Goal: Information Seeking & Learning: Compare options

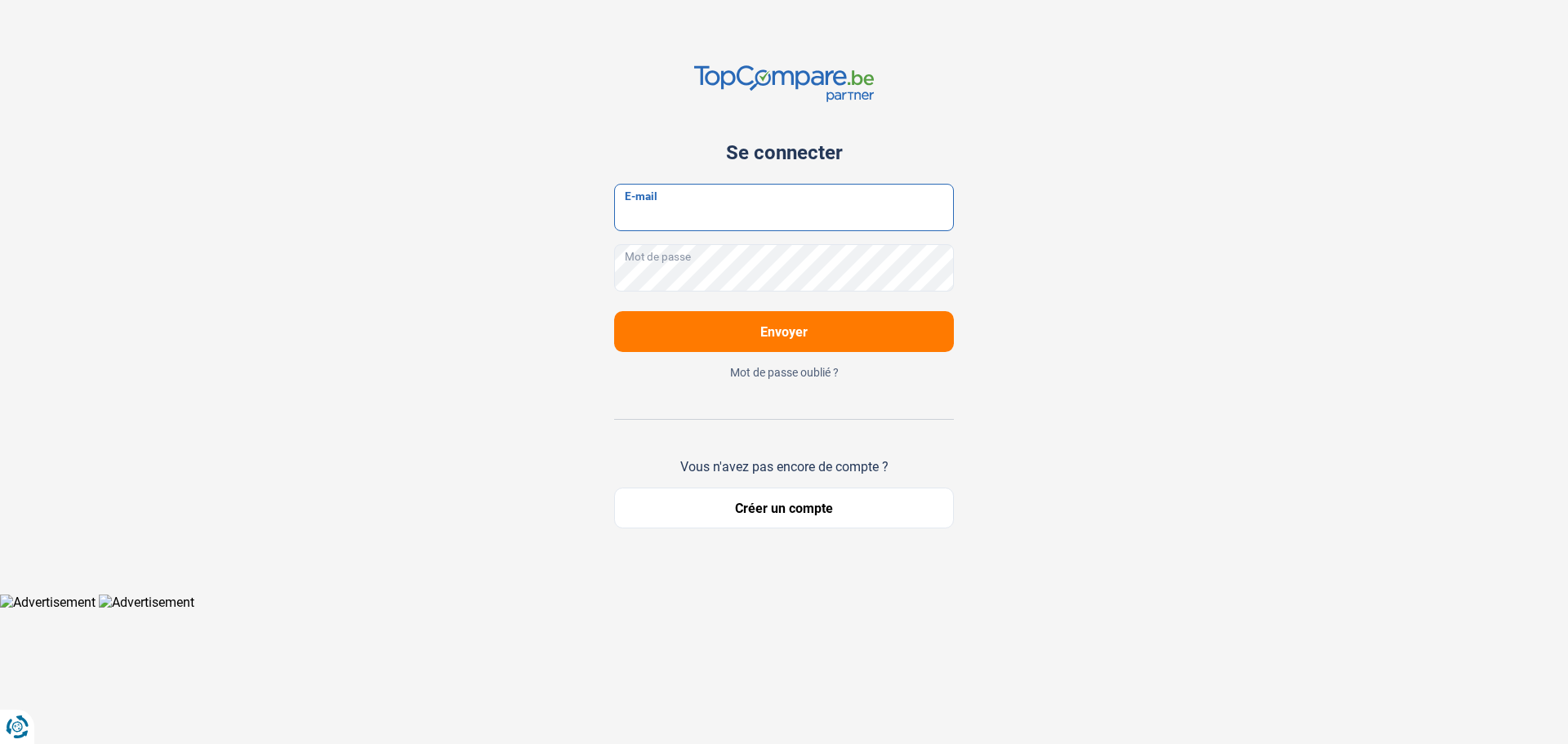
type input "[EMAIL_ADDRESS][DOMAIN_NAME]"
click at [784, 330] on span "Envoyer" at bounding box center [784, 332] width 47 height 16
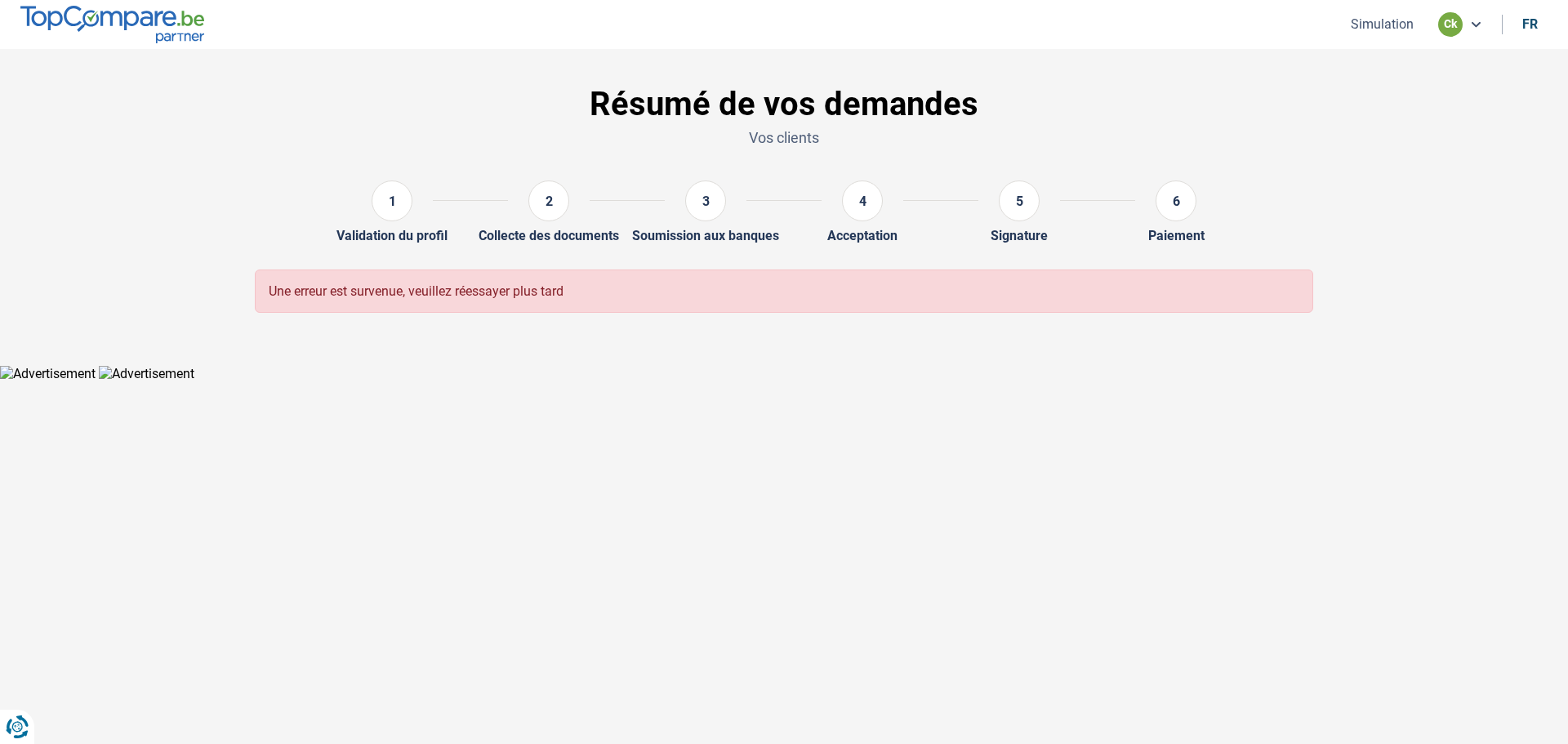
click at [726, 381] on html "Vous avez le contrôle de vos données Nous utilisons des cookies, tout comme nos…" at bounding box center [784, 191] width 1568 height 381
click at [1357, 24] on button "Simulation" at bounding box center [1382, 24] width 73 height 17
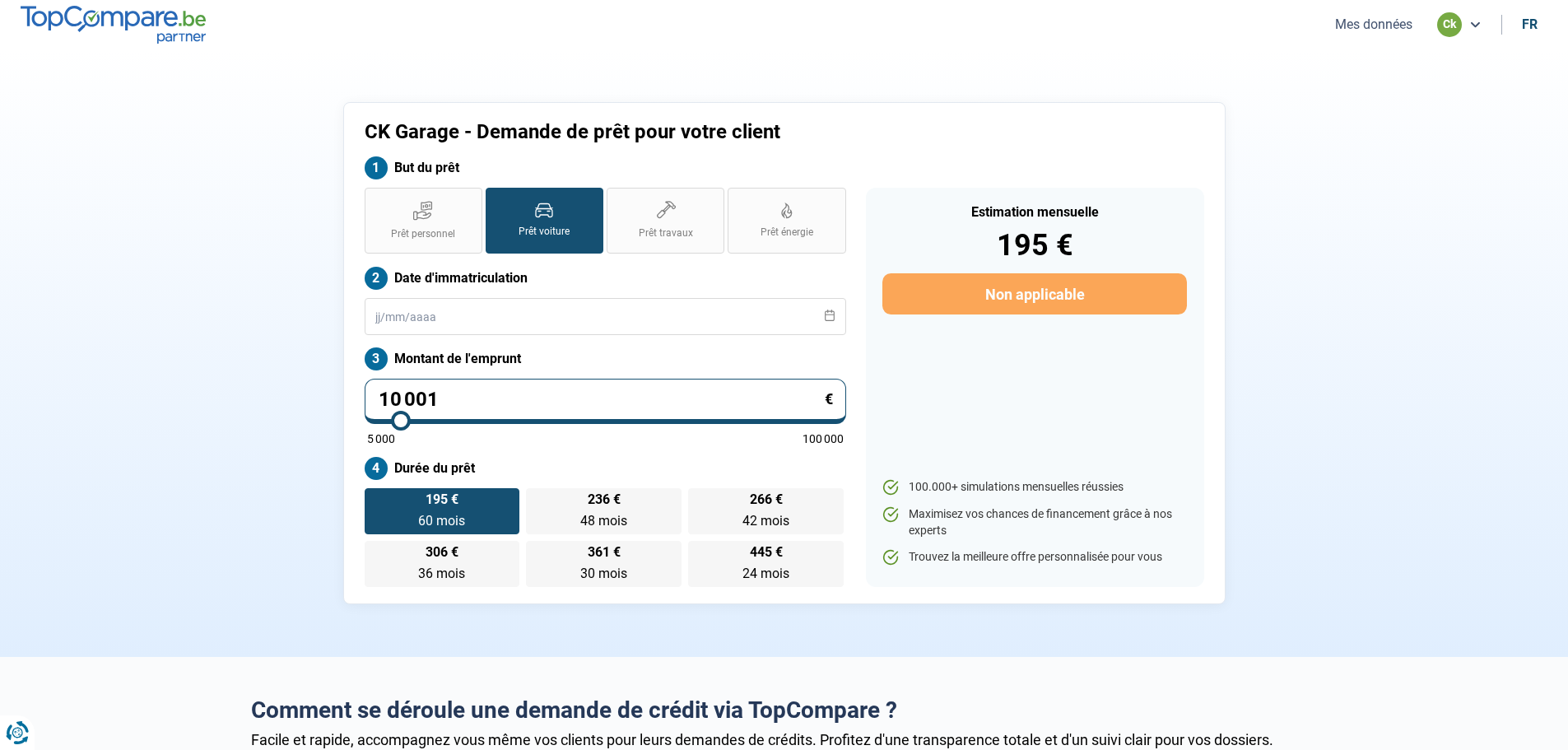
click at [521, 386] on input "10 001" at bounding box center [606, 401] width 481 height 45
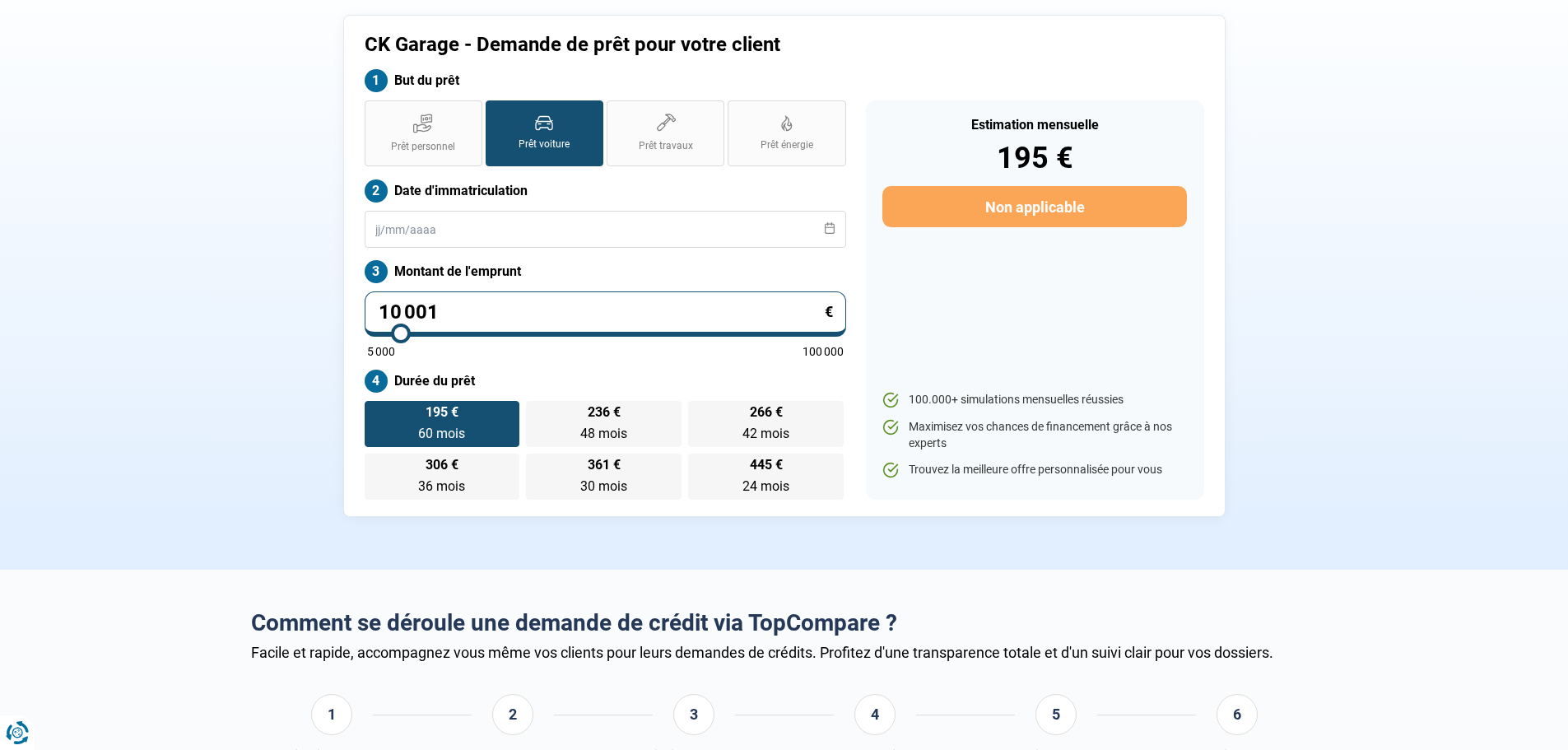
scroll to position [165, 0]
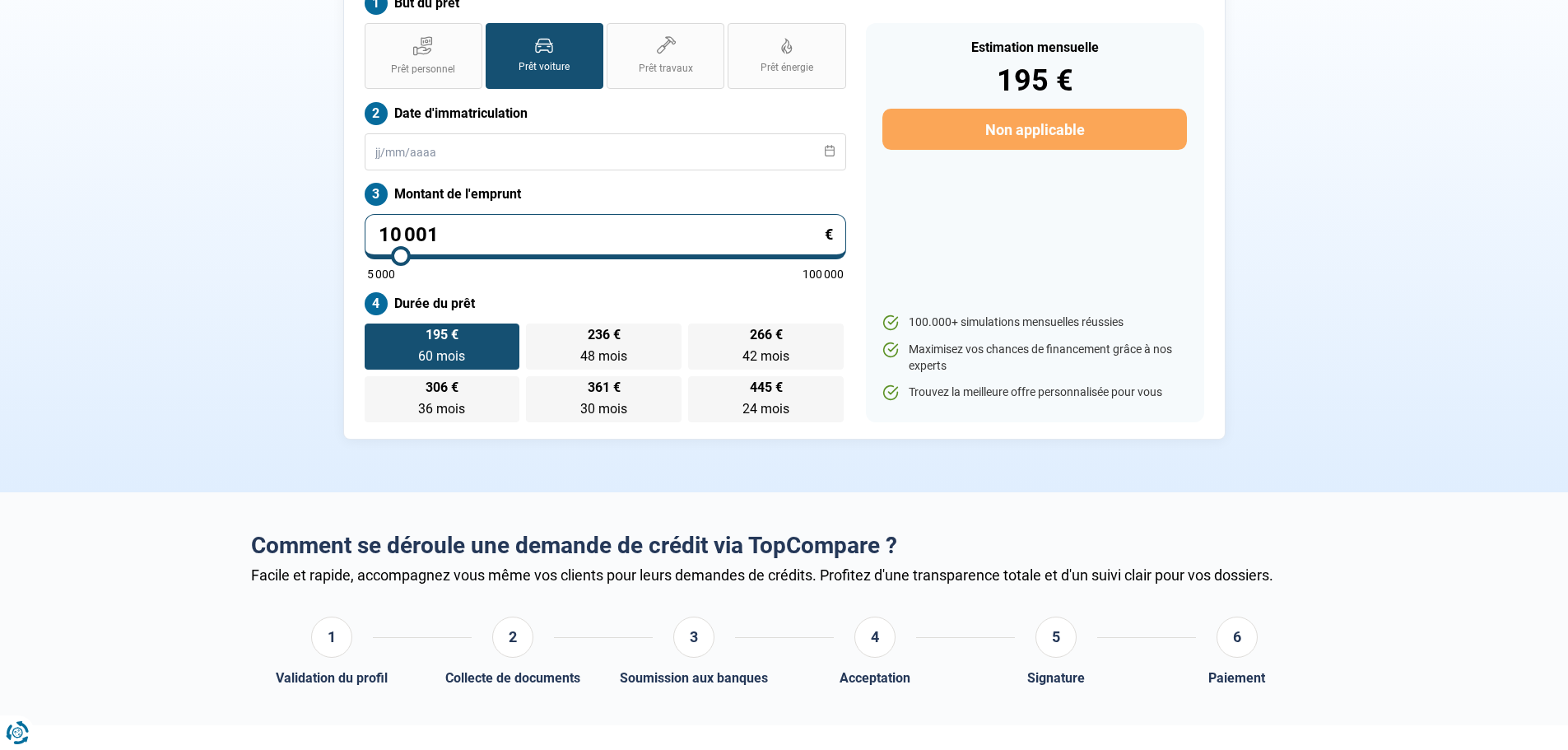
type input "1 000"
type input "5000"
type input "100"
type input "5000"
type input "10"
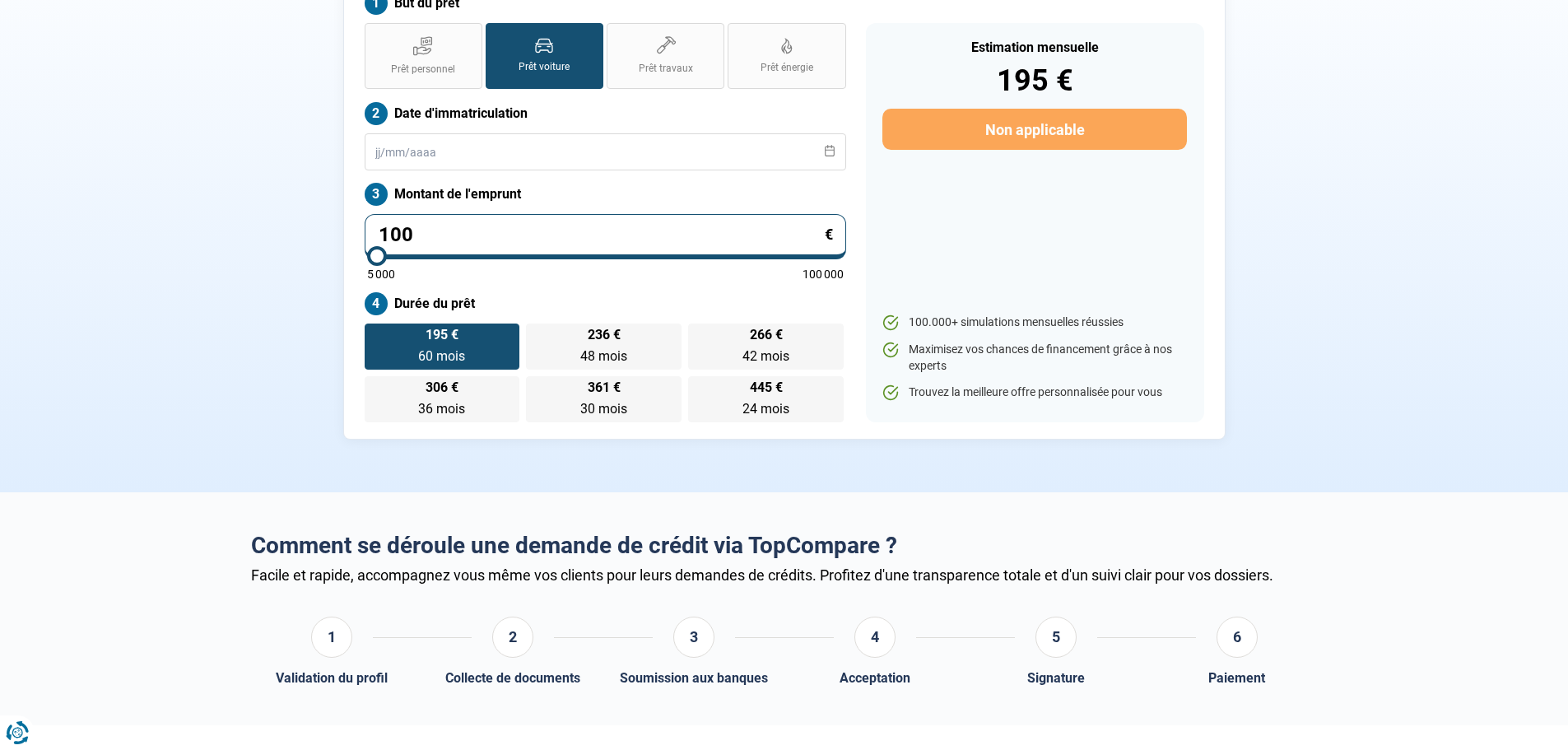
type input "5000"
type input "1"
type input "5000"
type input "0"
type input "5000"
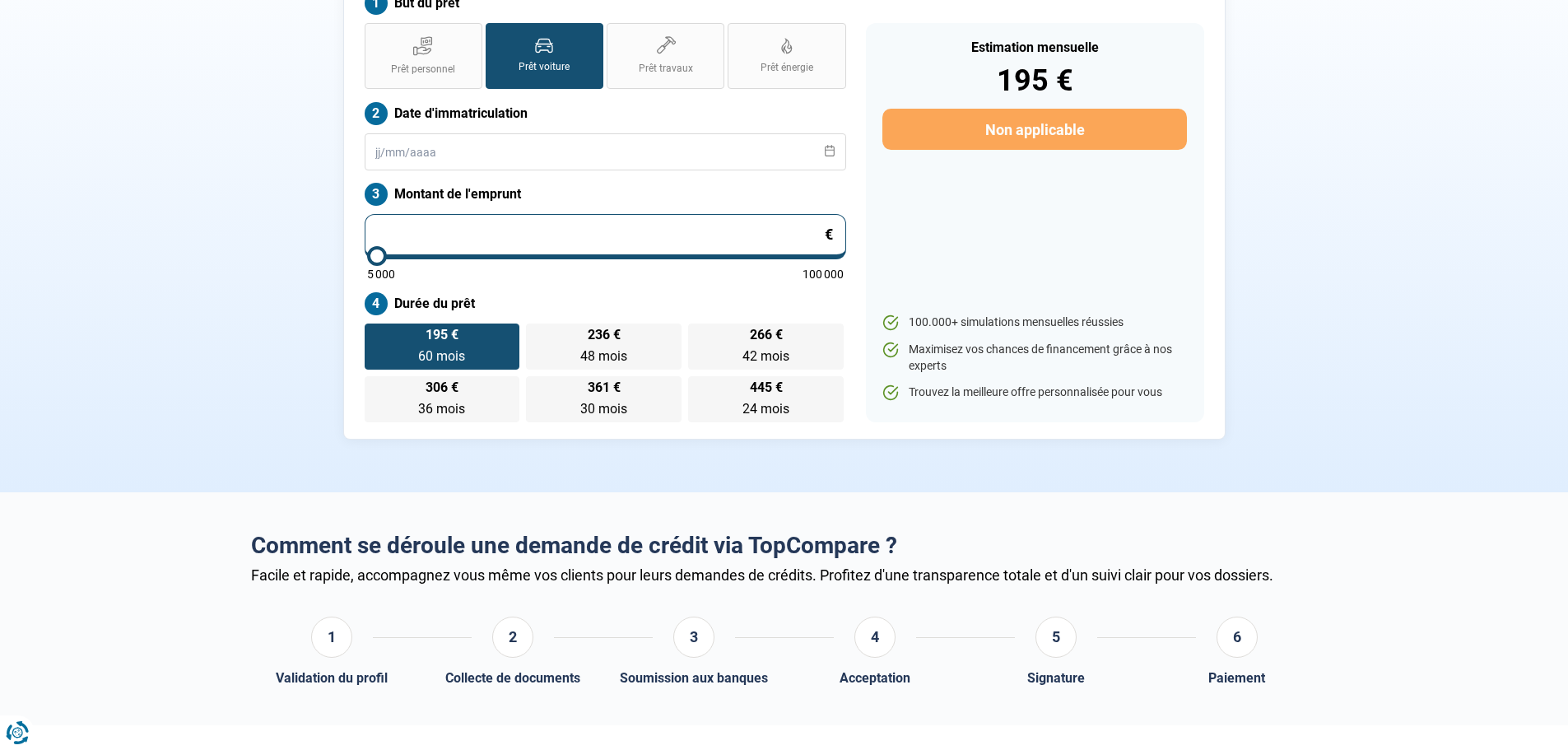
type input "1"
type input "5000"
type input "12"
type input "5000"
type input "5 000"
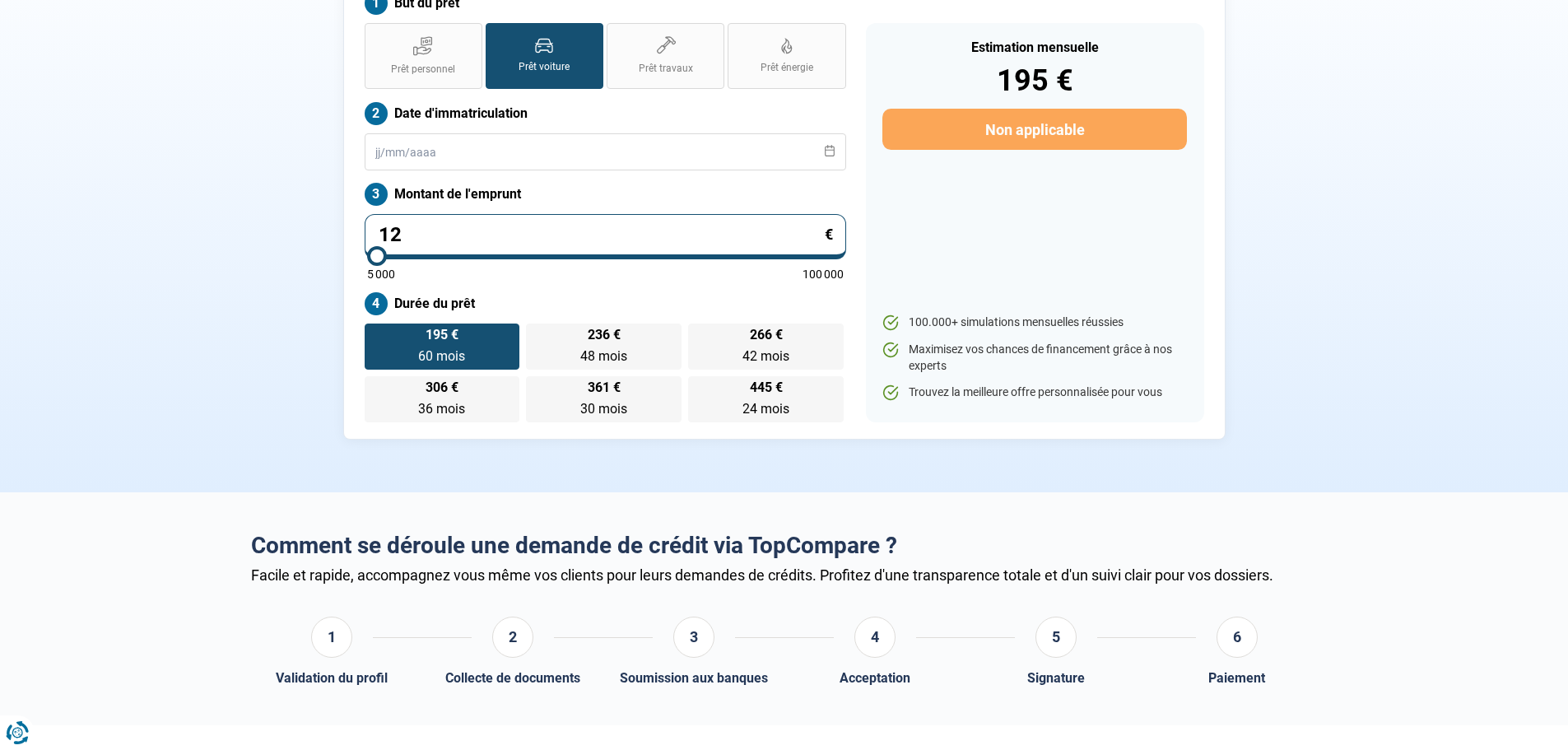
type input "5000"
radio input "true"
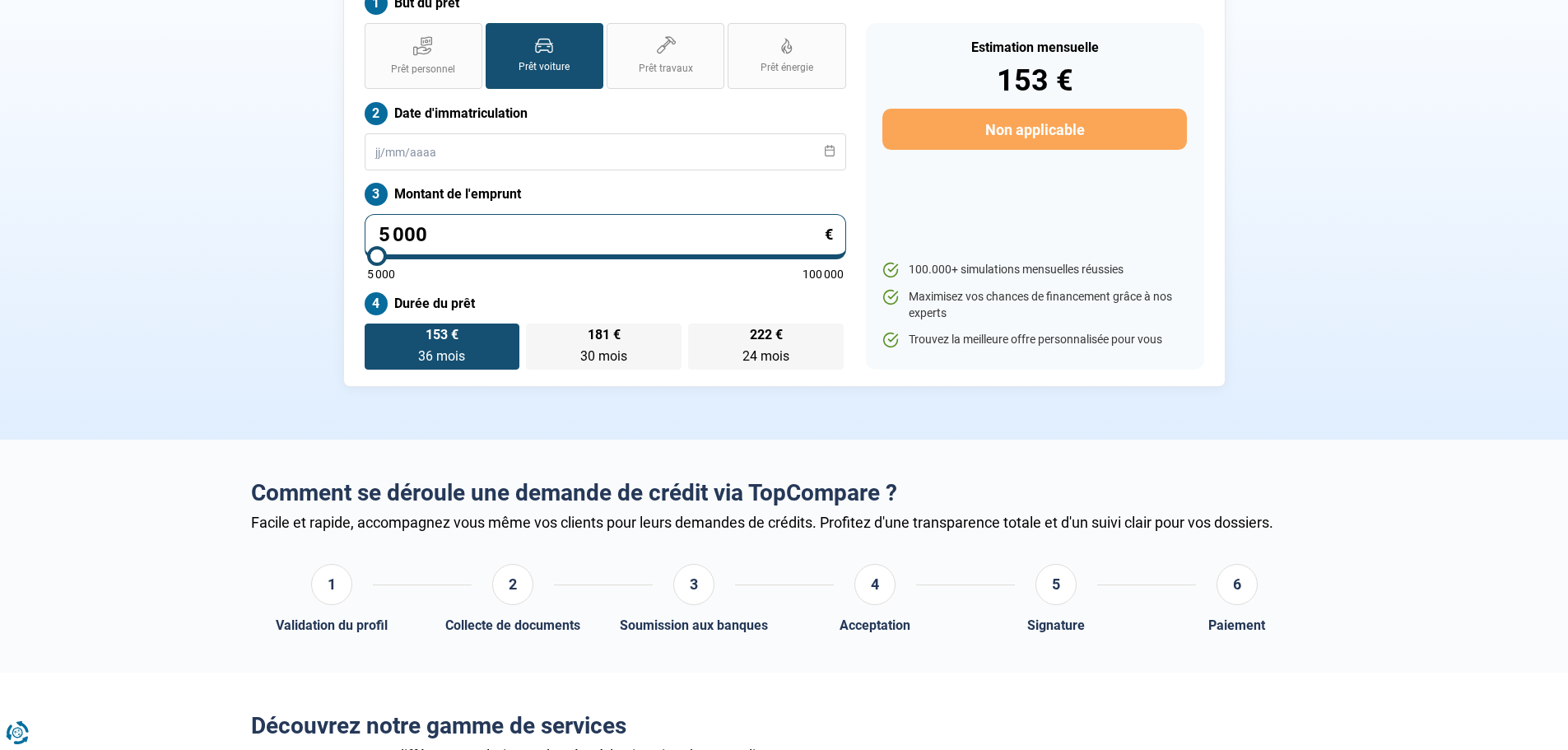
type input "500"
type input "5000"
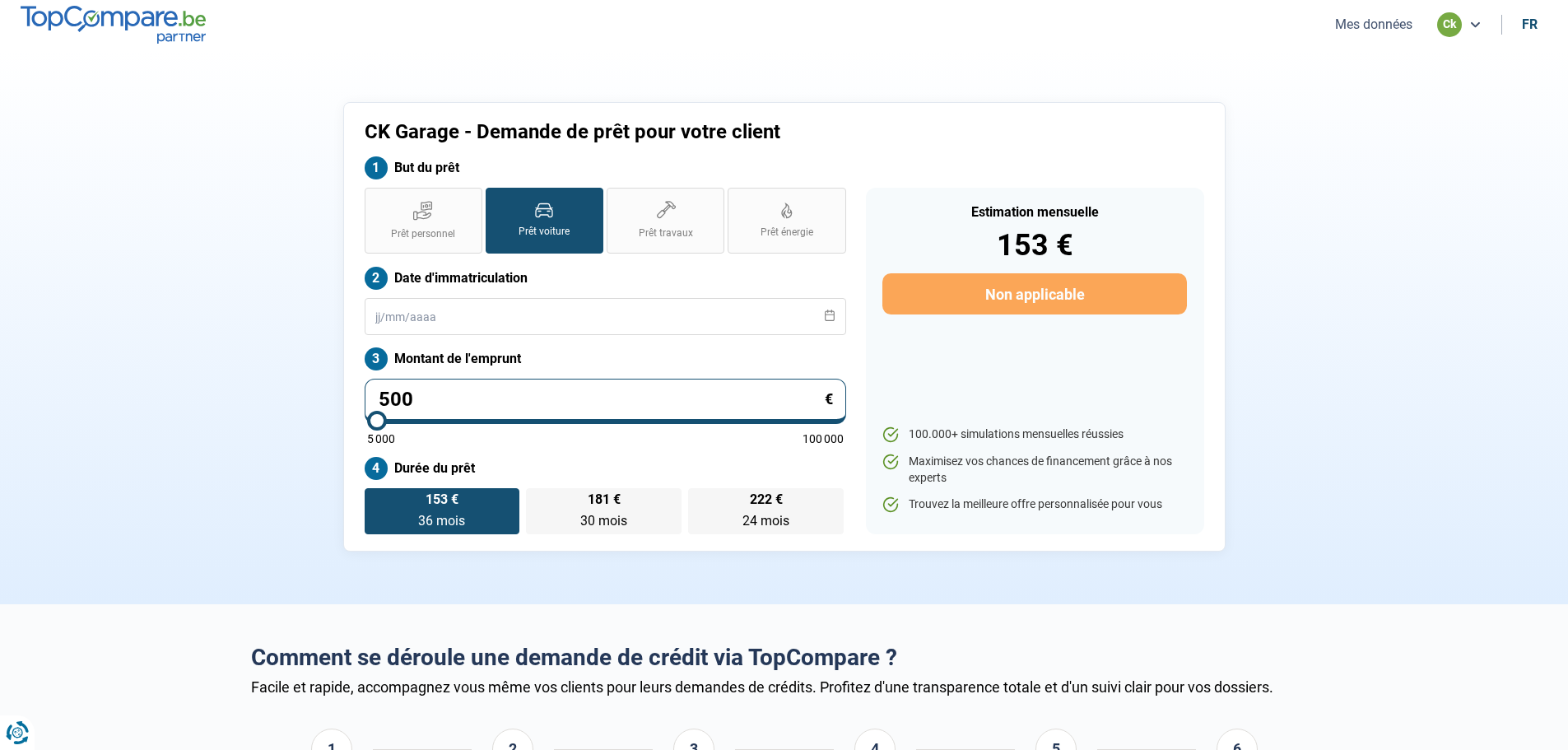
type input "50"
type input "5000"
type input "5"
type input "5000"
type input "0"
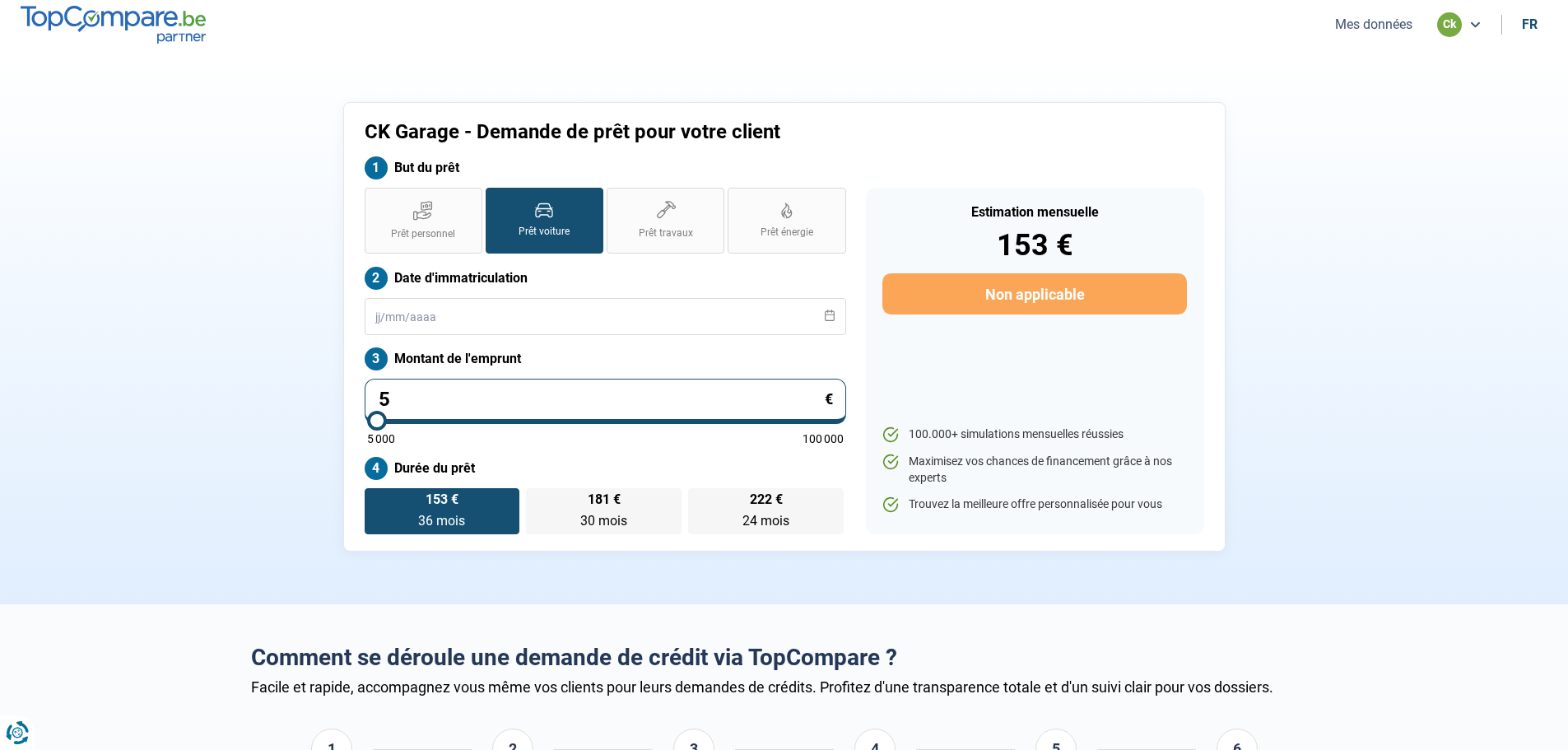
type input "5000"
type input "1"
type input "5000"
type input "10"
type input "5000"
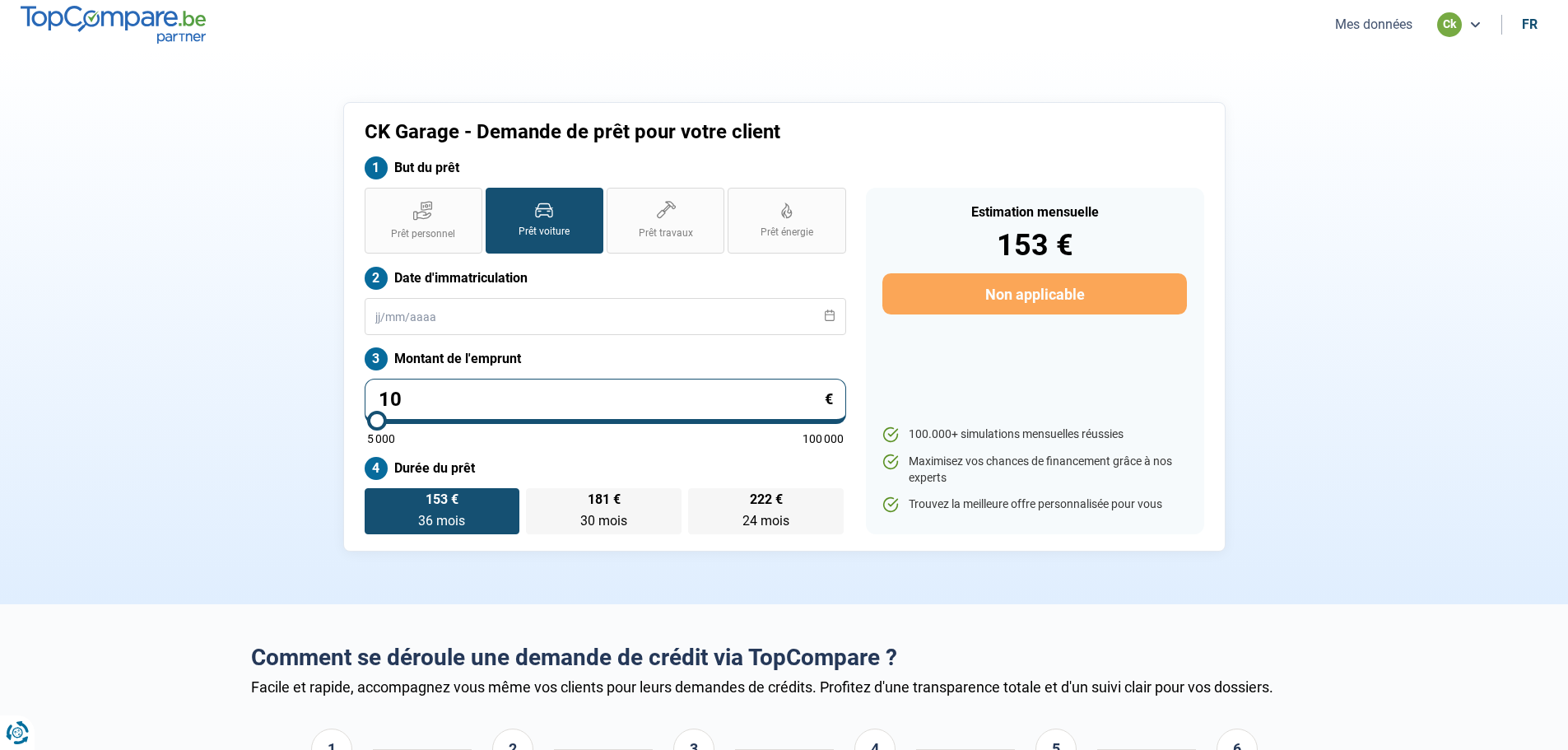
type input "106"
type input "5000"
type input "1 060"
type input "5000"
type input "10 600"
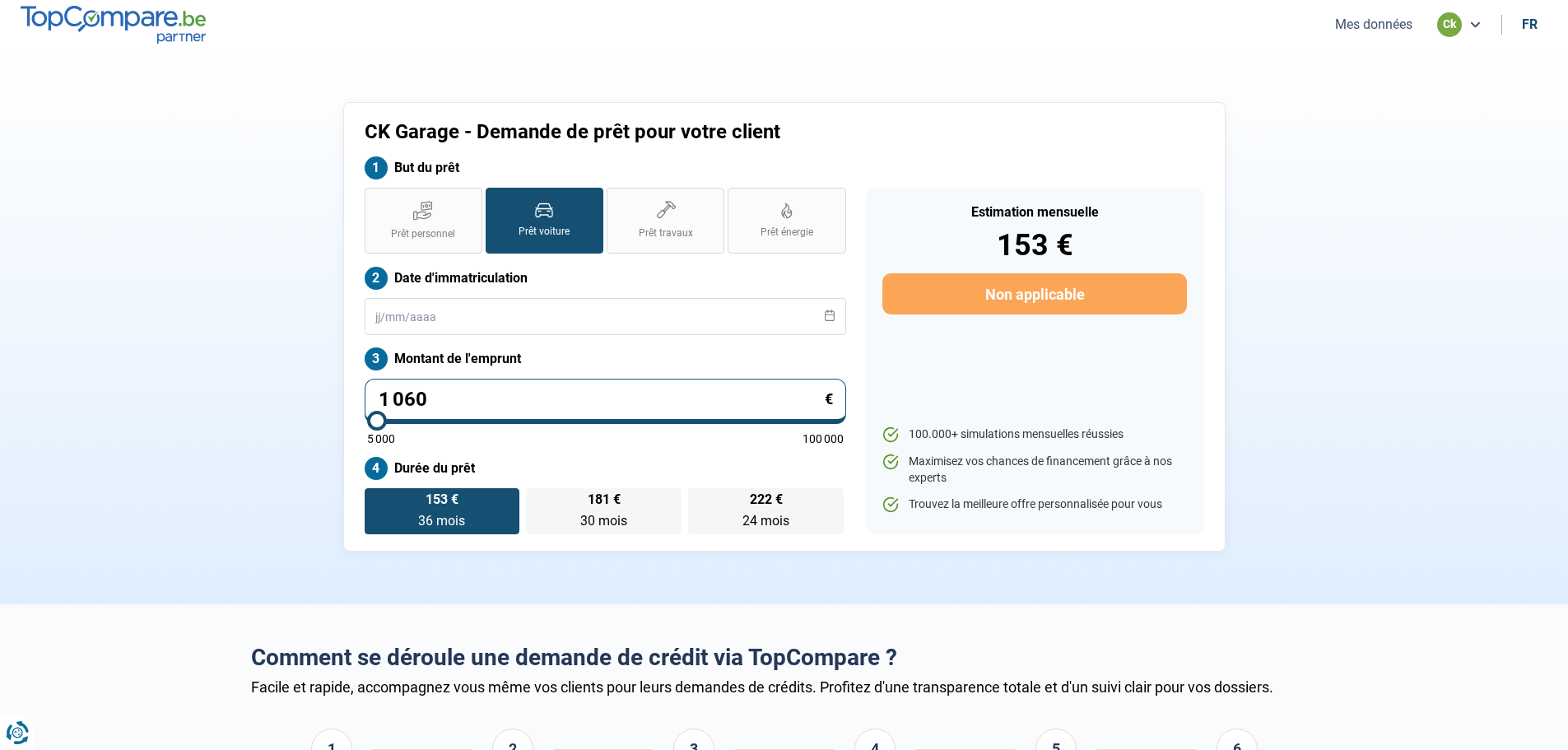
type input "10500"
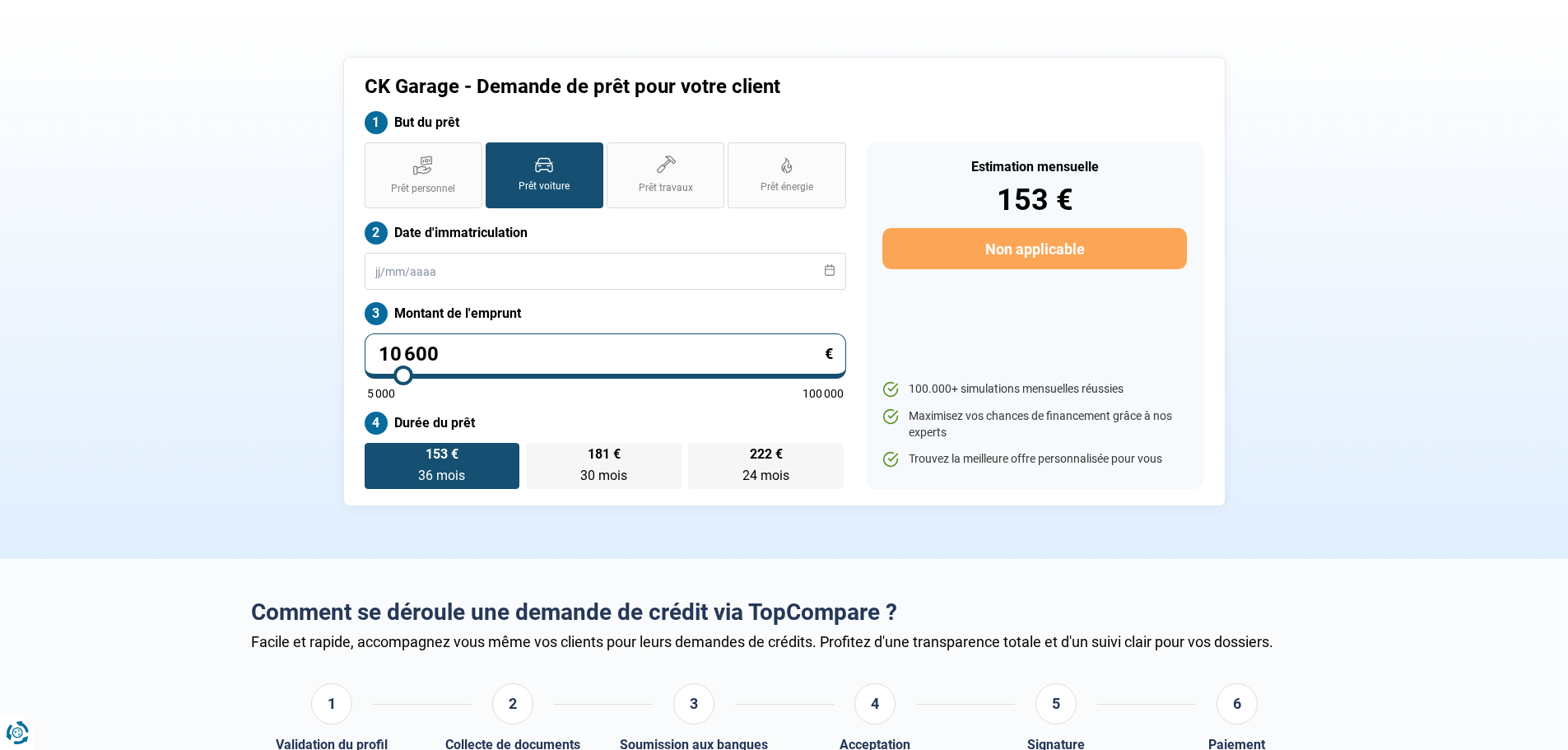
scroll to position [165, 0]
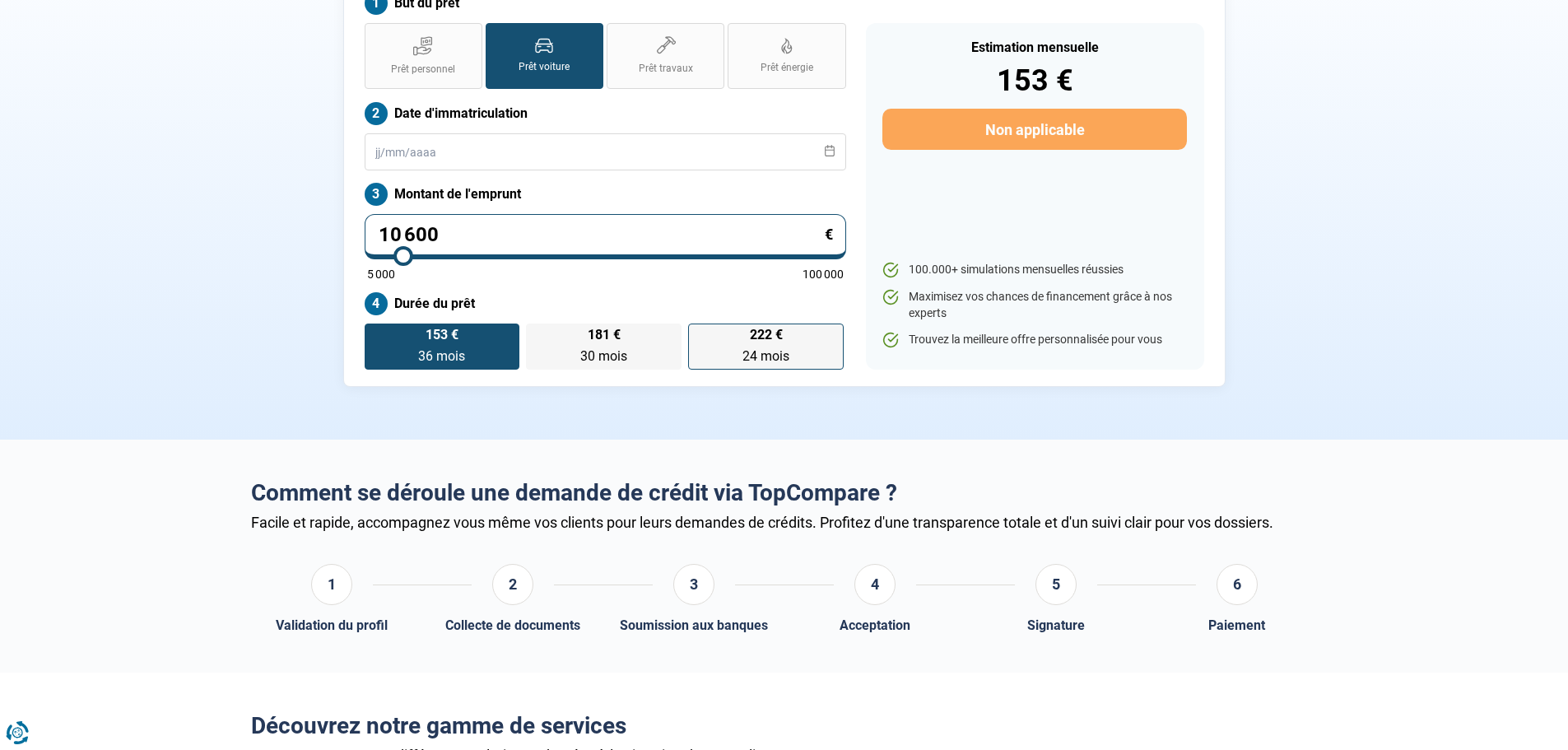
type input "10 600"
type input "10500"
radio input "false"
click at [765, 344] on div "153 € 36 mois 36 mois 181 € 30 mois 30 mois 222 € 24 mois 24 mois" at bounding box center [606, 346] width 481 height 46
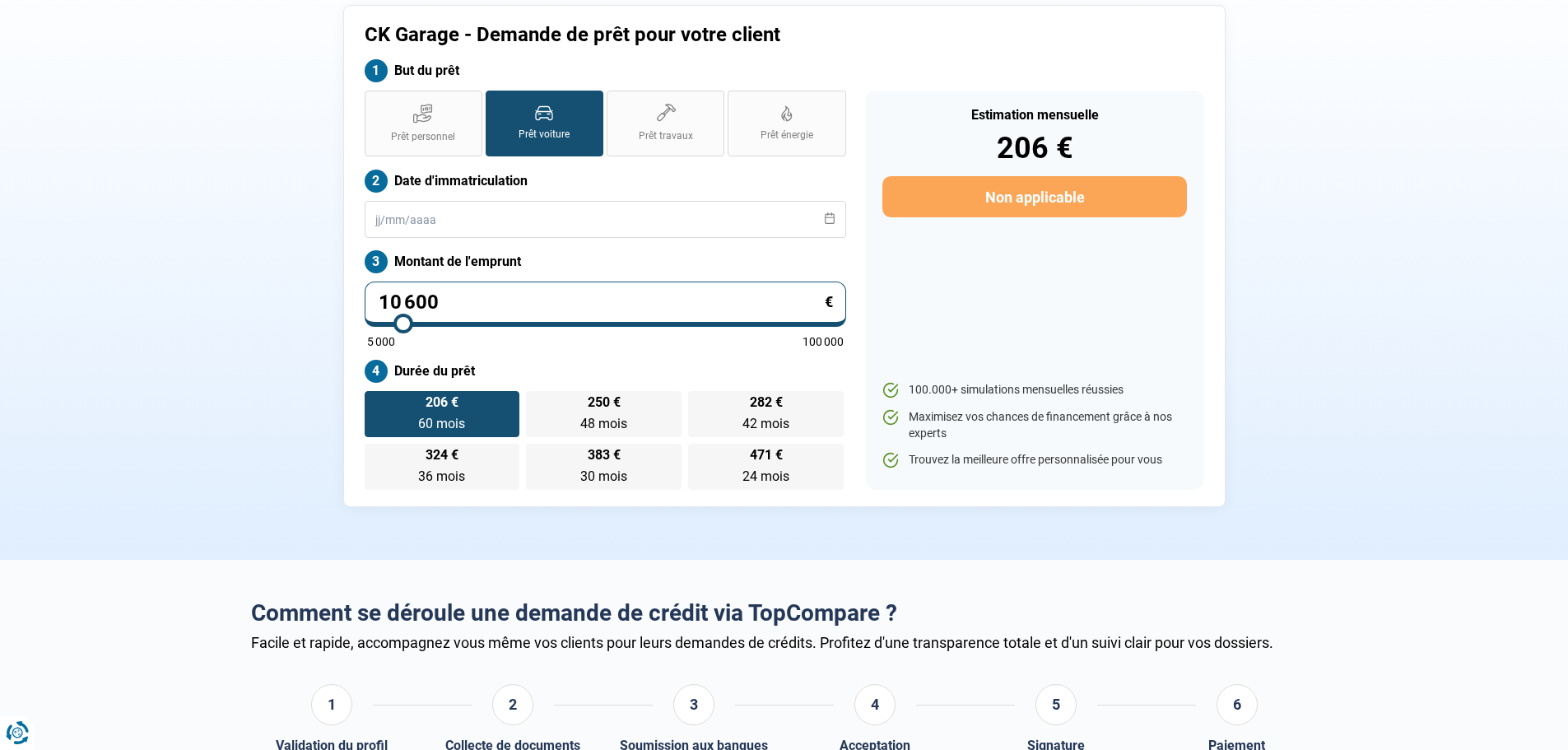
scroll to position [0, 0]
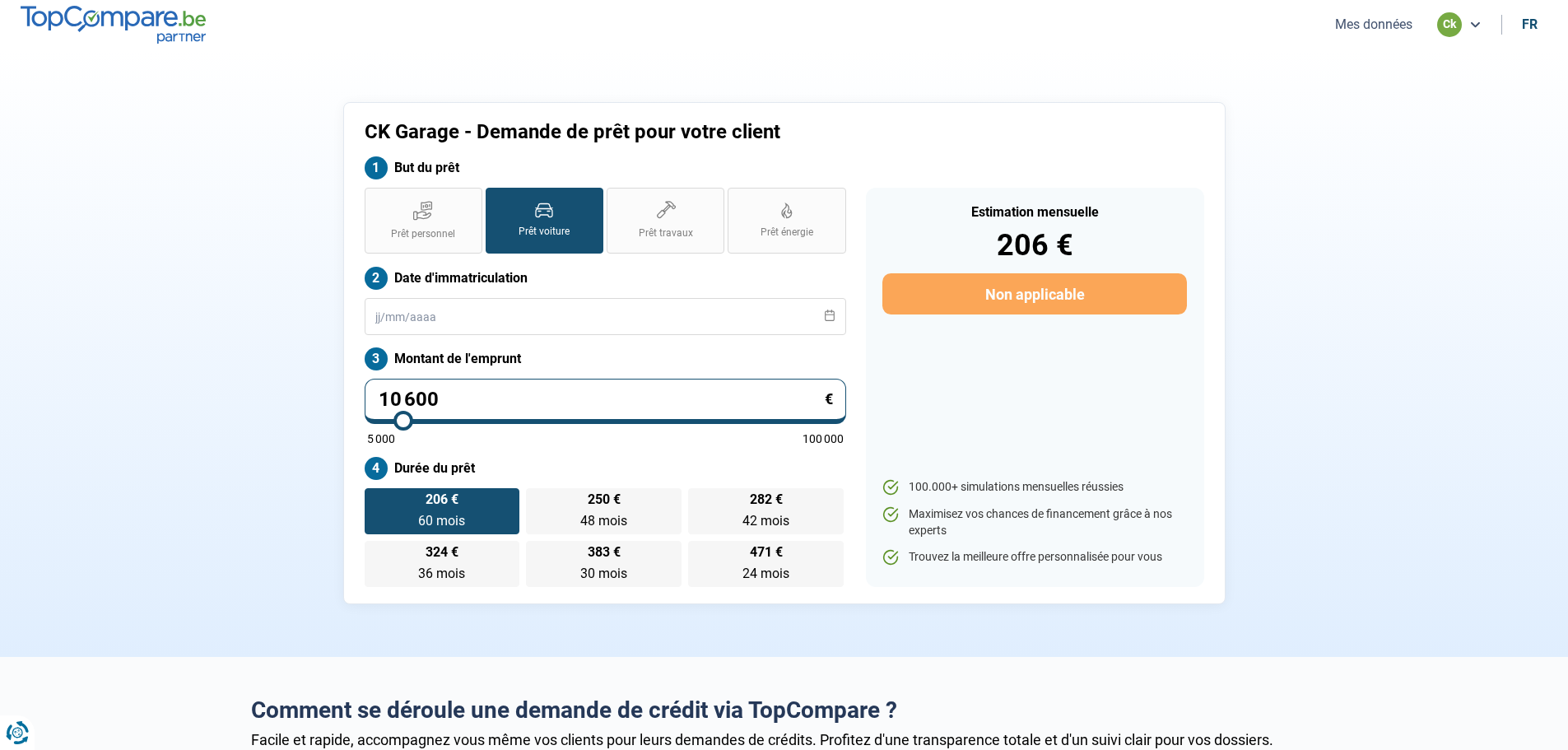
click at [1308, 377] on div "CK Garage - Demande de prêt pour votre client But du prêt Prêt personnel Prêt v…" at bounding box center [784, 353] width 1087 height 502
click at [449, 401] on input "10 600" at bounding box center [606, 401] width 481 height 45
type input "1 060"
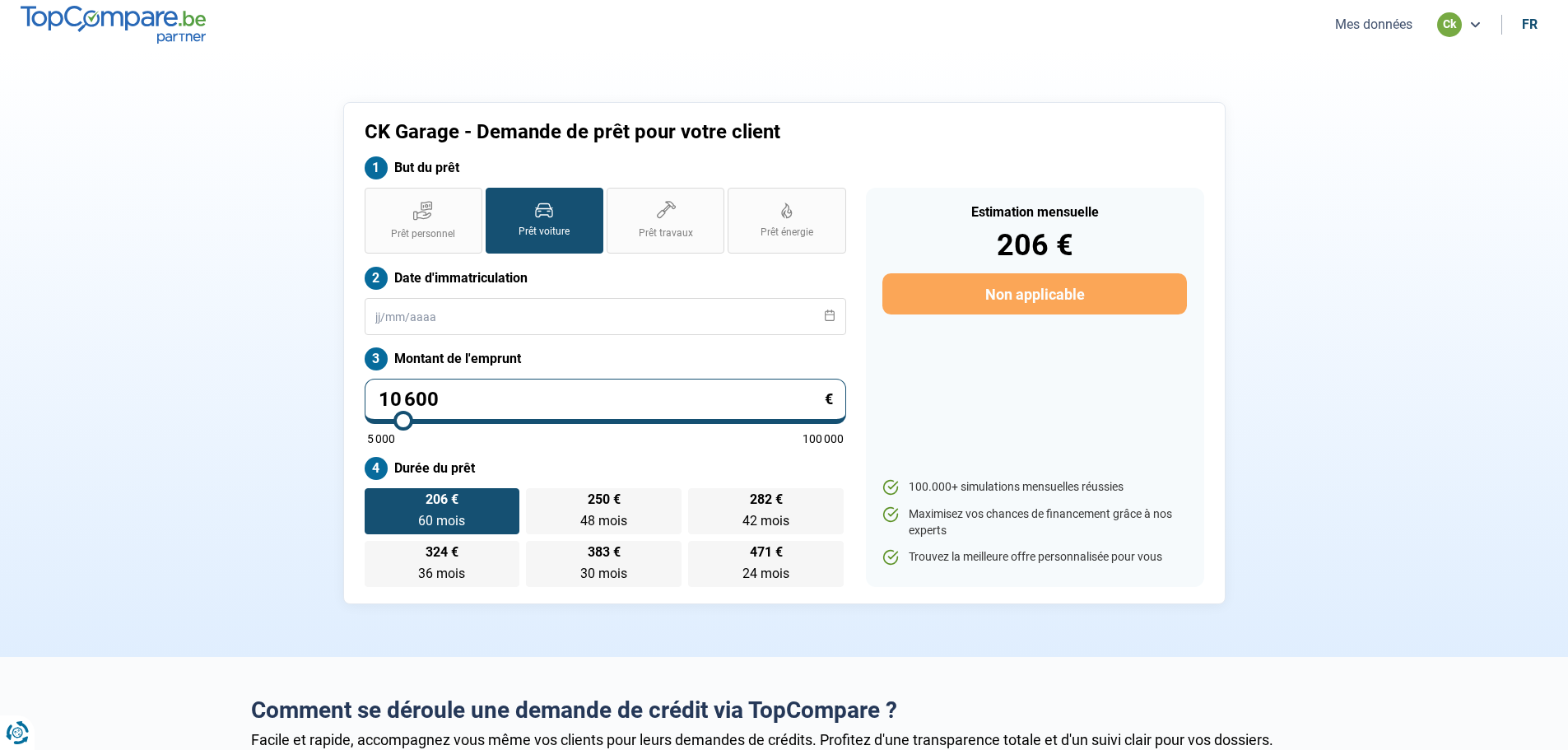
type input "5000"
type input "106"
type input "5000"
type input "10"
type input "5000"
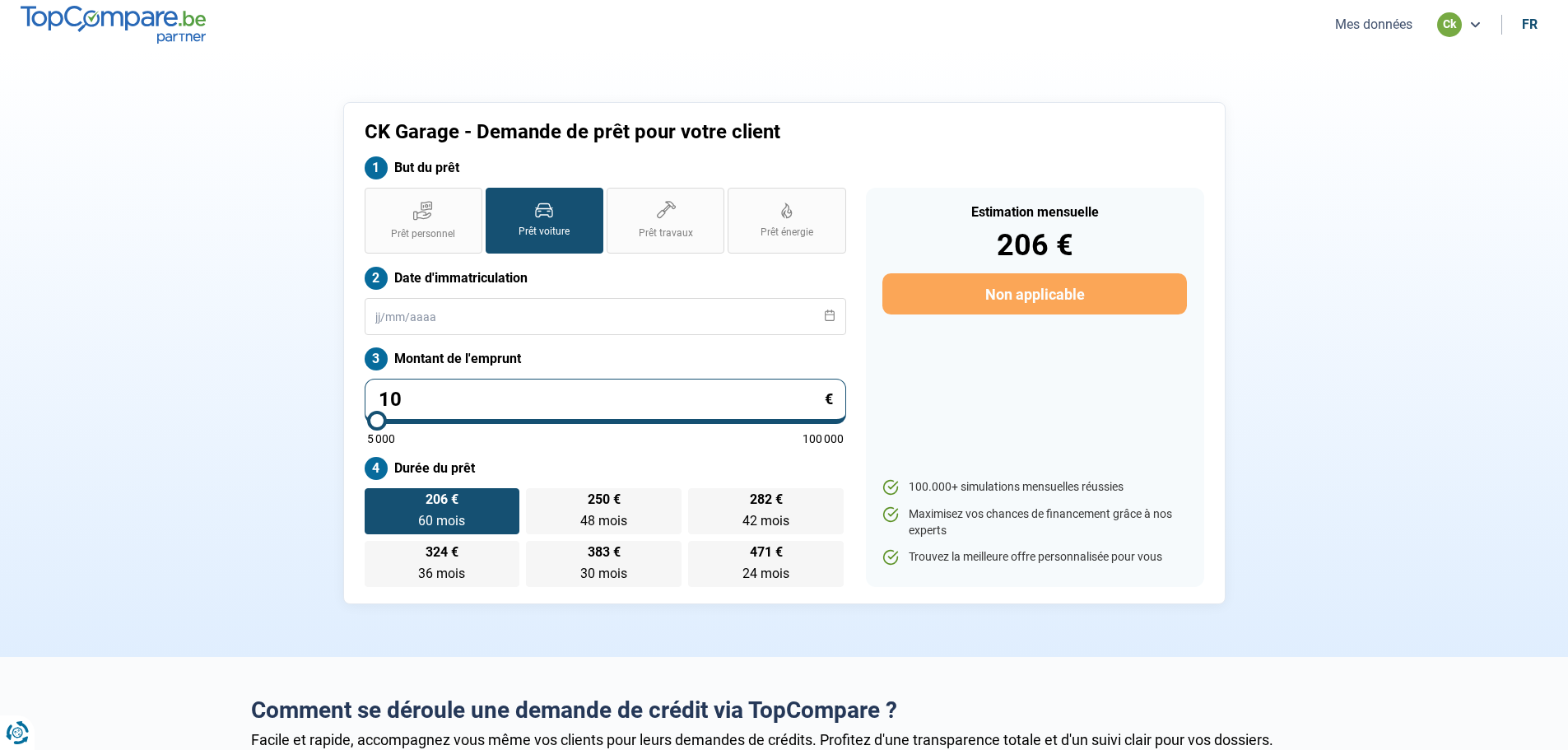
type input "1"
type input "5000"
type input "0"
type input "5000"
type input "9"
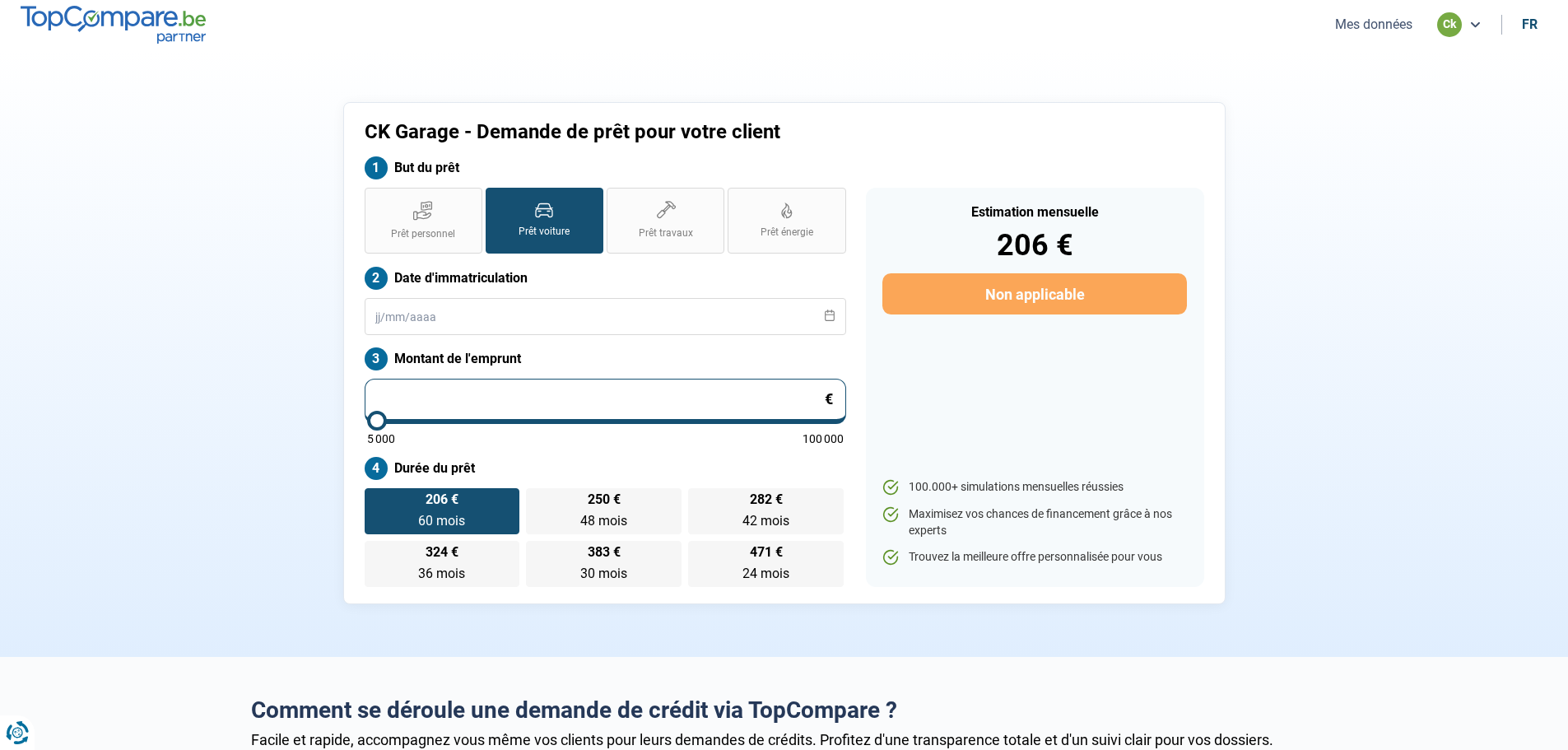
type input "5000"
type input "96"
type input "5000"
type input "960"
type input "5000"
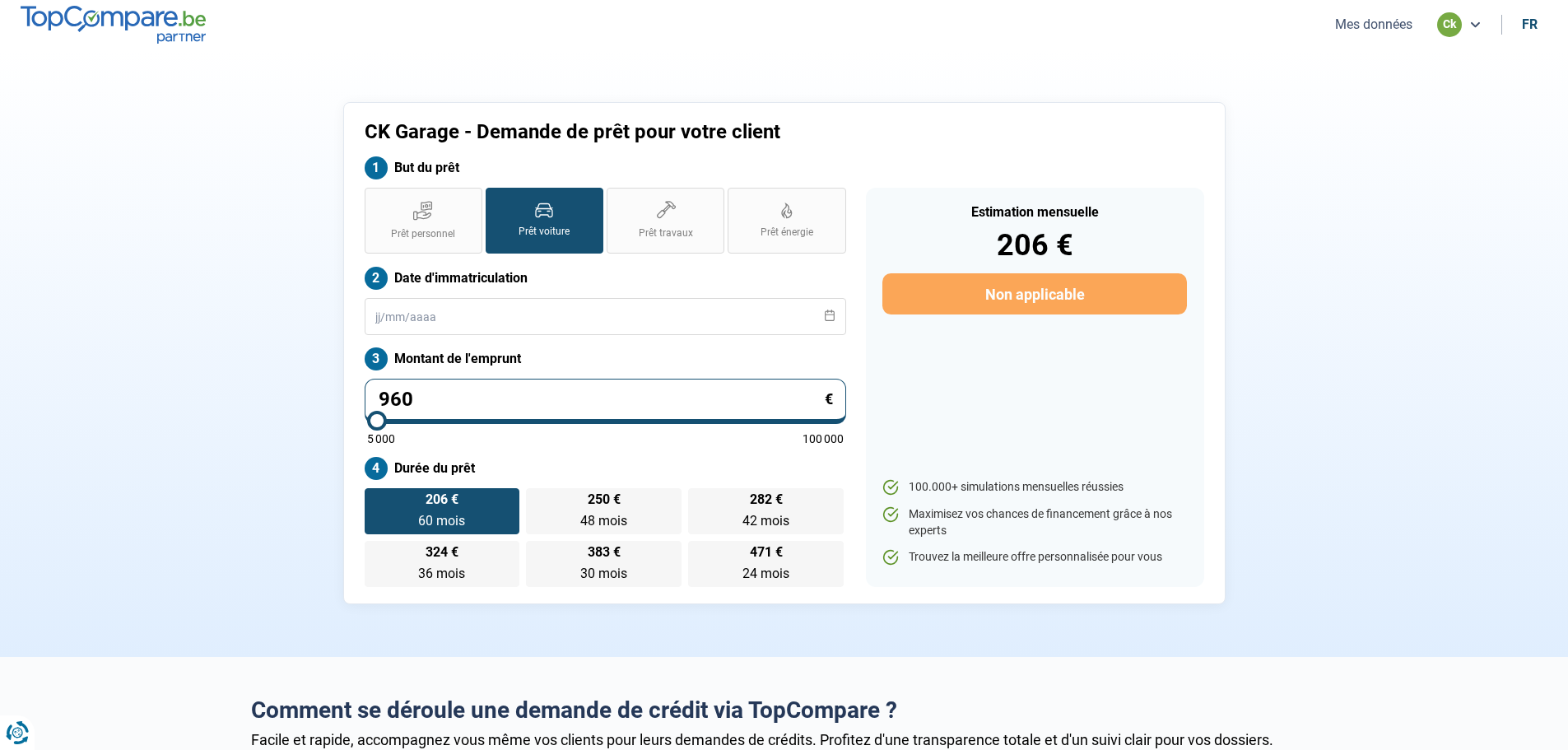
type input "9 600"
type input "9500"
type input "9 600"
type input "9500"
radio input "true"
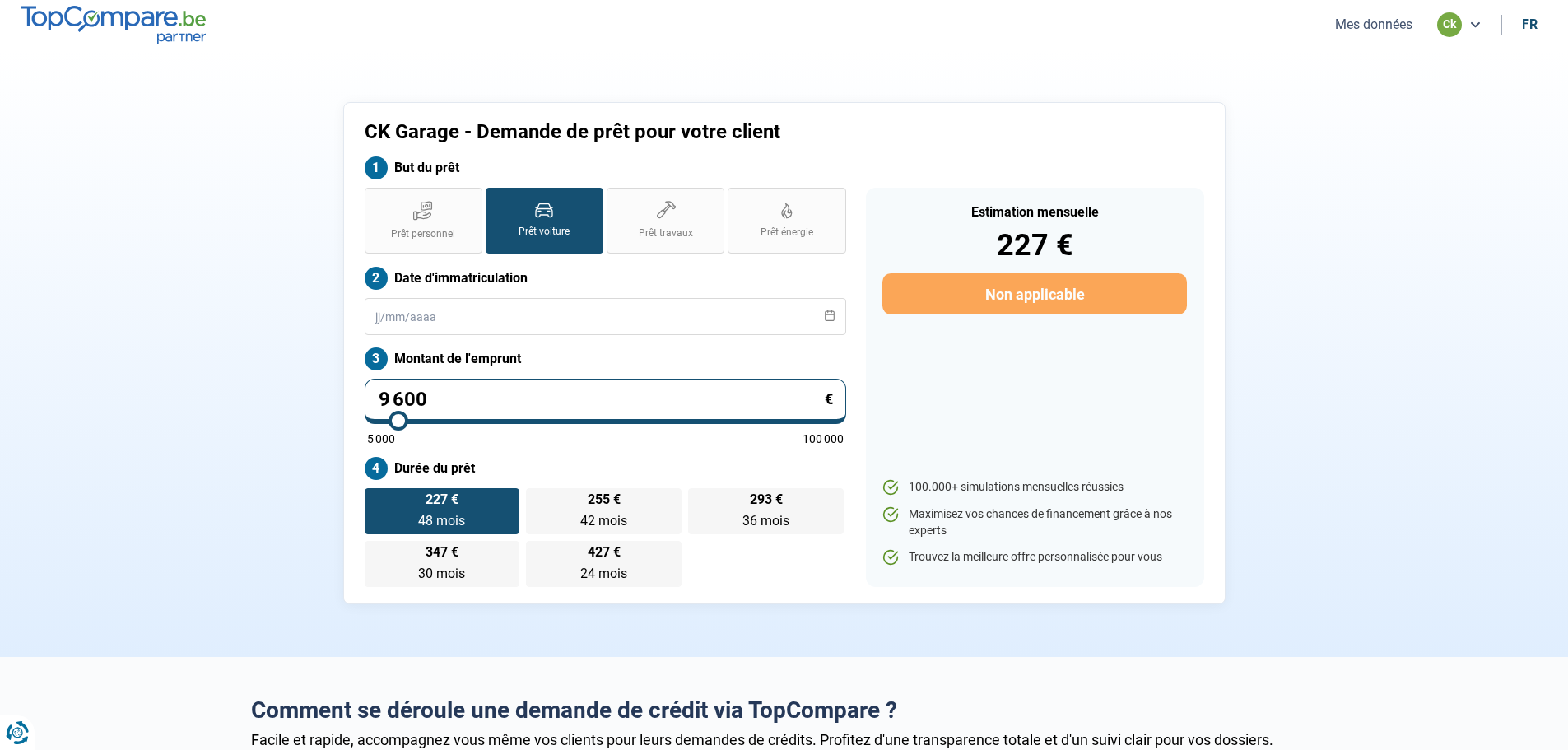
click at [527, 635] on section "CK Garage - Demande de prêt pour votre client But du prêt Prêt personnel Prêt v…" at bounding box center [784, 353] width 1568 height 607
click at [923, 645] on section "CK Garage - Demande de prêt pour votre client But du prêt Prêt personnel Prêt v…" at bounding box center [784, 353] width 1568 height 607
click at [188, 511] on section "CK Garage - Demande de prêt pour votre client But du prêt Prêt personnel Prêt v…" at bounding box center [784, 353] width 1568 height 607
click at [583, 583] on label "427 € 24 mois 24 mois" at bounding box center [604, 564] width 155 height 46
click at [537, 552] on input "427 € 24 mois 24 mois" at bounding box center [531, 546] width 11 height 11
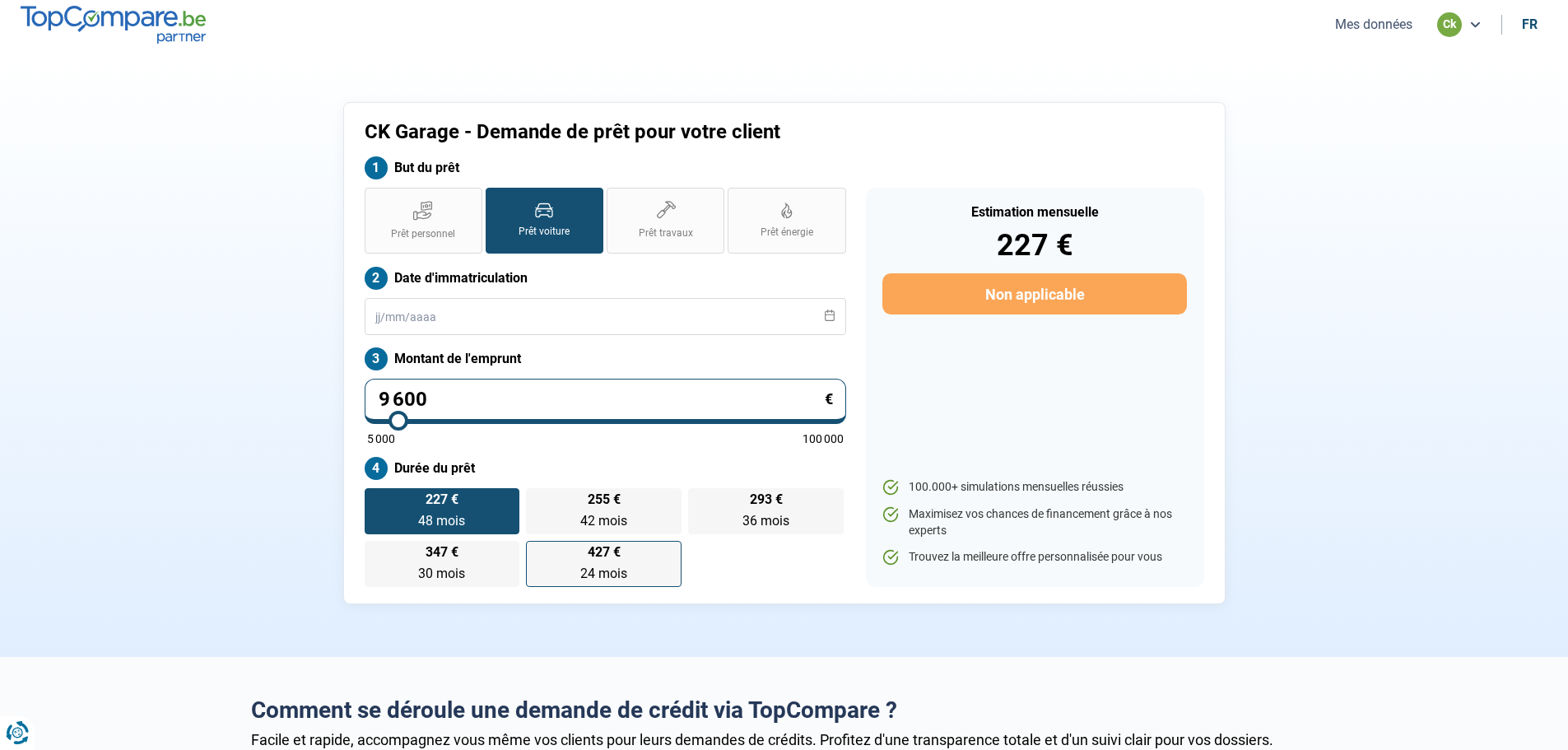
radio input "true"
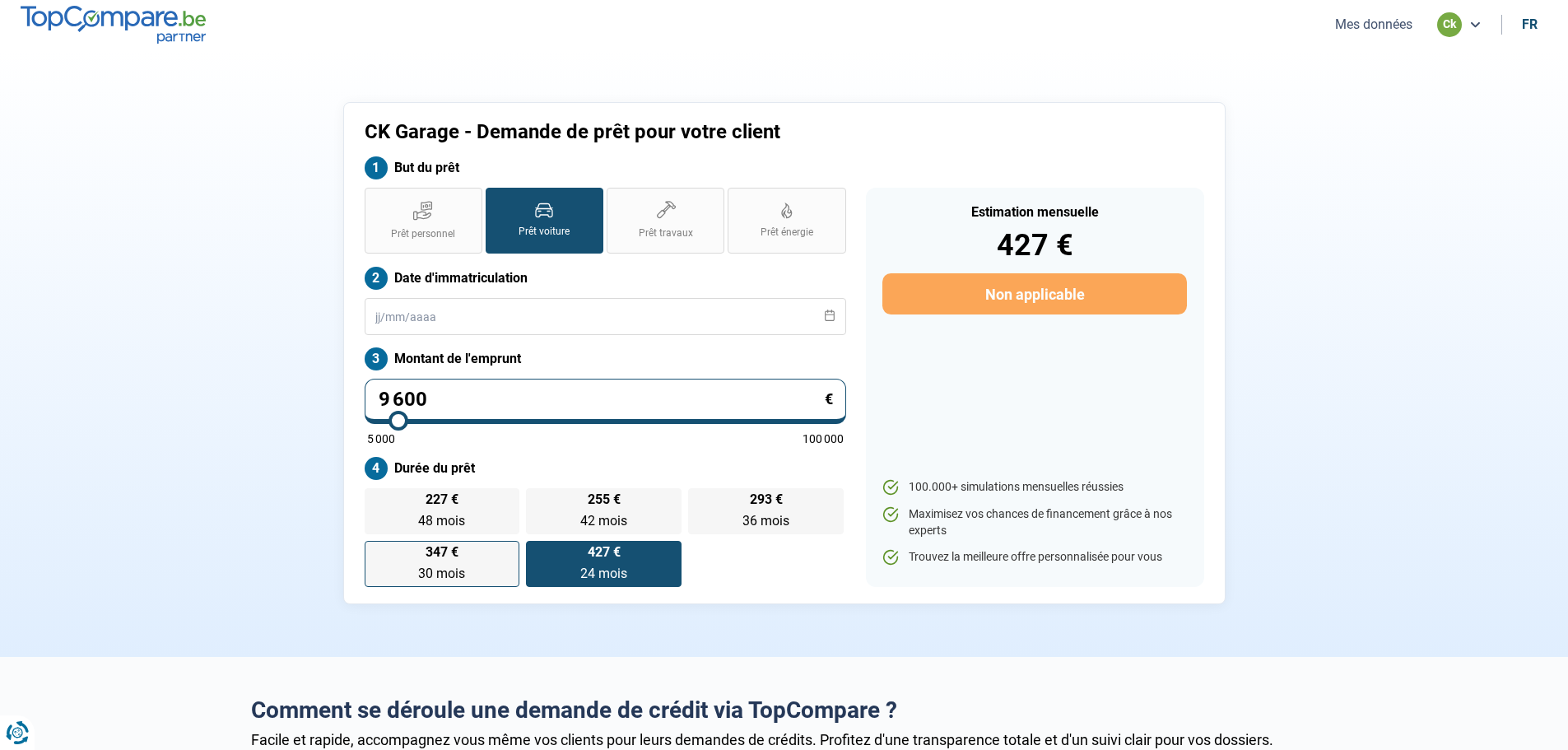
click at [464, 574] on span "30 mois" at bounding box center [441, 574] width 47 height 16
click at [375, 552] on input "347 € 30 mois 30 mois" at bounding box center [370, 546] width 11 height 11
radio input "true"
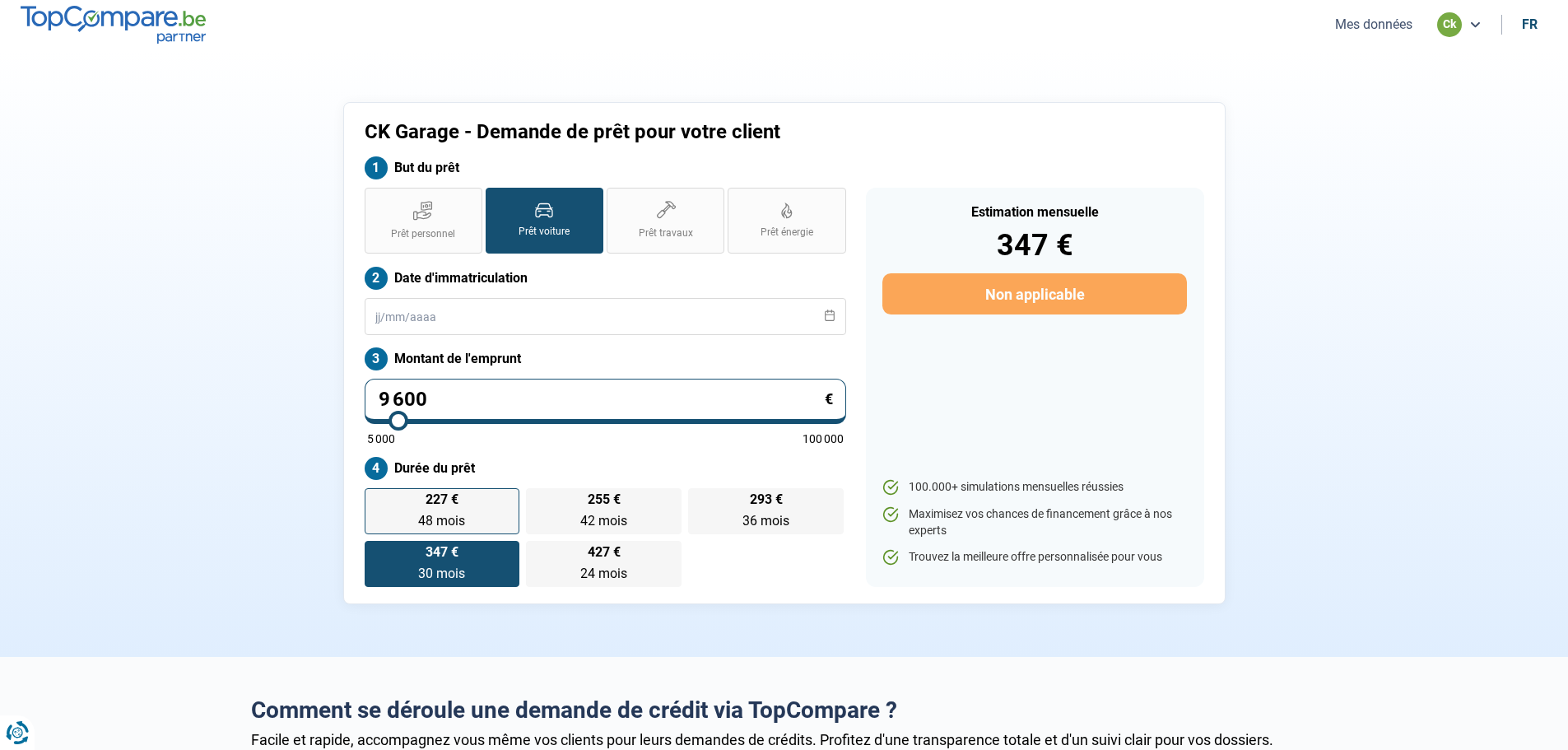
click at [452, 508] on label "227 € 48 mois 48 mois" at bounding box center [442, 511] width 155 height 46
click at [375, 499] on input "227 € 48 mois 48 mois" at bounding box center [370, 494] width 11 height 11
radio input "true"
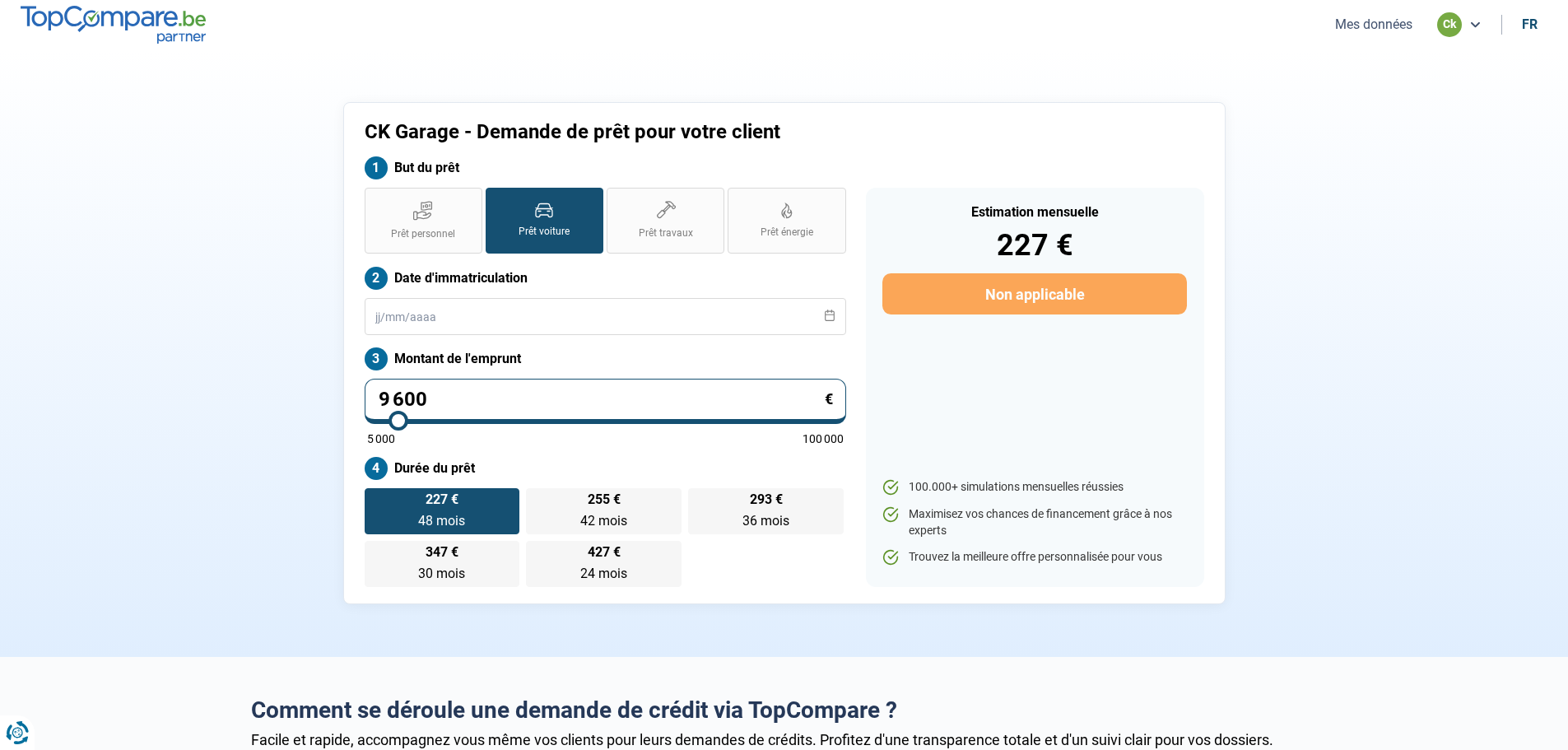
click at [1462, 305] on section "CK Garage - Demande de prêt pour votre client But du prêt Prêt personnel Prêt v…" at bounding box center [784, 353] width 1568 height 607
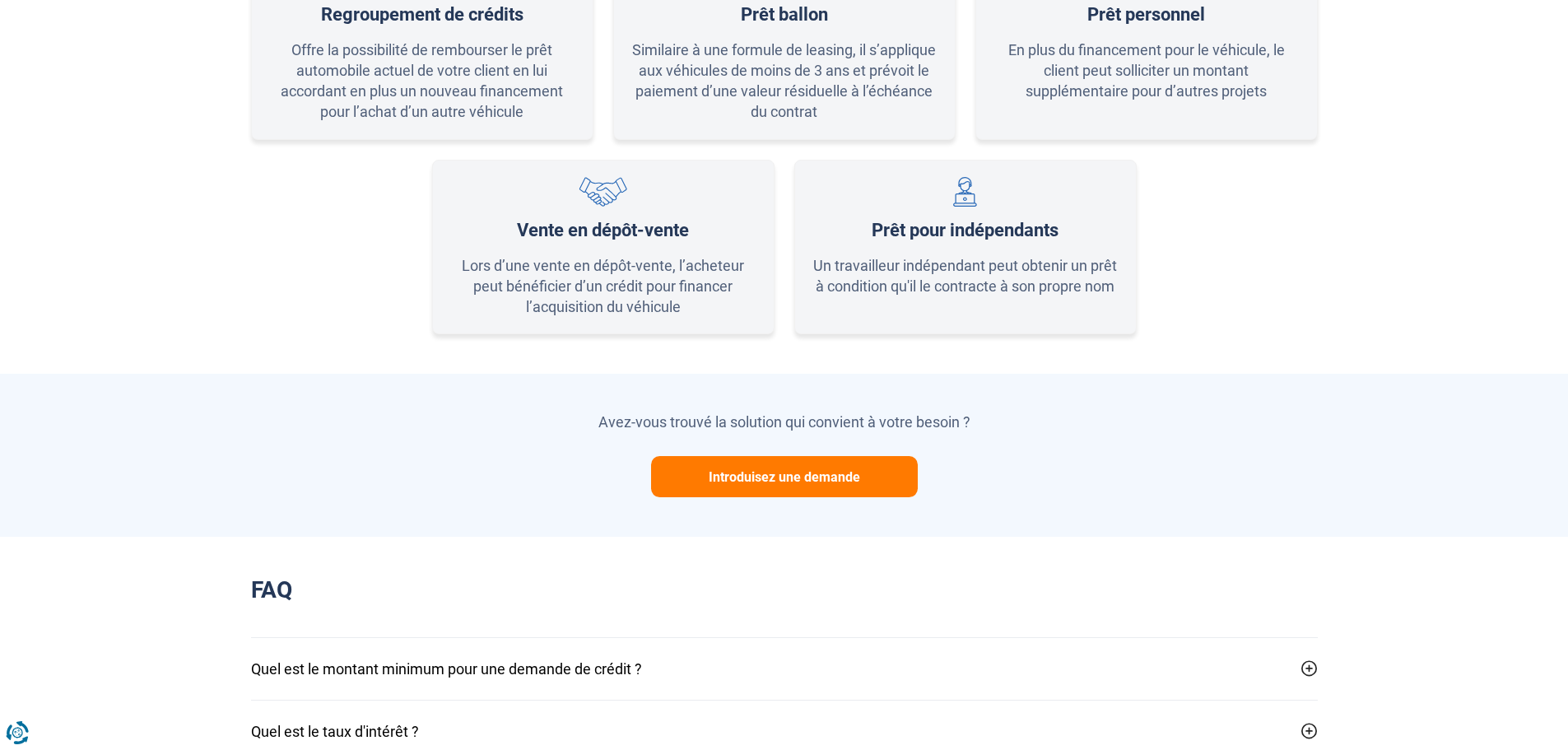
click at [754, 485] on button "Introduisez une demande" at bounding box center [784, 476] width 267 height 41
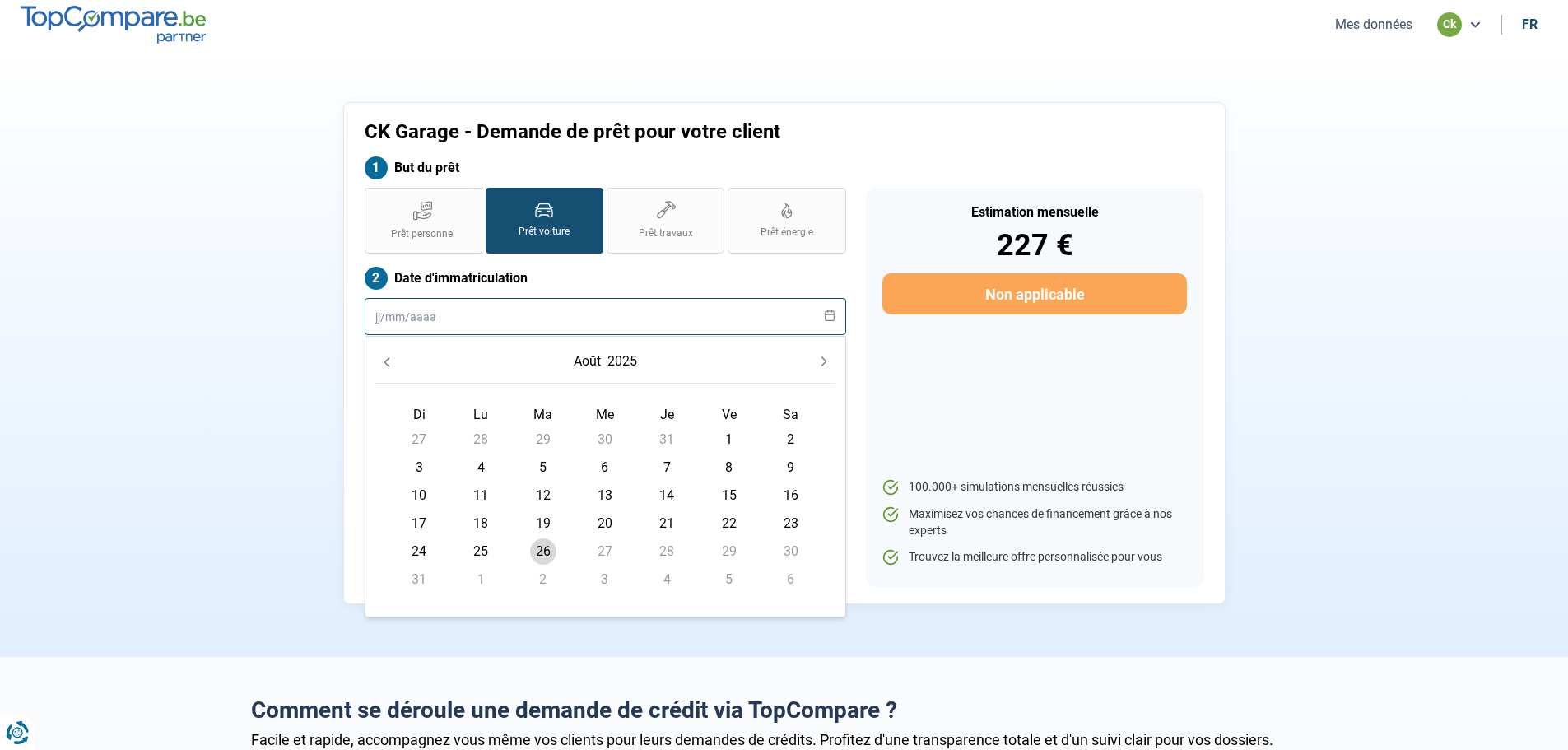
click at [537, 330] on input "text" at bounding box center [606, 316] width 481 height 37
click at [253, 426] on div "CK Garage - Demande de prêt pour votre client But du prêt Prêt personnel Prêt v…" at bounding box center [784, 353] width 1087 height 502
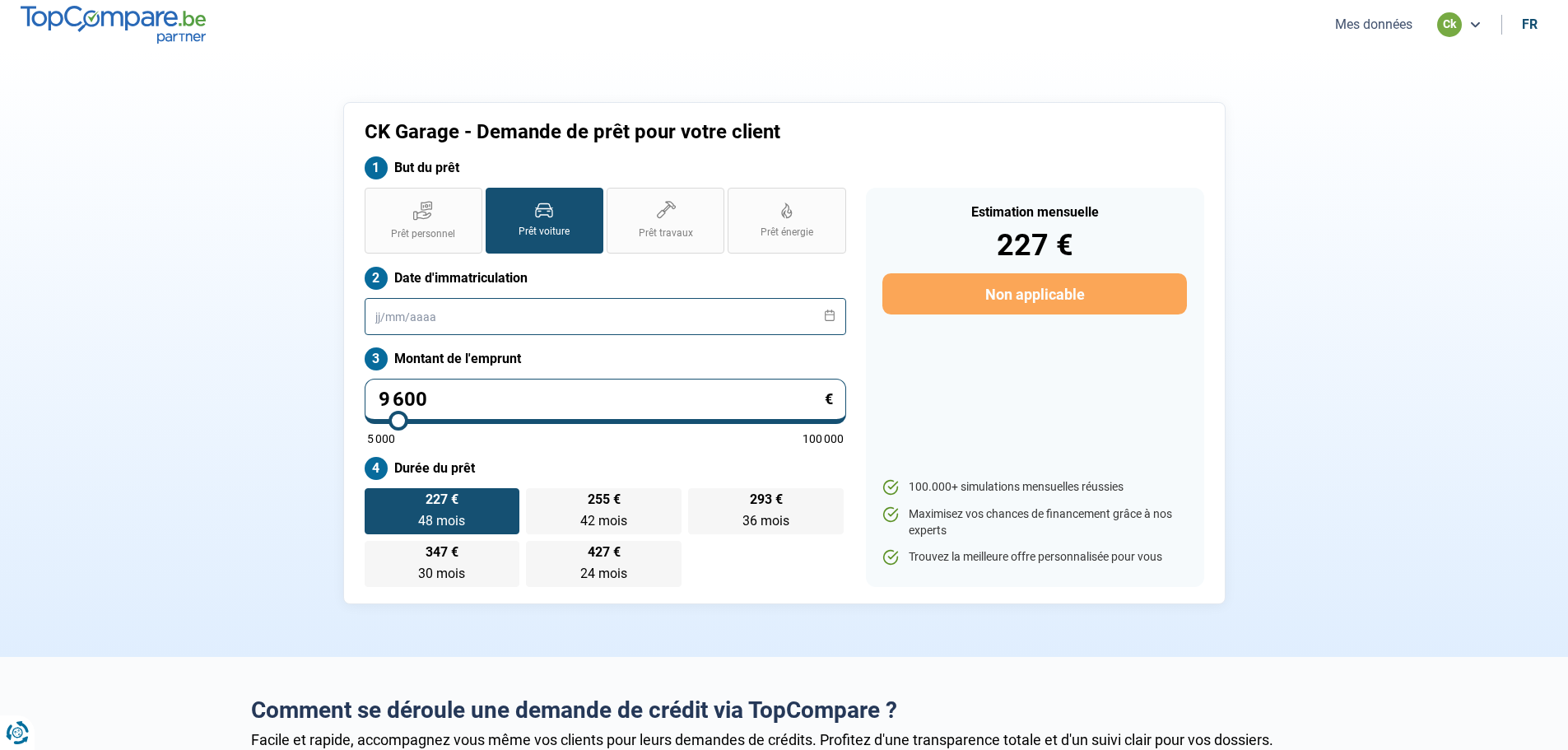
click at [530, 331] on input "text" at bounding box center [606, 316] width 481 height 37
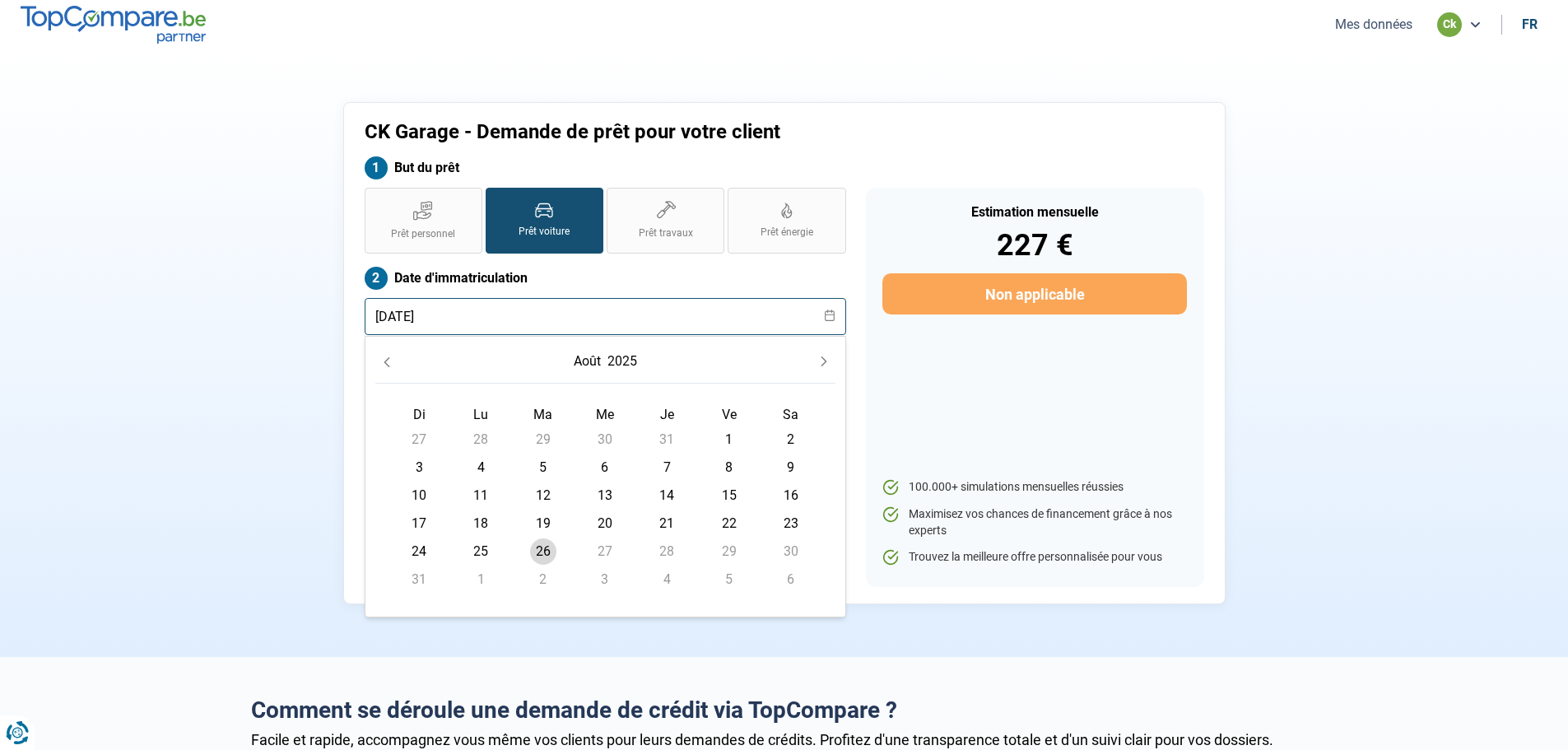
type input "[DATE]"
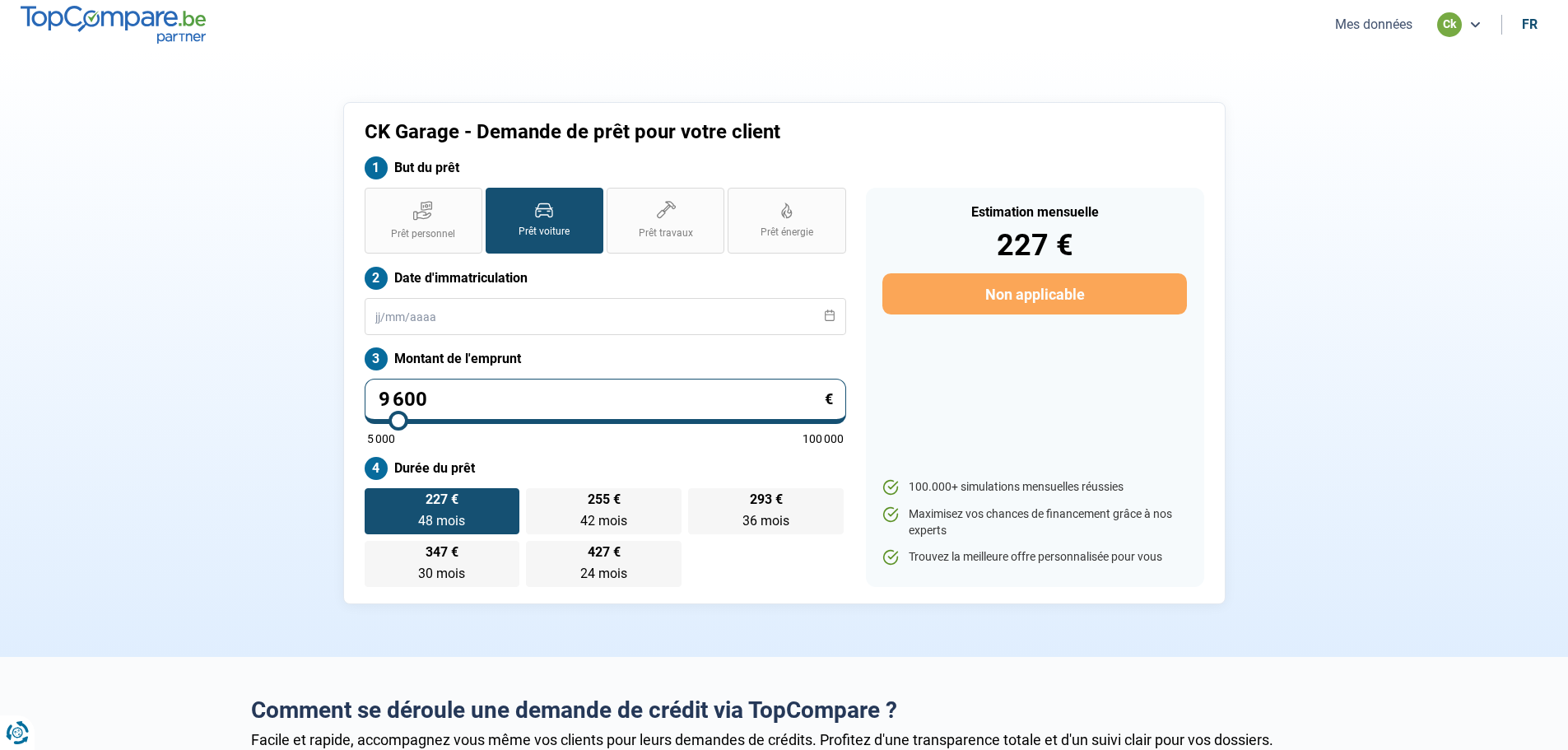
click at [1337, 351] on section "CK Garage - Demande de prêt pour votre client But du prêt Prêt personnel Prêt v…" at bounding box center [784, 353] width 1568 height 607
click at [1325, 414] on div "CK Garage - Demande de prêt pour votre client But du prêt Prêt personnel Prêt v…" at bounding box center [784, 353] width 1087 height 502
click at [1374, 544] on section "CK Garage - Demande de prêt pour votre client But du prêt Prêt personnel Prêt v…" at bounding box center [784, 353] width 1568 height 607
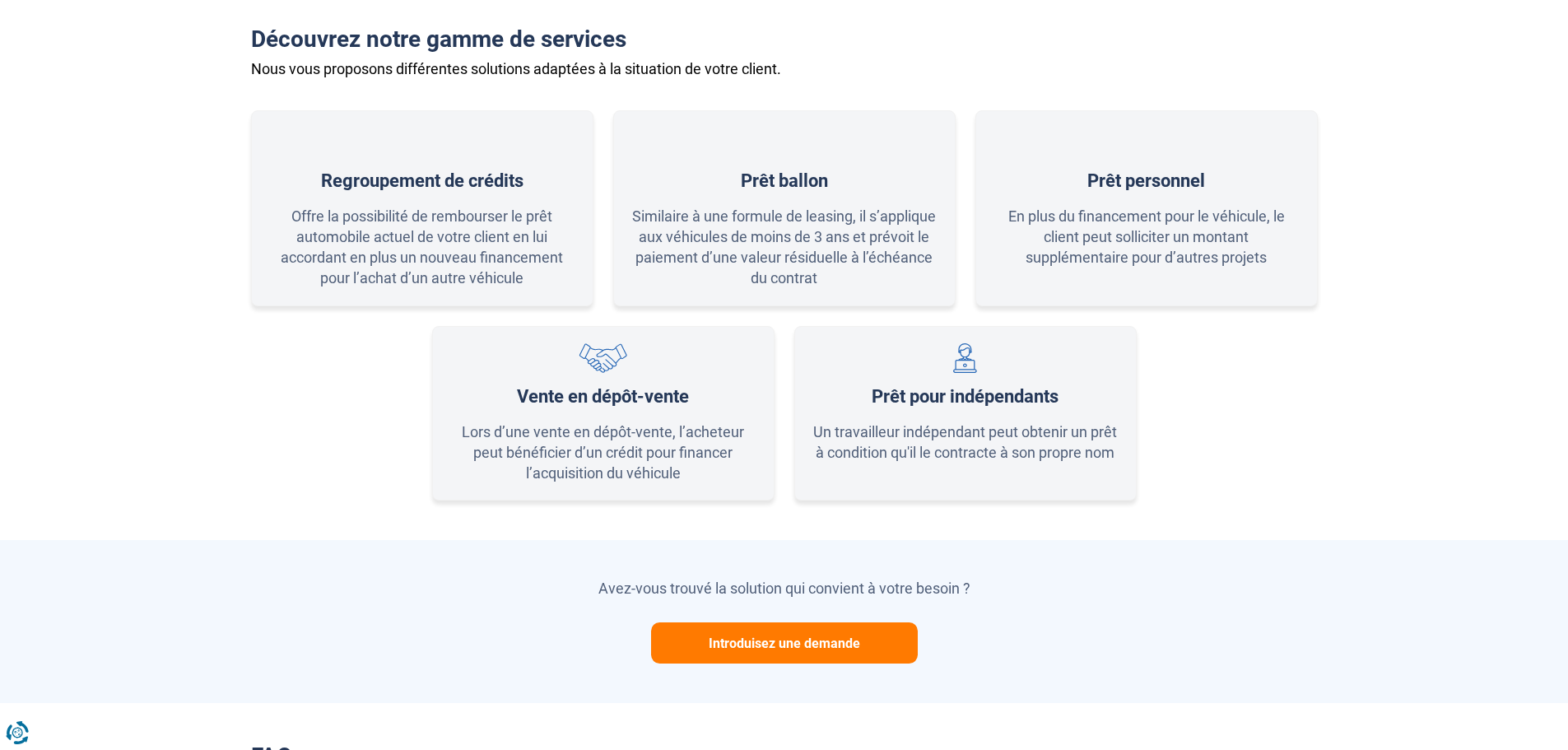
scroll to position [740, 0]
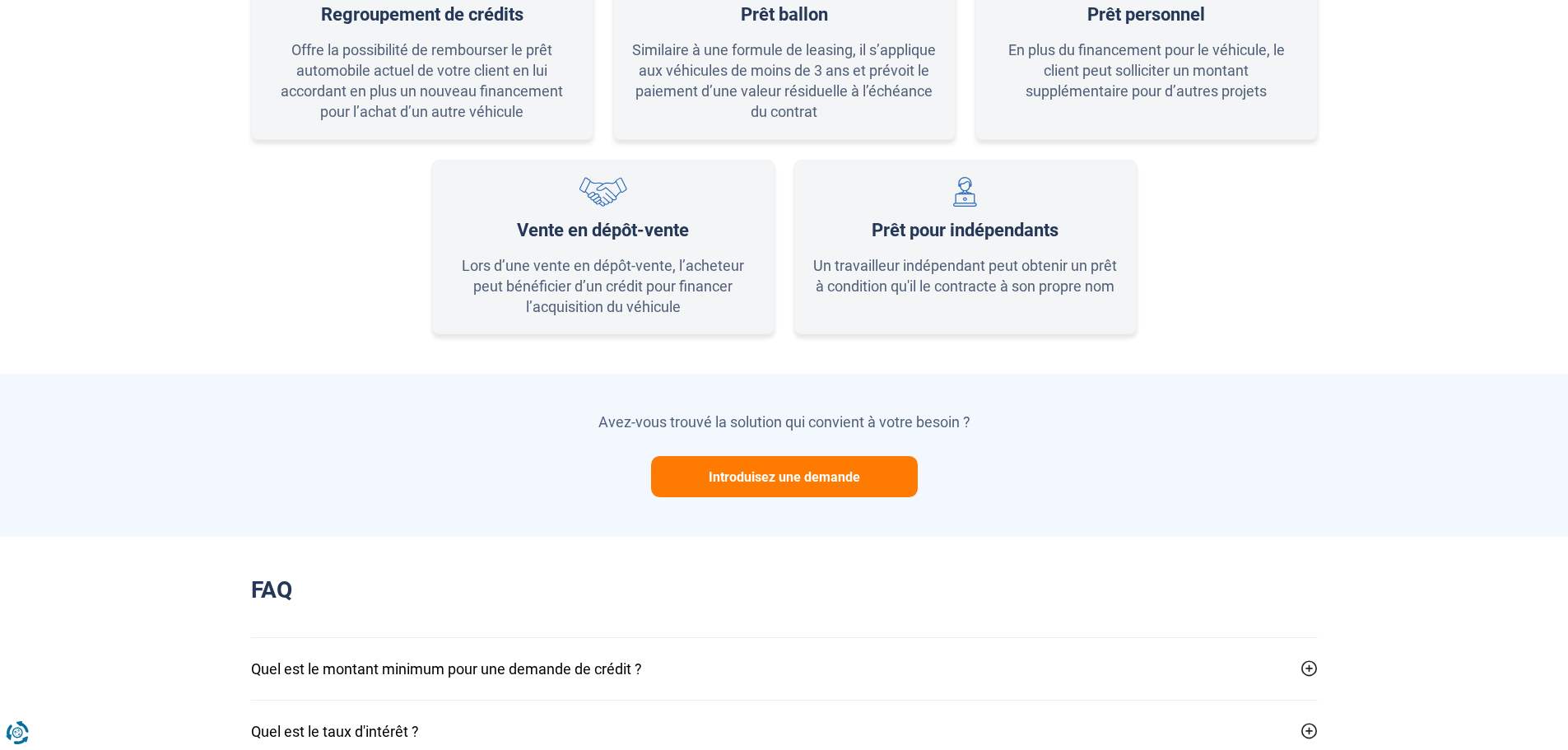
click at [767, 467] on button "Introduisez une demande" at bounding box center [784, 476] width 267 height 41
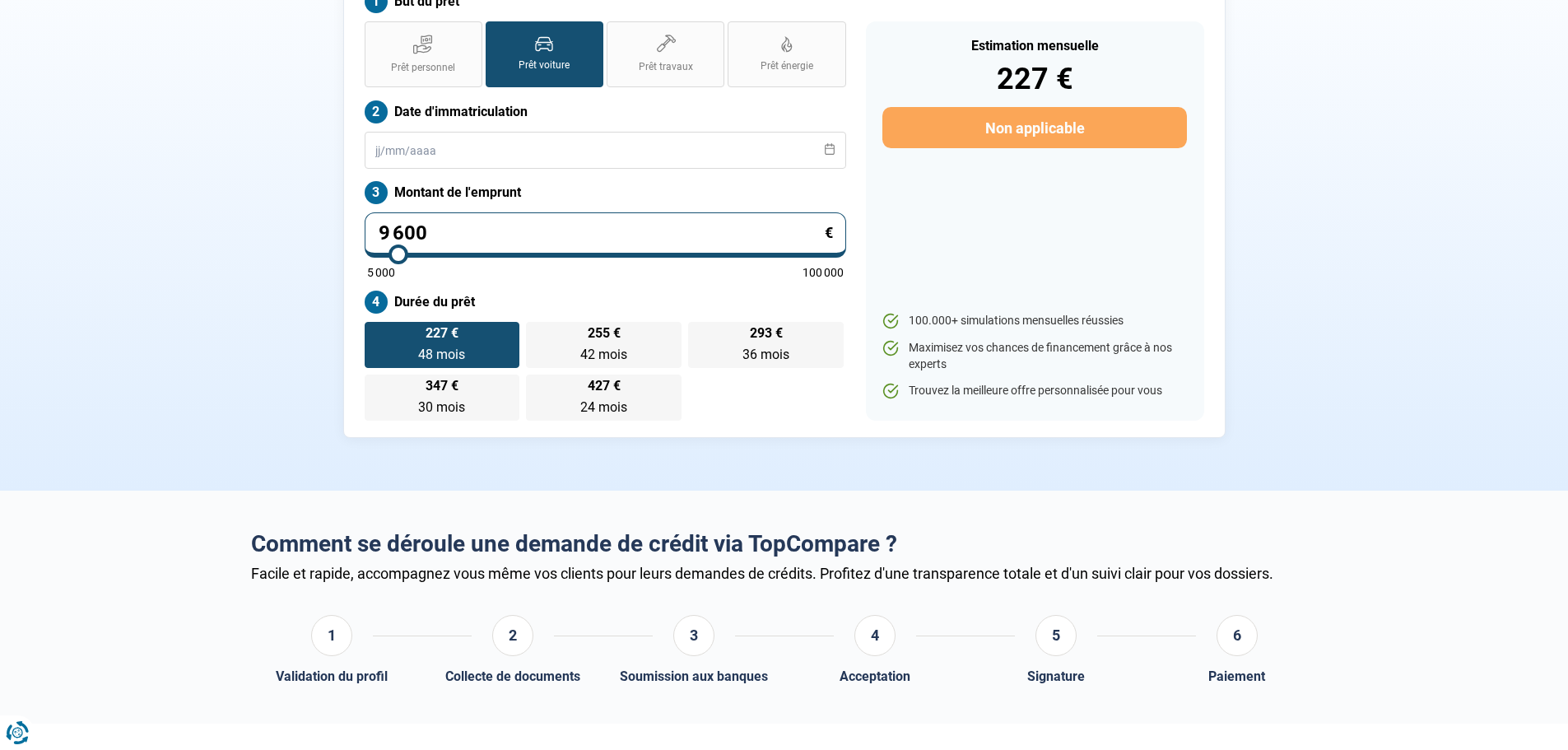
scroll to position [82, 0]
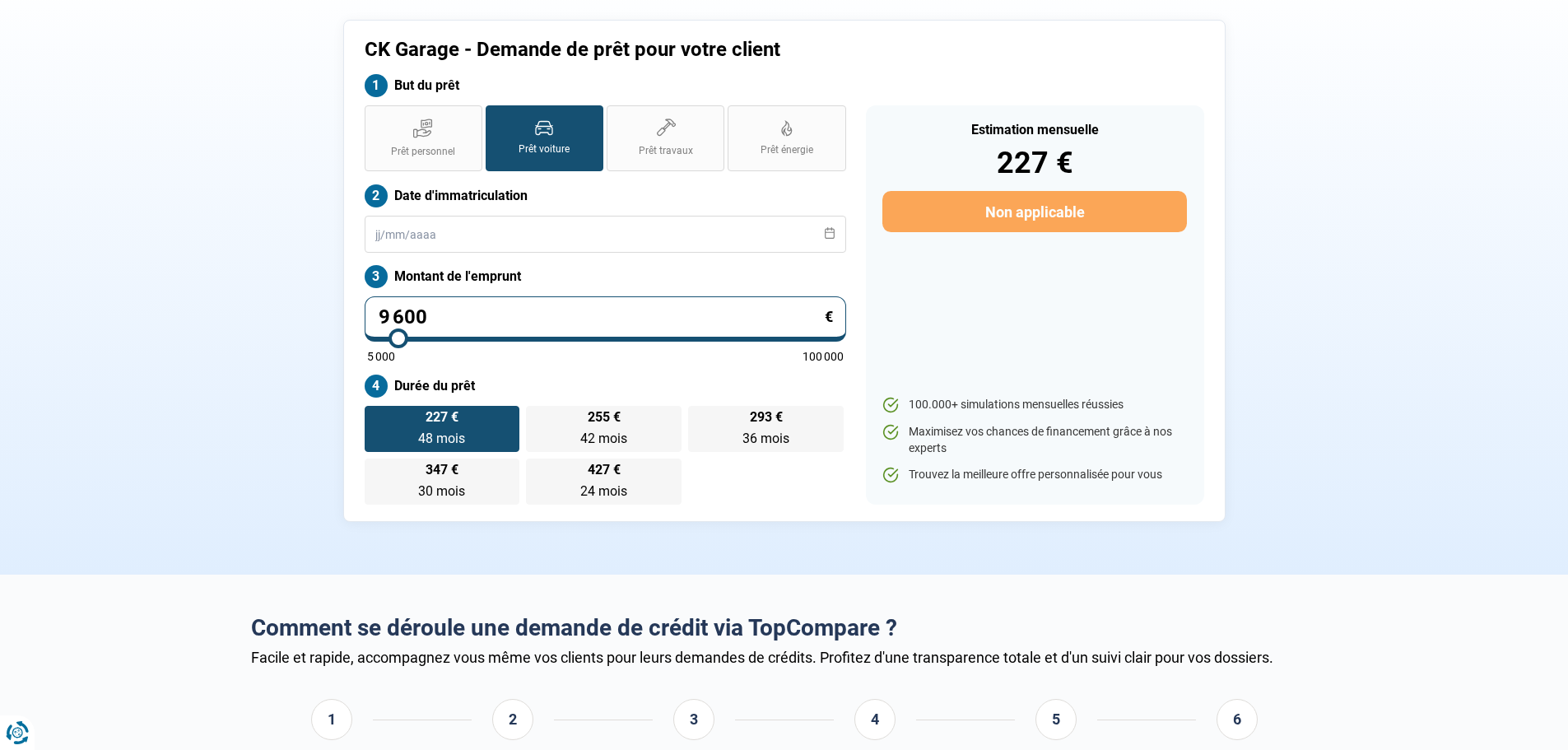
click at [524, 554] on section "CK Garage - Demande de prêt pour votre client But du prêt Prêt personnel Prêt v…" at bounding box center [784, 271] width 1568 height 607
click at [1374, 645] on section "Comment se déroule une demande de crédit via TopCompare ? Facile et rapide, acc…" at bounding box center [784, 691] width 1568 height 233
click at [1422, 663] on section "Comment se déroule une demande de crédit via TopCompare ? Facile et rapide, acc…" at bounding box center [784, 691] width 1568 height 233
click at [1341, 100] on section "CK Garage - Demande de prêt pour votre client But du prêt Prêt personnel Prêt v…" at bounding box center [784, 271] width 1568 height 607
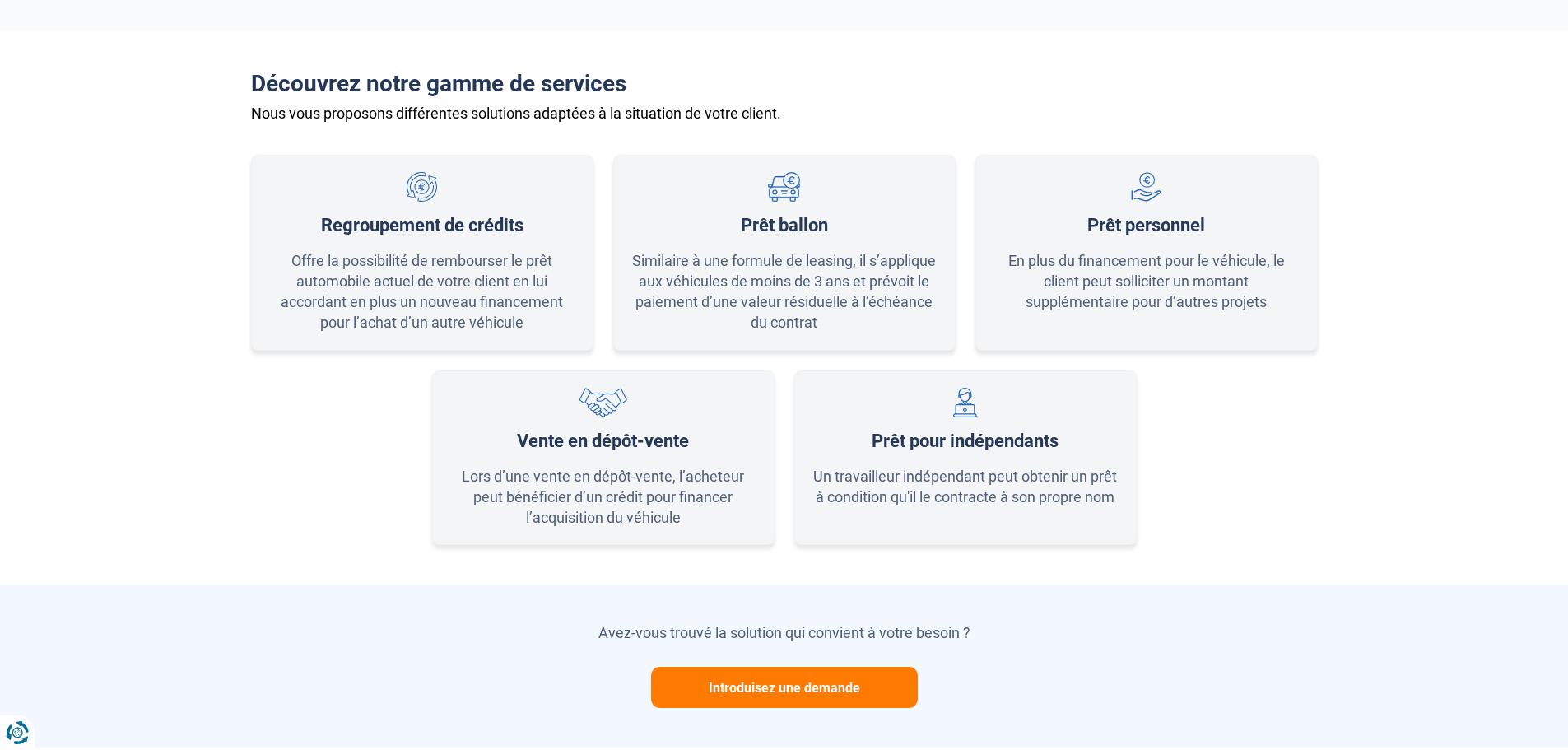
scroll to position [1235, 0]
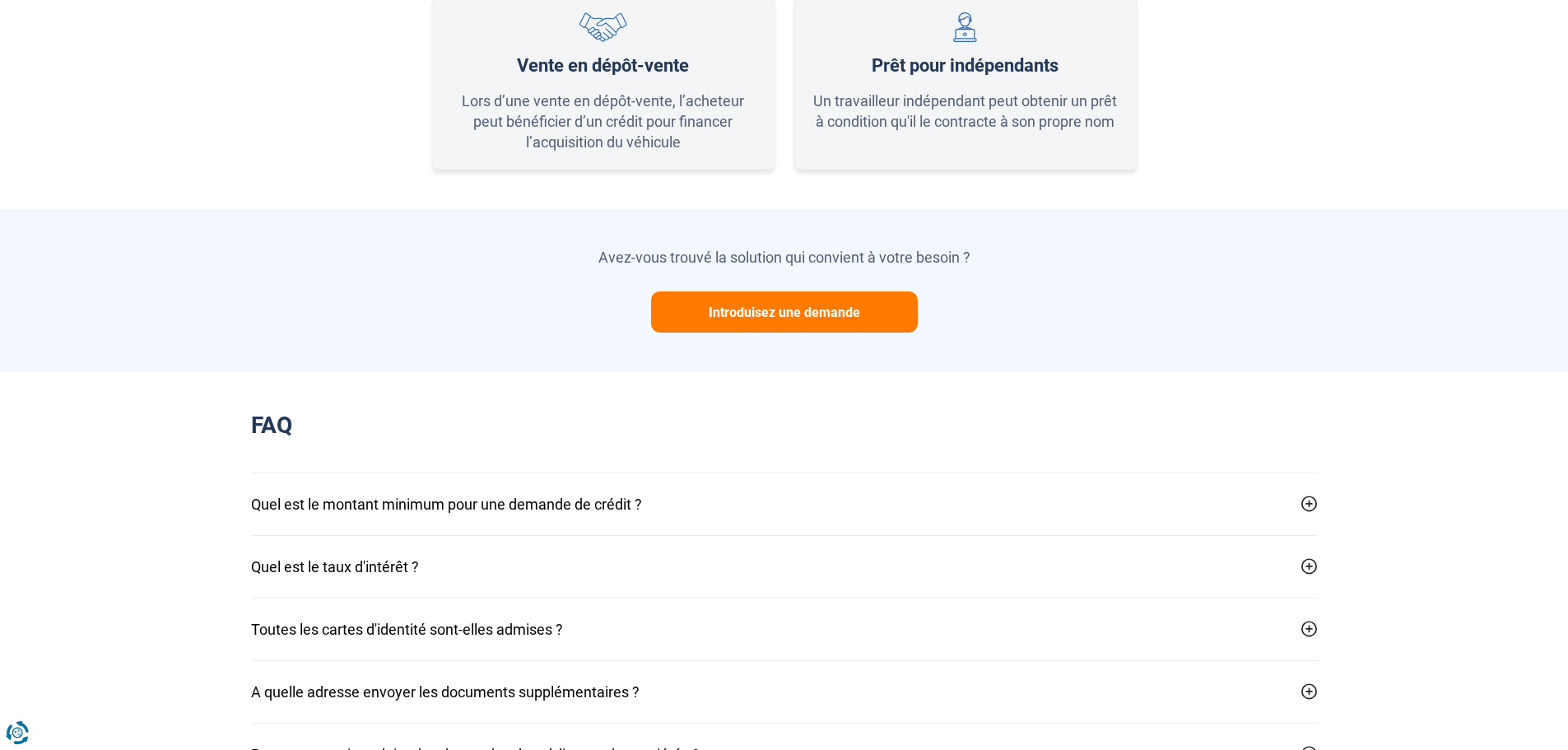
click at [788, 309] on button "Introduisez une demande" at bounding box center [784, 312] width 267 height 41
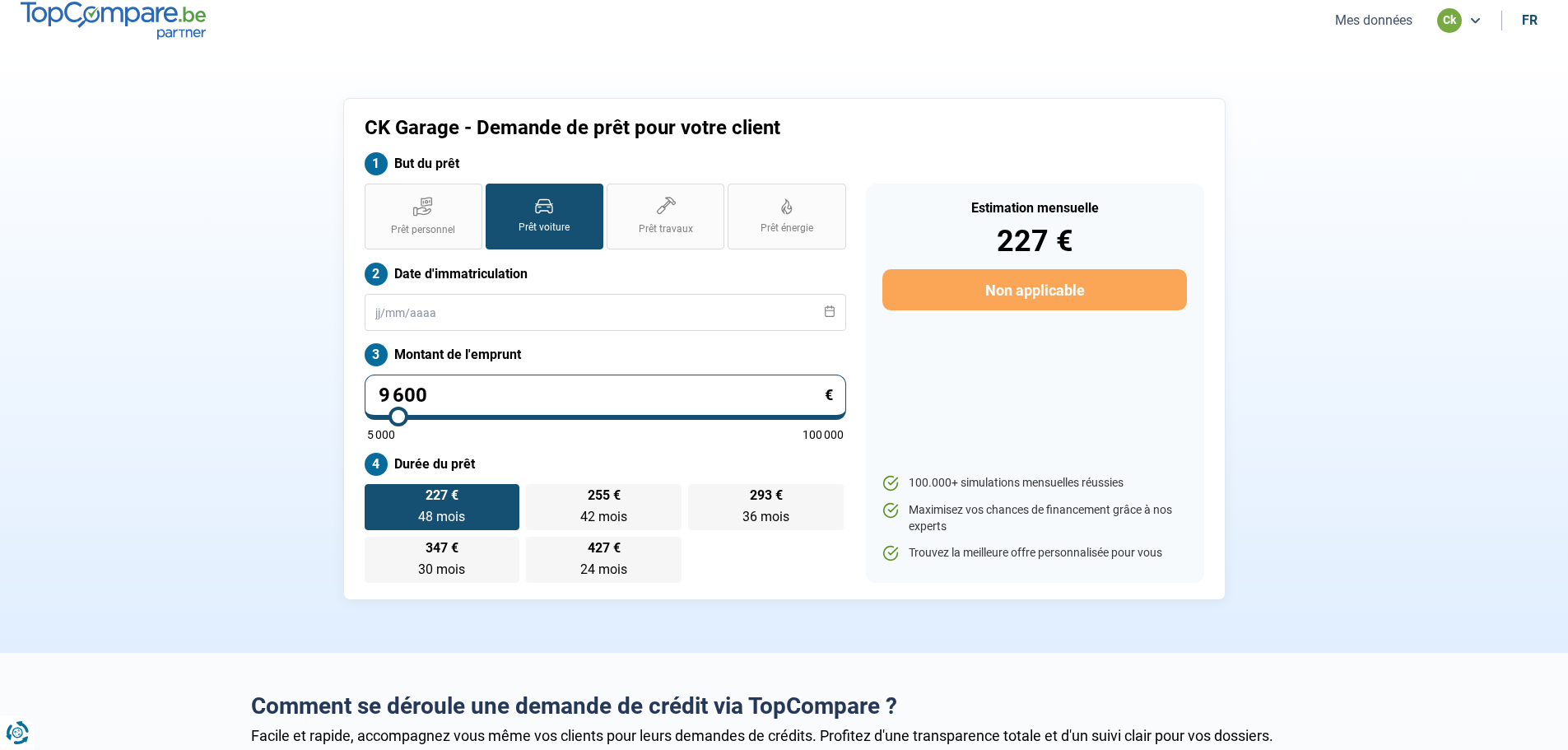
scroll to position [0, 0]
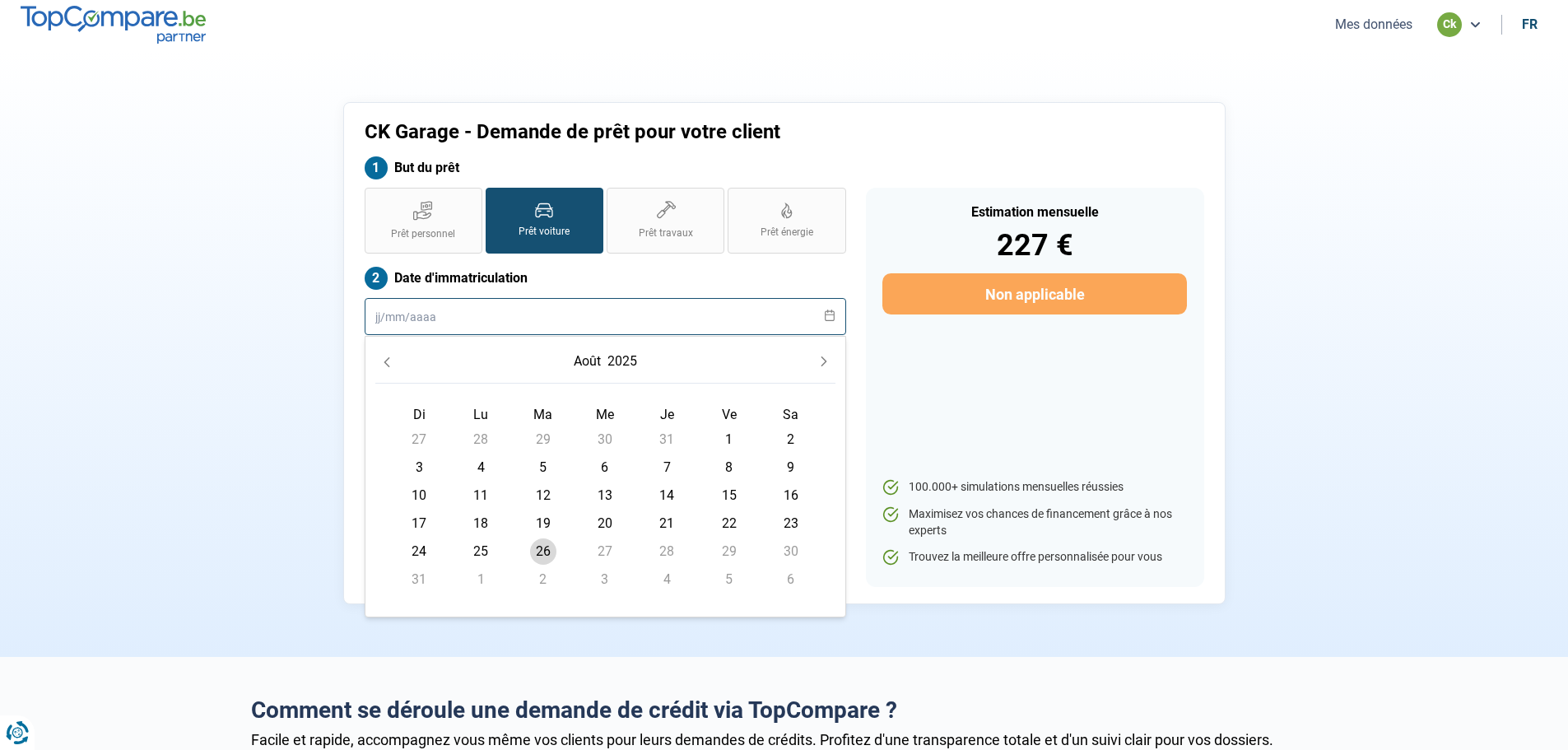
click at [489, 305] on input "text" at bounding box center [606, 316] width 481 height 37
type input "[DATE]"
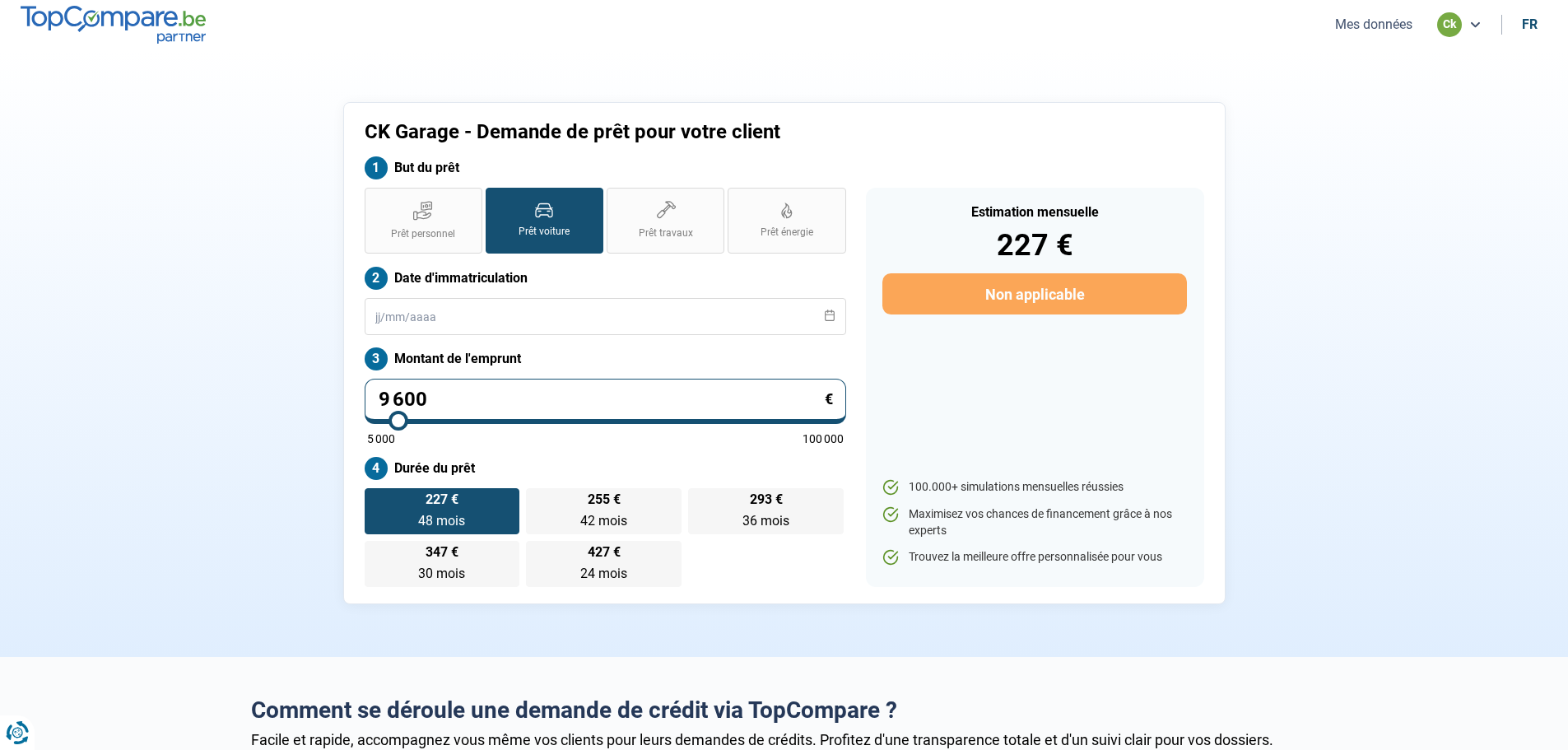
click at [951, 375] on div "Estimation mensuelle 227 € Non applicable 100.000+ simulations mensuelles réuss…" at bounding box center [1035, 387] width 338 height 399
click at [464, 520] on span "48 mois" at bounding box center [441, 521] width 47 height 16
click at [375, 499] on input "227 € 48 mois 48 mois" at bounding box center [370, 494] width 11 height 11
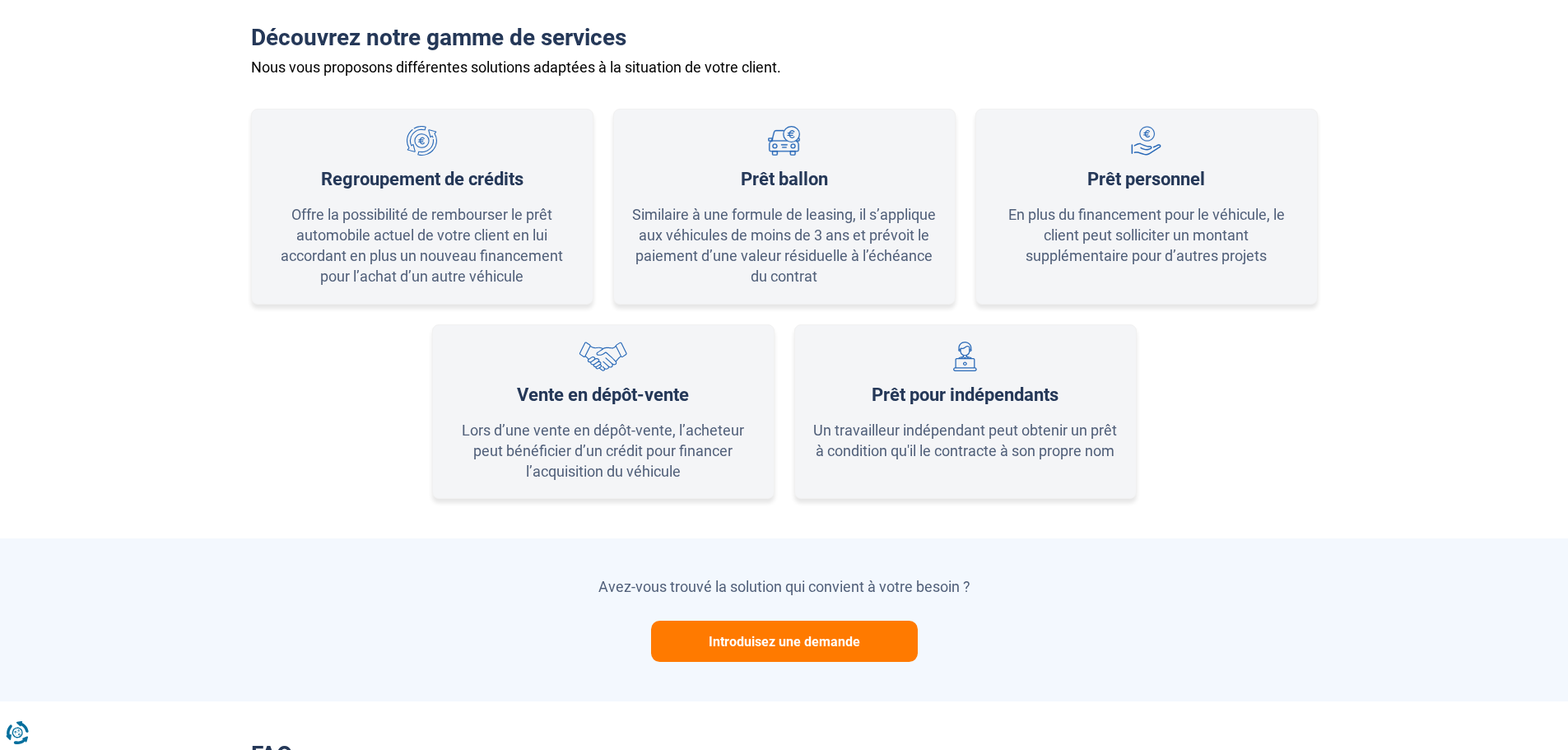
scroll to position [988, 0]
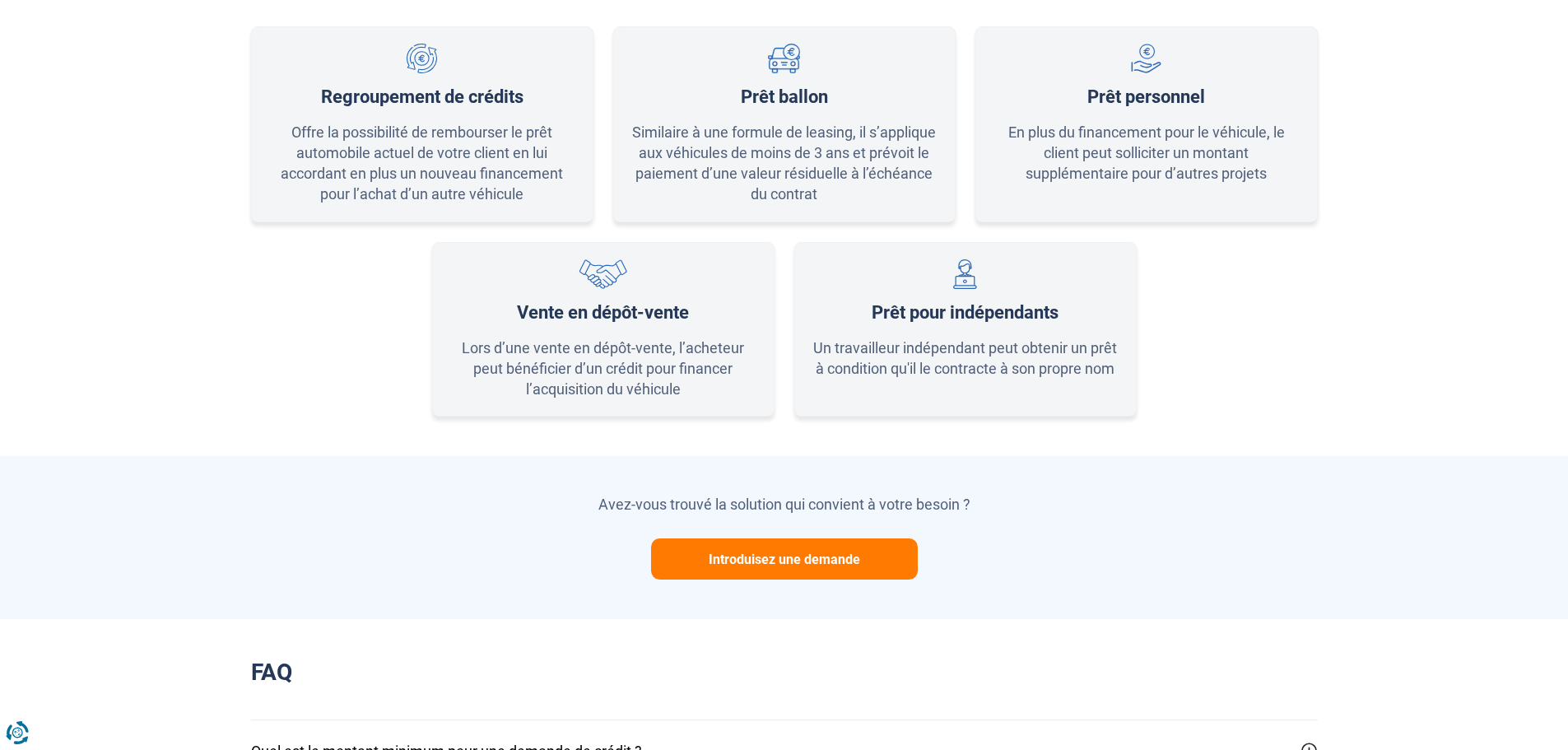
click at [856, 553] on button "Introduisez une demande" at bounding box center [784, 559] width 267 height 41
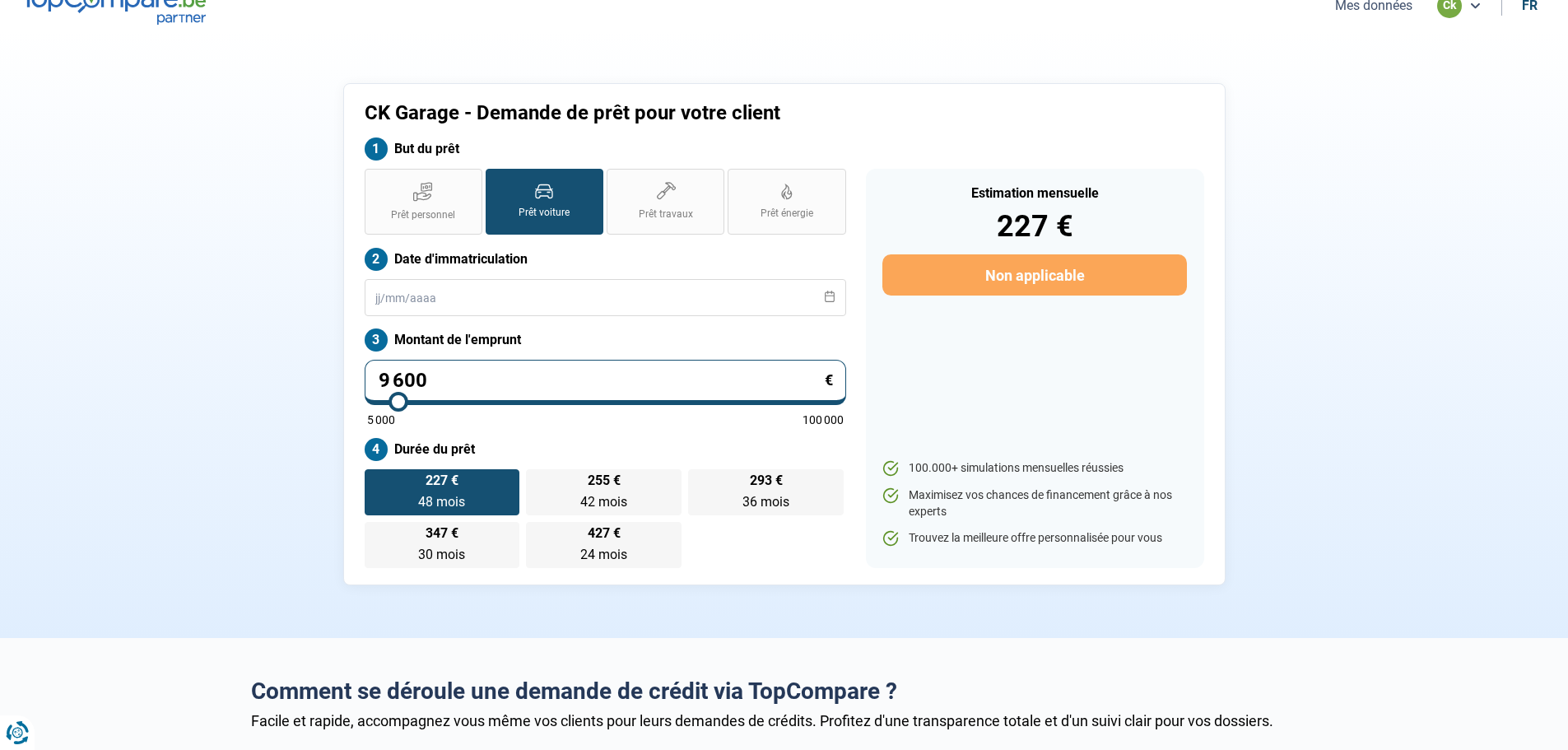
scroll to position [0, 0]
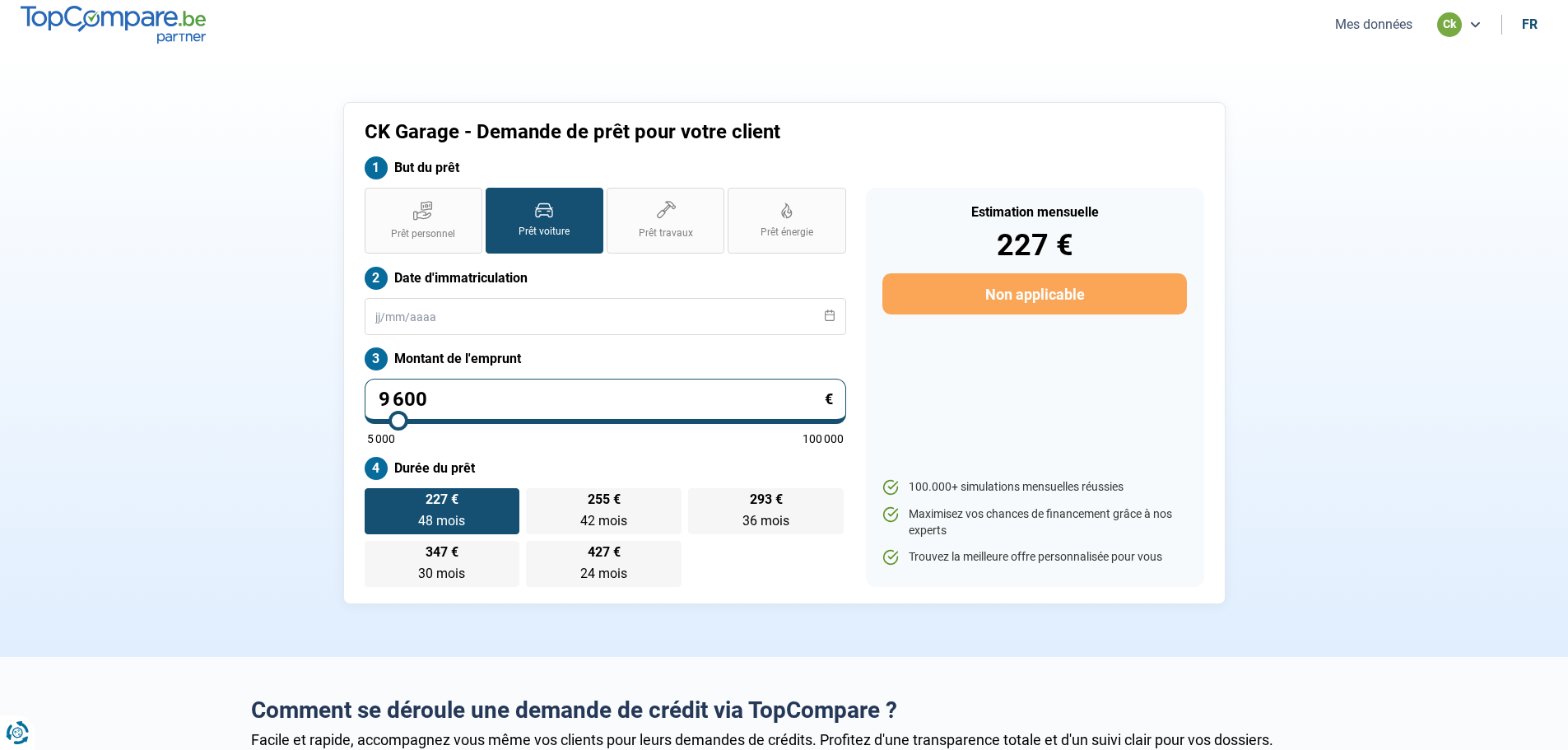
click at [559, 232] on span "Prêt voiture" at bounding box center [544, 232] width 51 height 14
click at [496, 198] on input "Prêt voiture" at bounding box center [491, 193] width 11 height 11
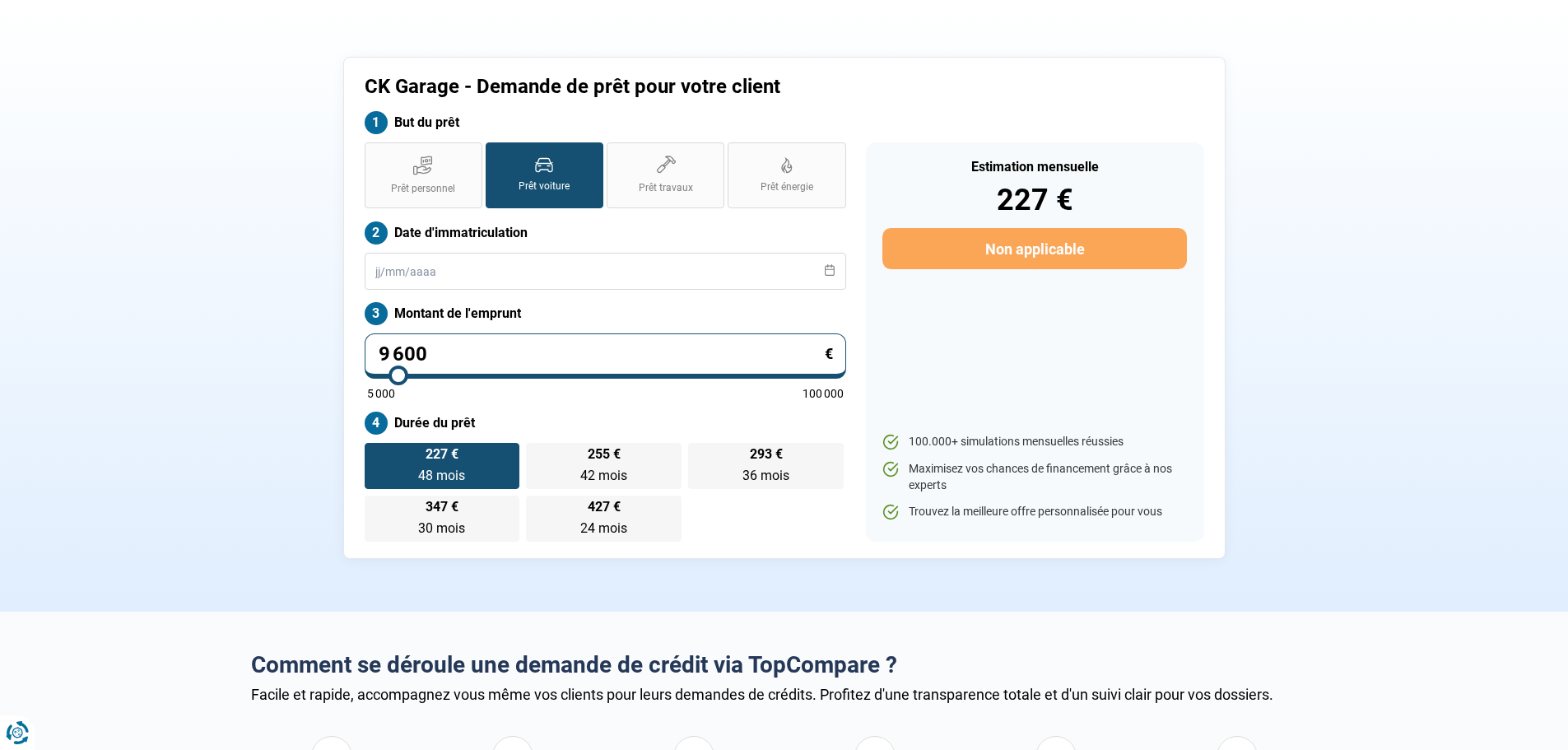
scroll to position [82, 0]
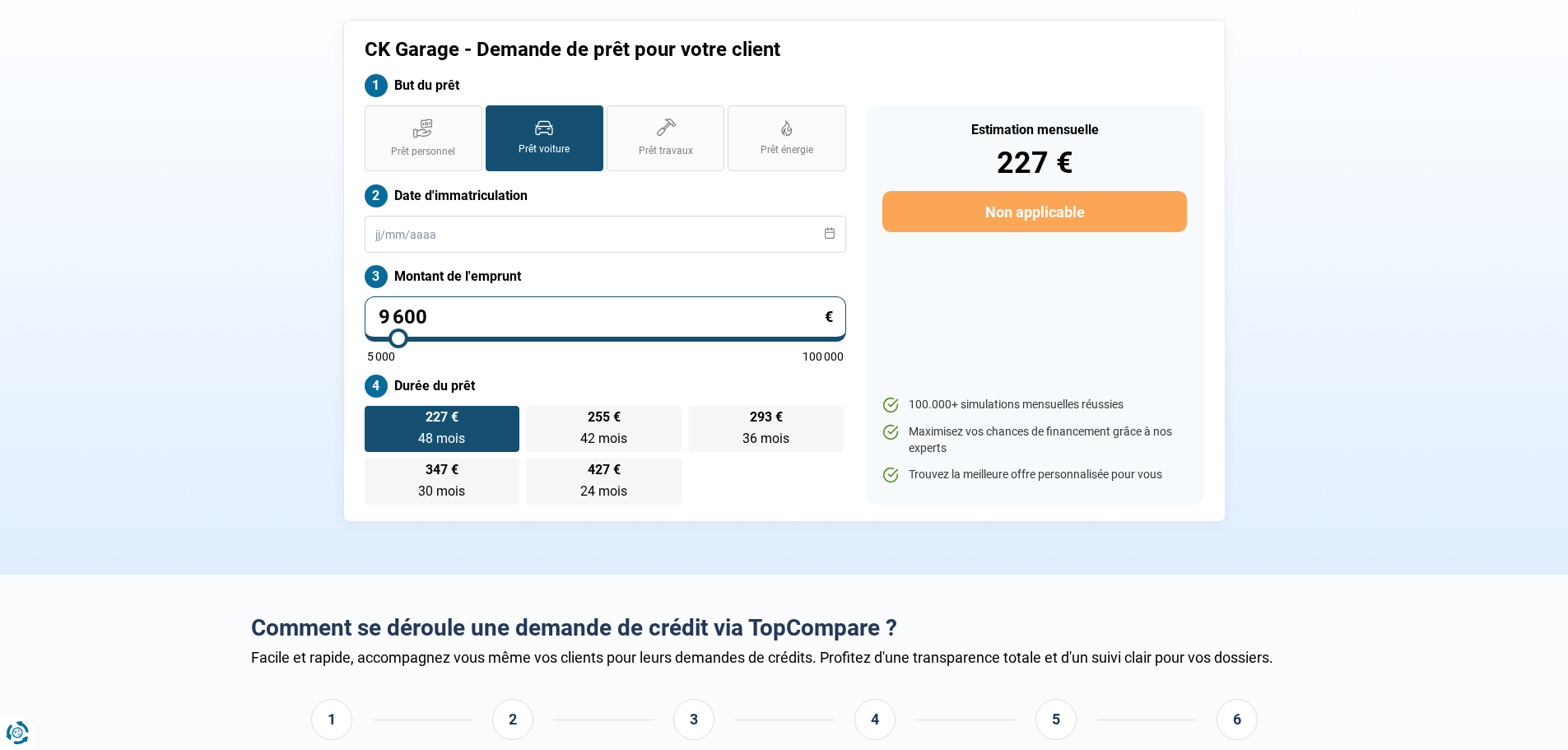
click at [450, 440] on span "48 mois" at bounding box center [441, 438] width 47 height 16
click at [375, 417] on input "227 € 48 mois 48 mois" at bounding box center [370, 411] width 11 height 11
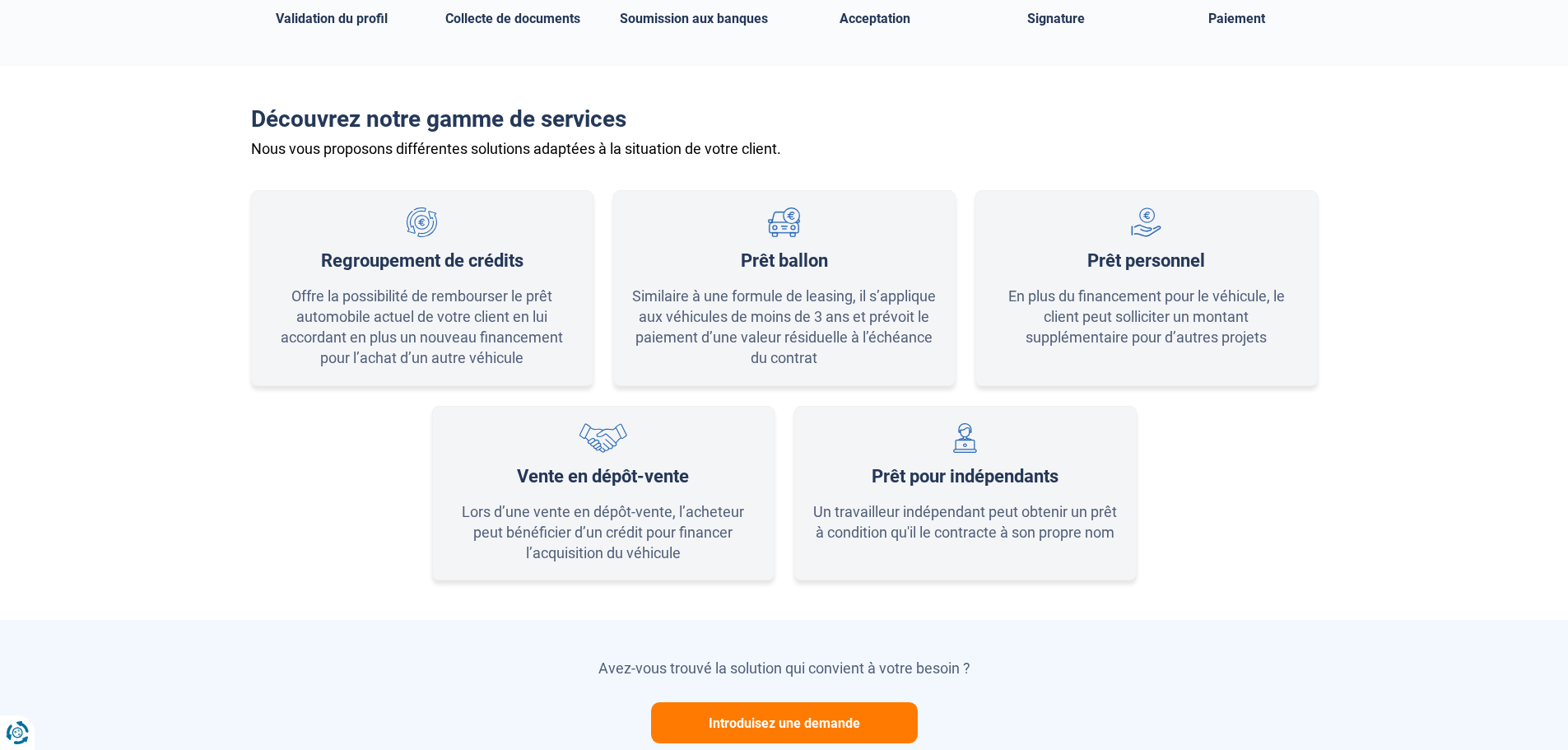
scroll to position [905, 0]
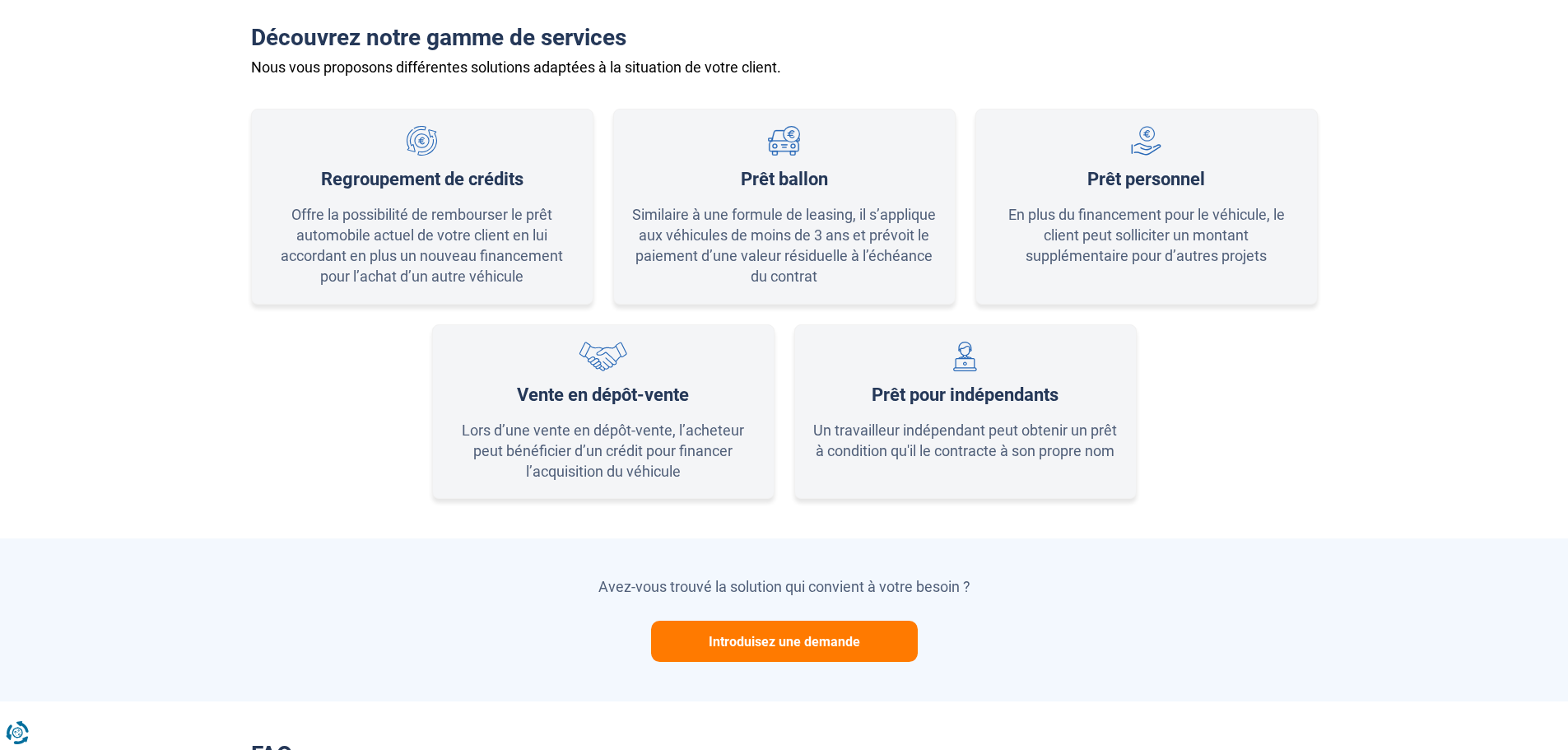
drag, startPoint x: 753, startPoint y: 736, endPoint x: 759, endPoint y: 720, distance: 17.1
click at [790, 635] on button "Introduisez une demande" at bounding box center [784, 641] width 267 height 41
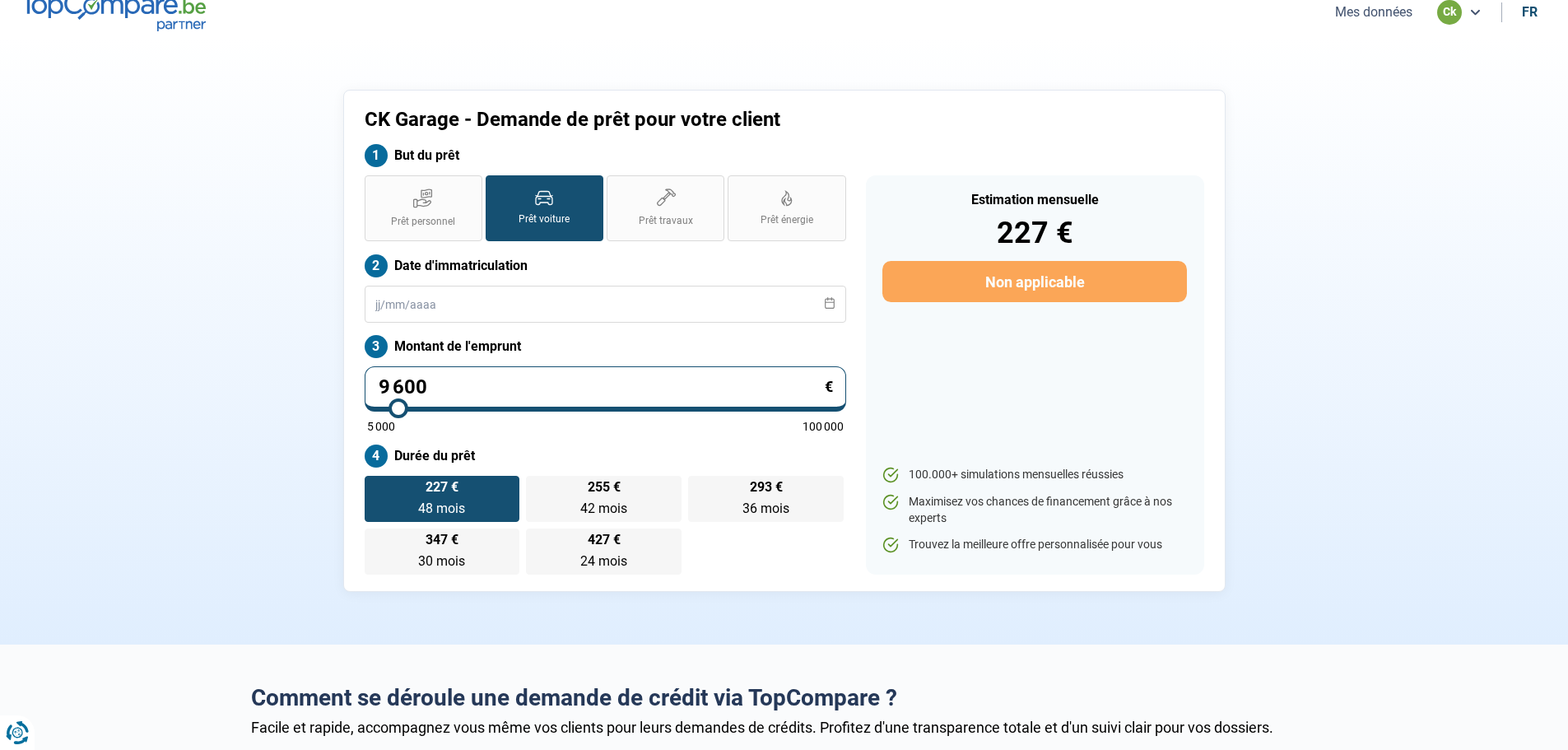
scroll to position [0, 0]
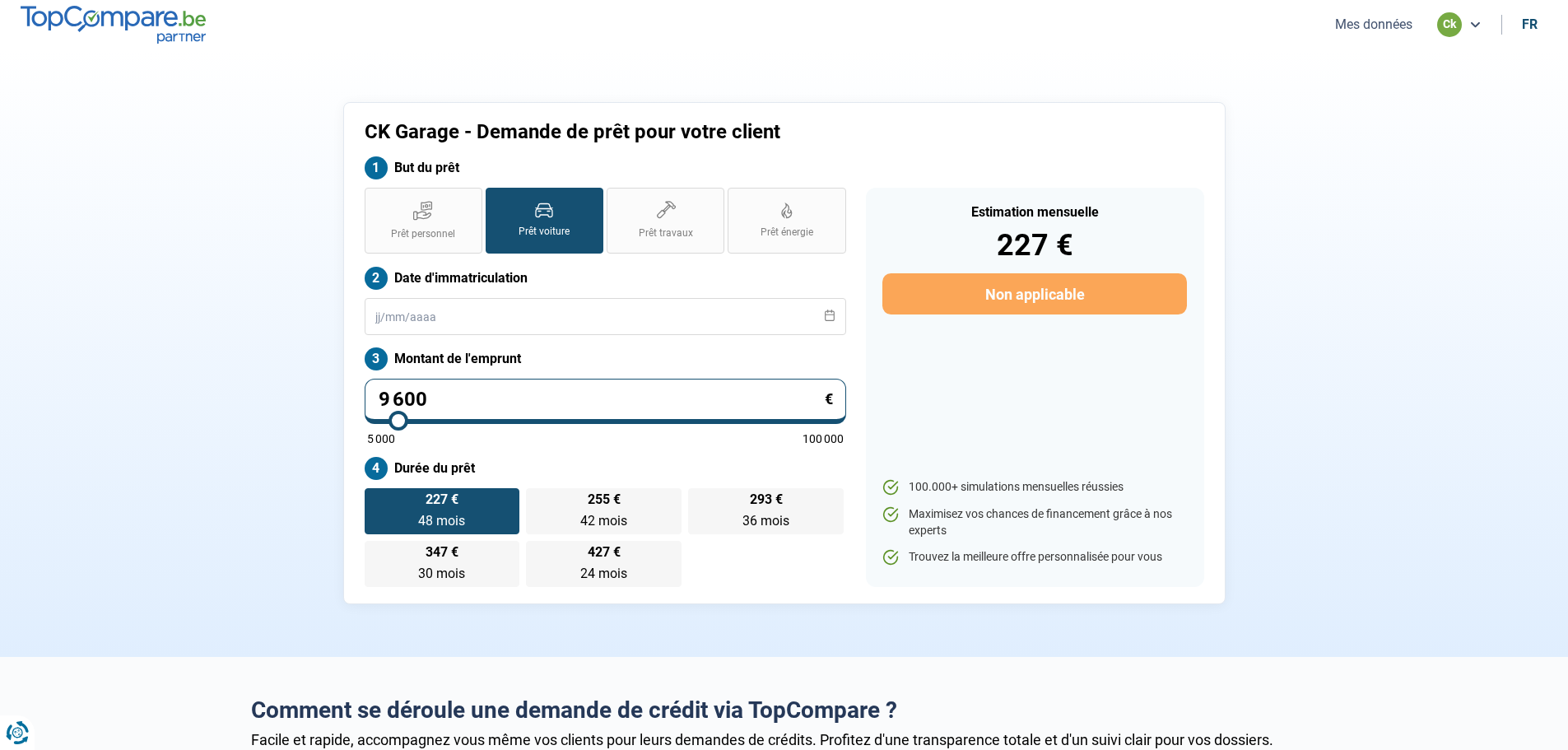
click at [1387, 22] on button "Mes données" at bounding box center [1373, 25] width 87 height 18
click at [1379, 582] on section "CK Garage - Demande de prêt pour votre client But du prêt Prêt personnel Prêt v…" at bounding box center [784, 353] width 1568 height 607
click at [536, 398] on input "10 001" at bounding box center [606, 401] width 481 height 45
type input "100 019"
type input "100000"
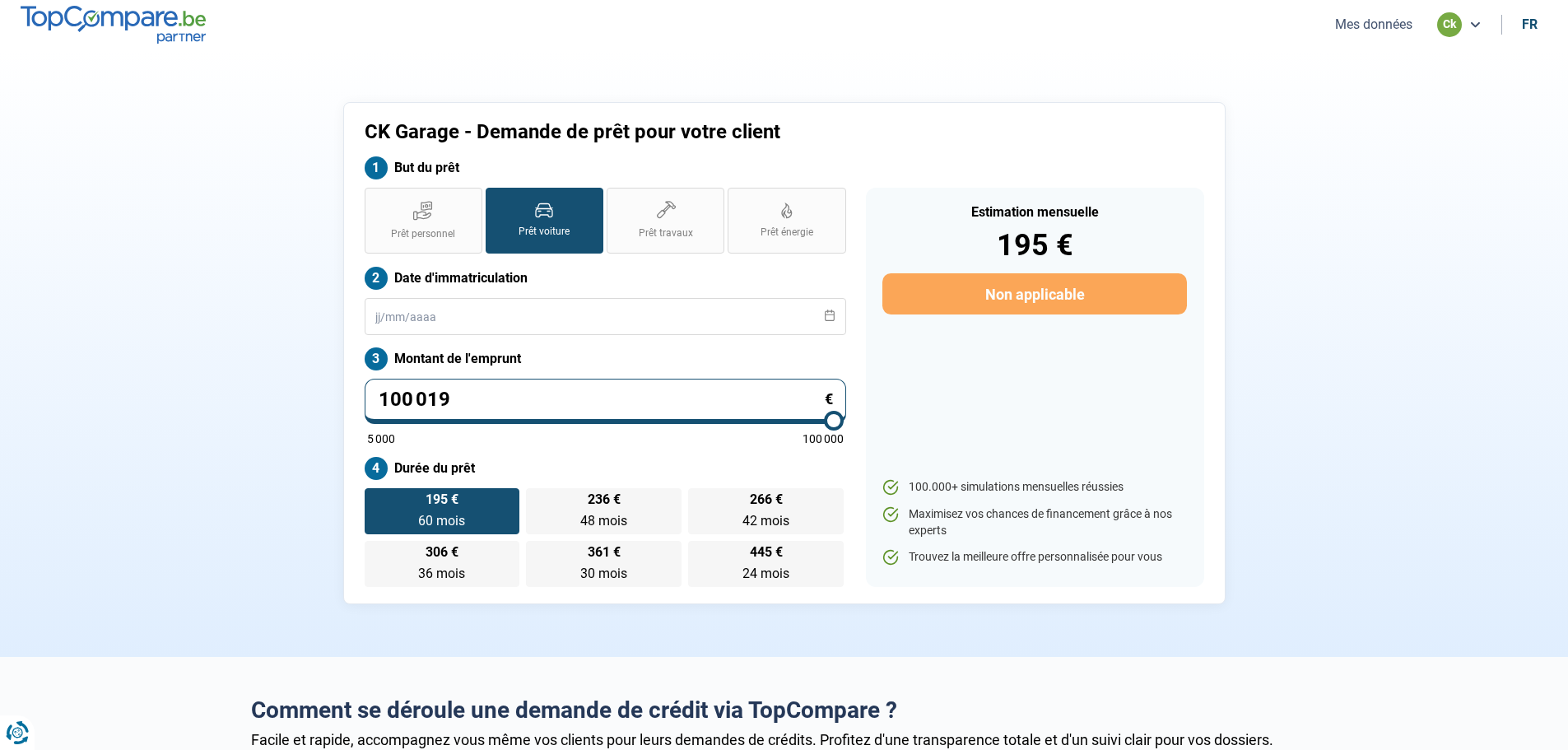
type input "10 001"
type input "10000"
type input "1 000"
type input "5000"
type input "100"
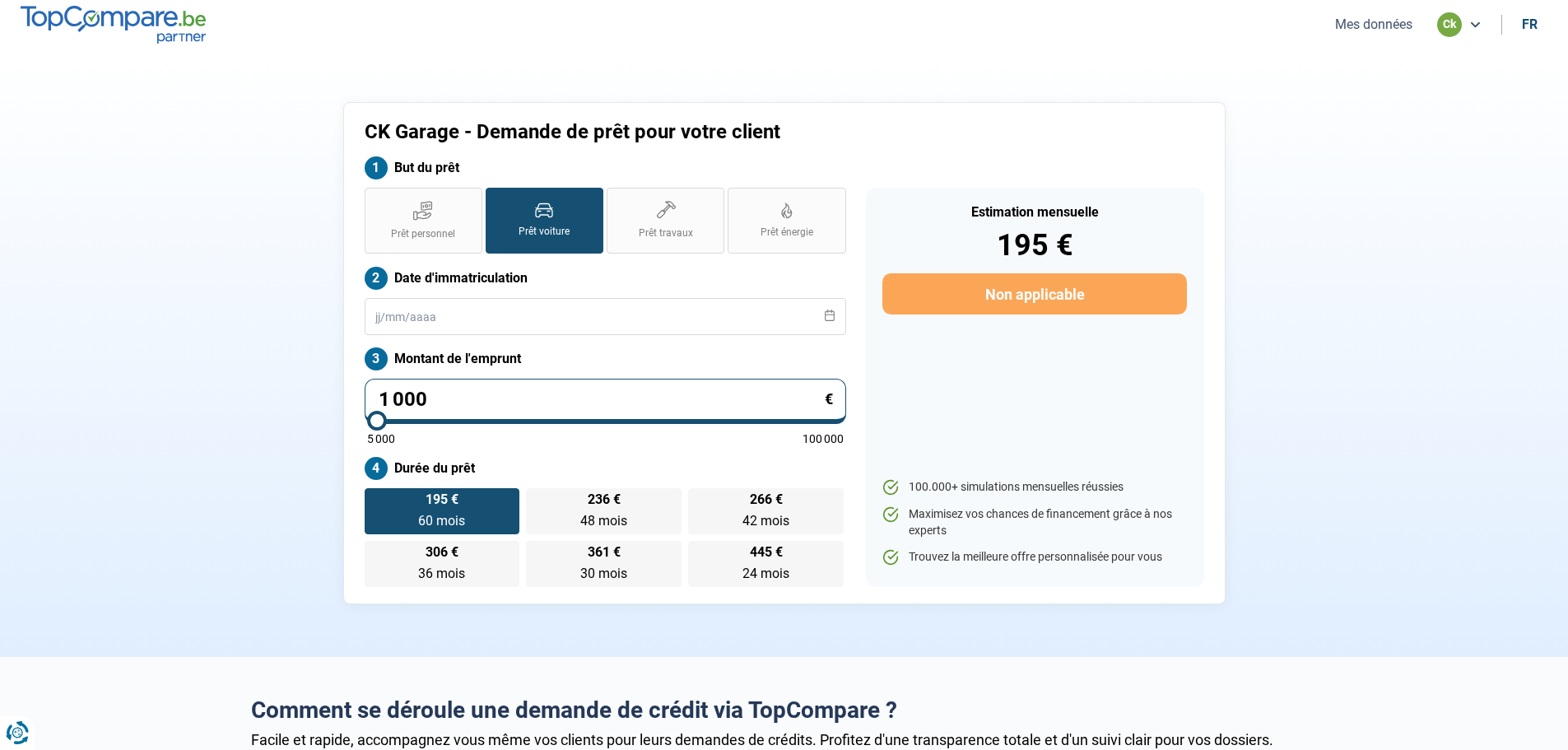
type input "5000"
type input "10"
type input "5000"
type input "1"
type input "5000"
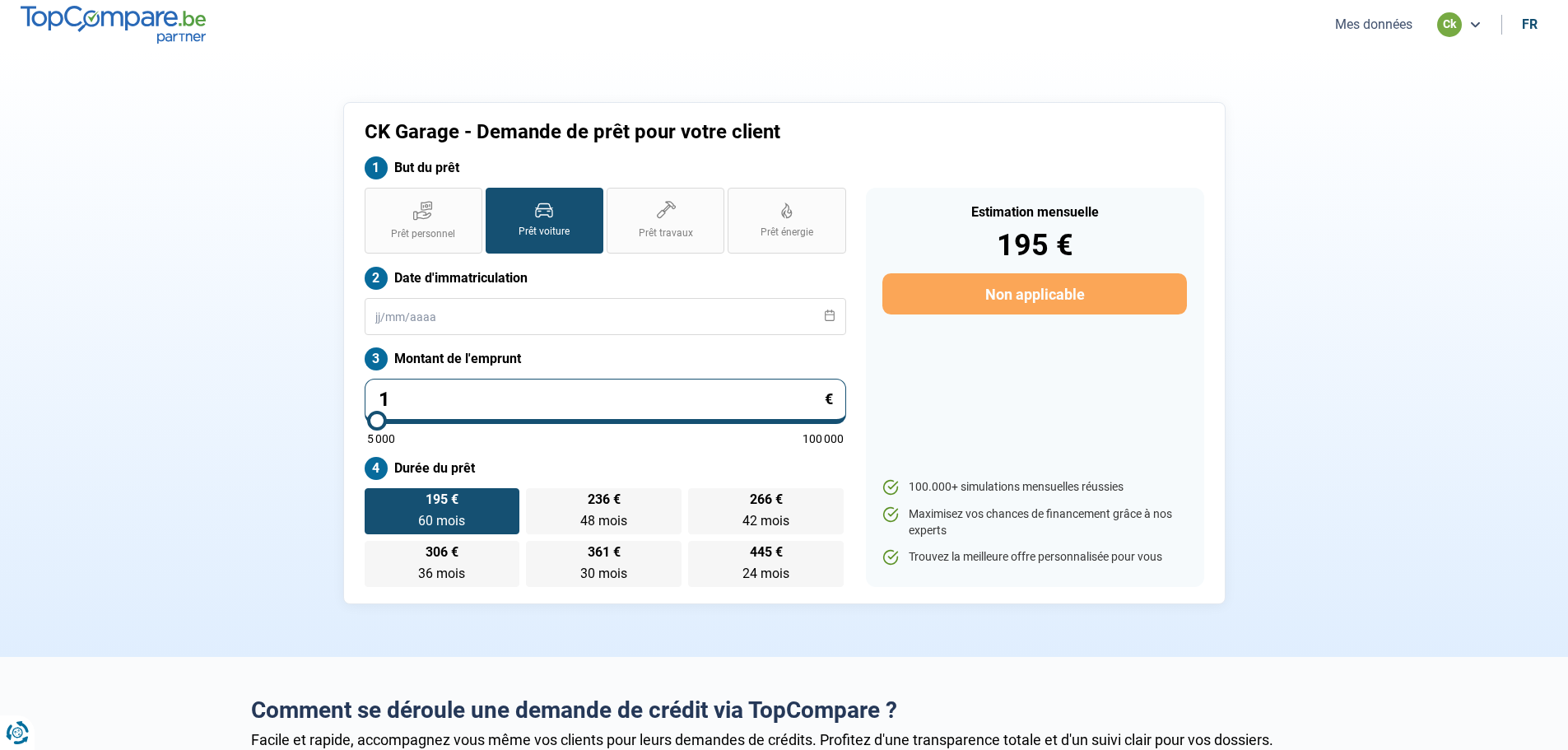
type input "0"
type input "5000"
type input "5 000"
type input "5000"
radio input "true"
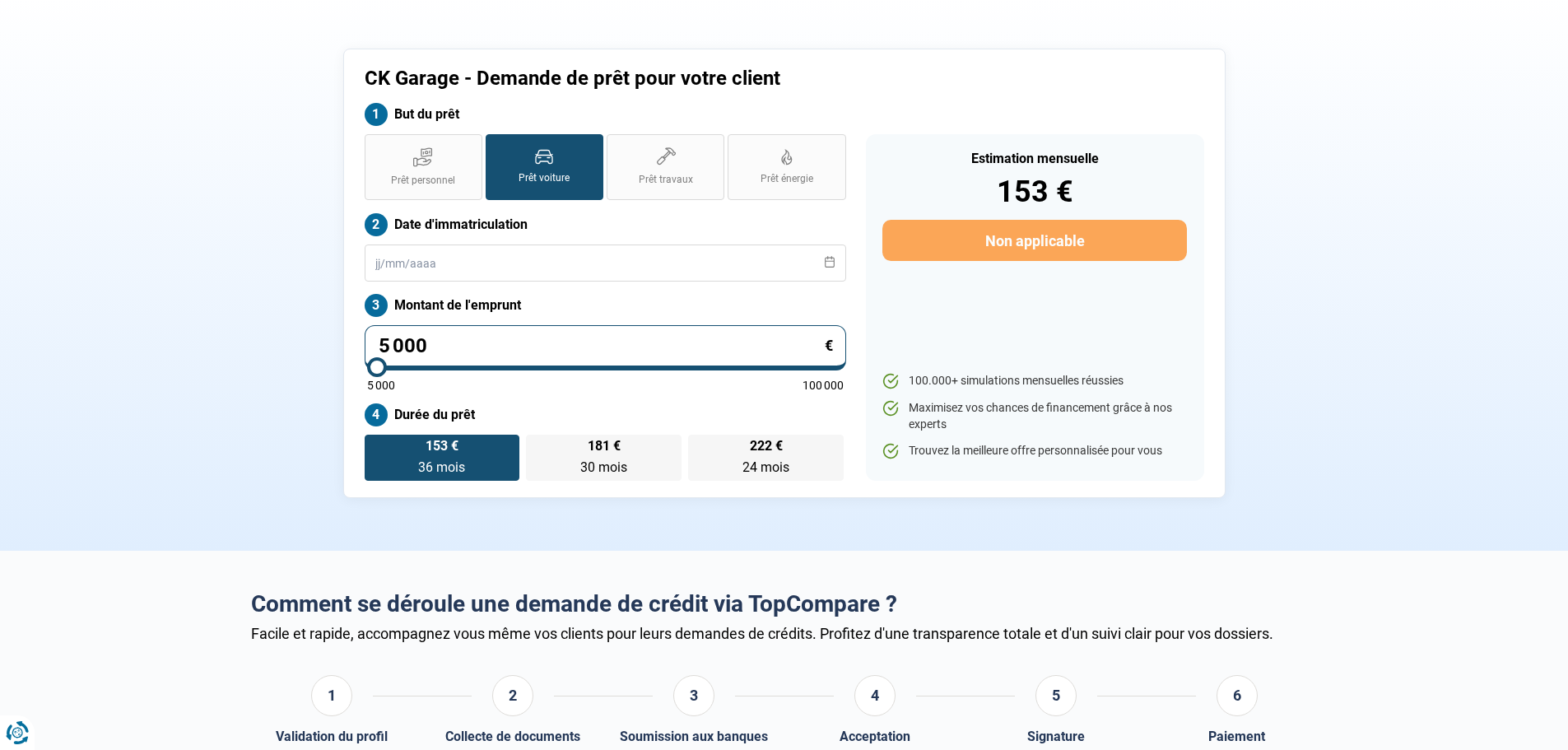
scroll to position [82, 0]
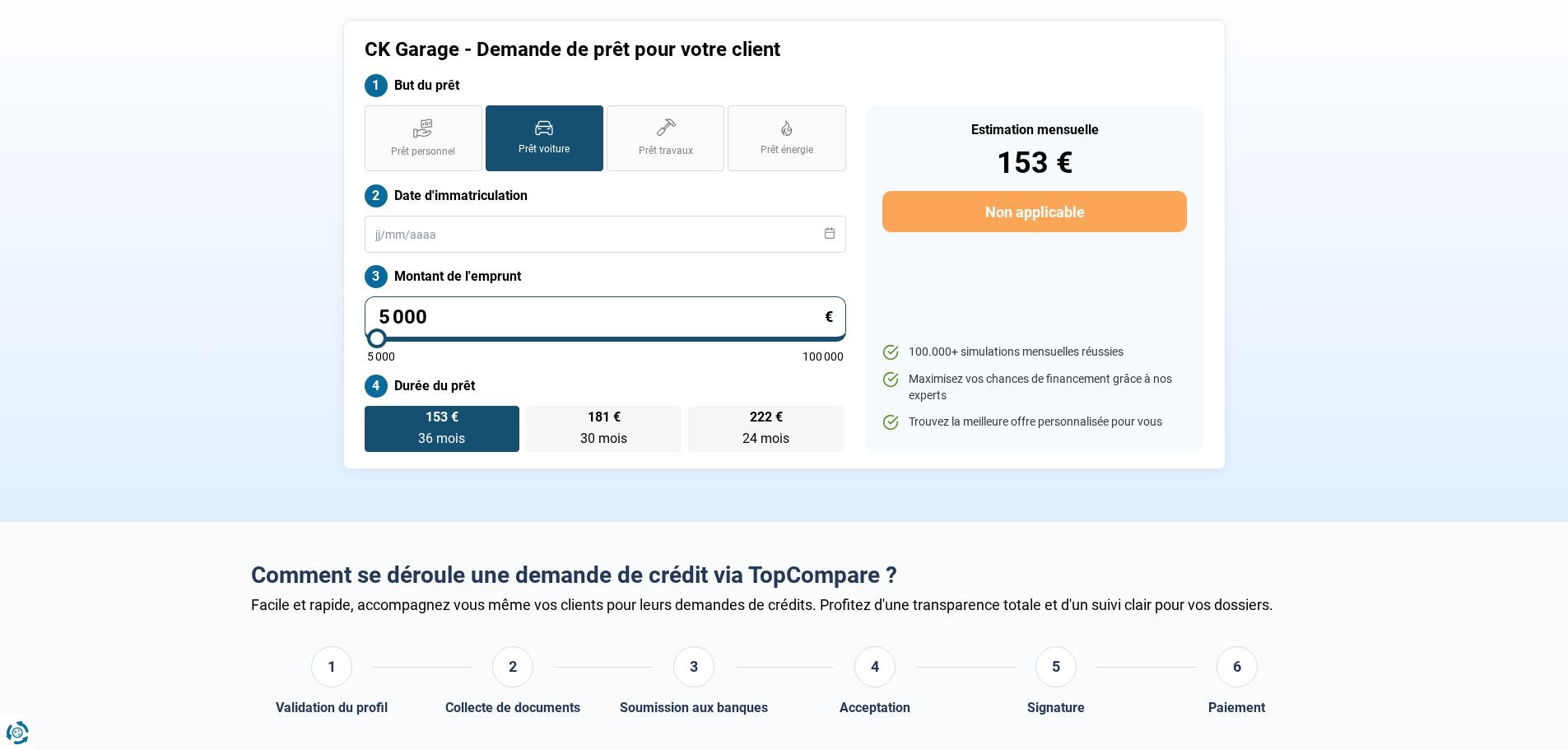
type input "500"
type input "5000"
type input "50"
type input "5000"
type input "5"
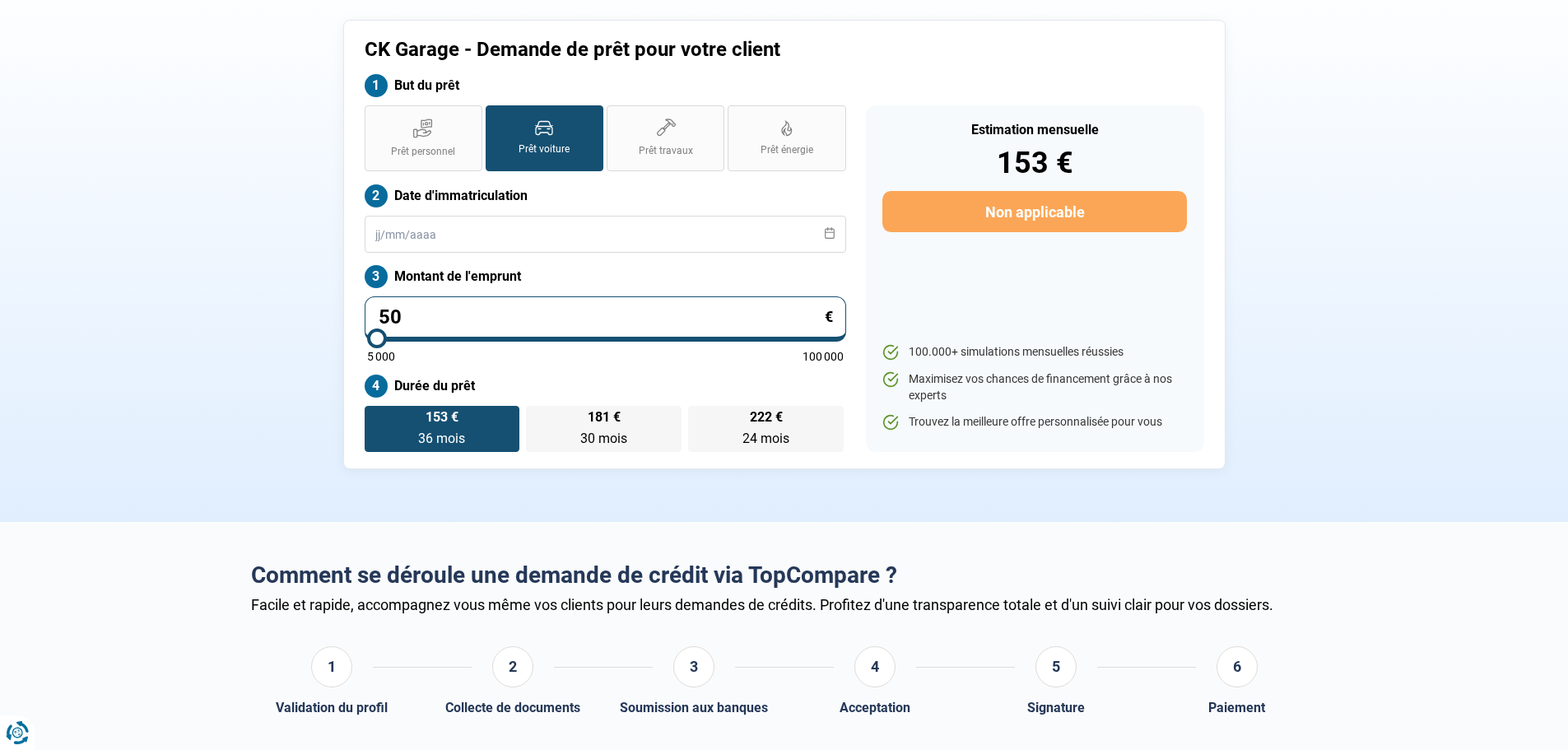
type input "5000"
type input "0"
type input "5000"
type input "9"
type input "5000"
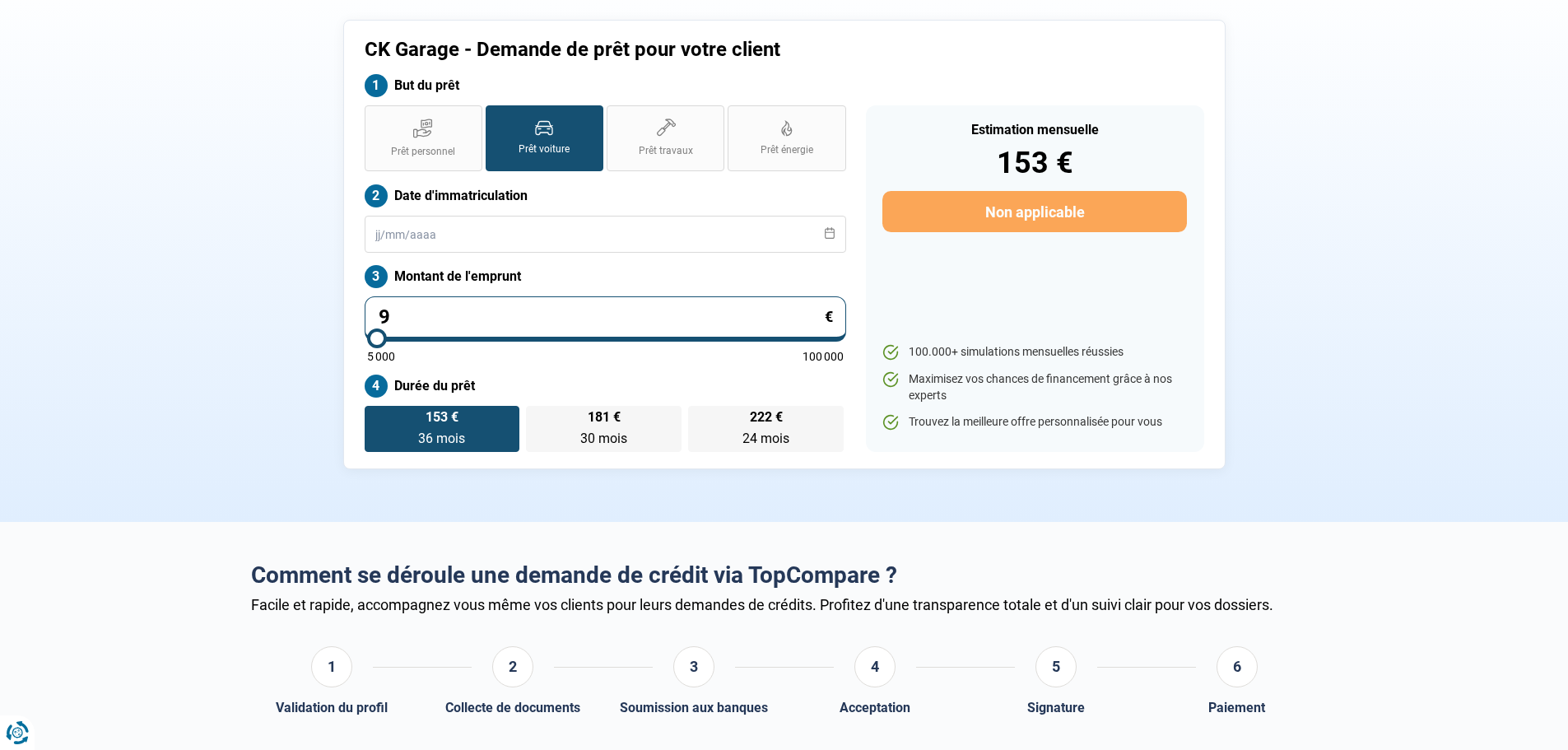
type input "96"
type input "5000"
type input "960"
type input "5000"
type input "9 600"
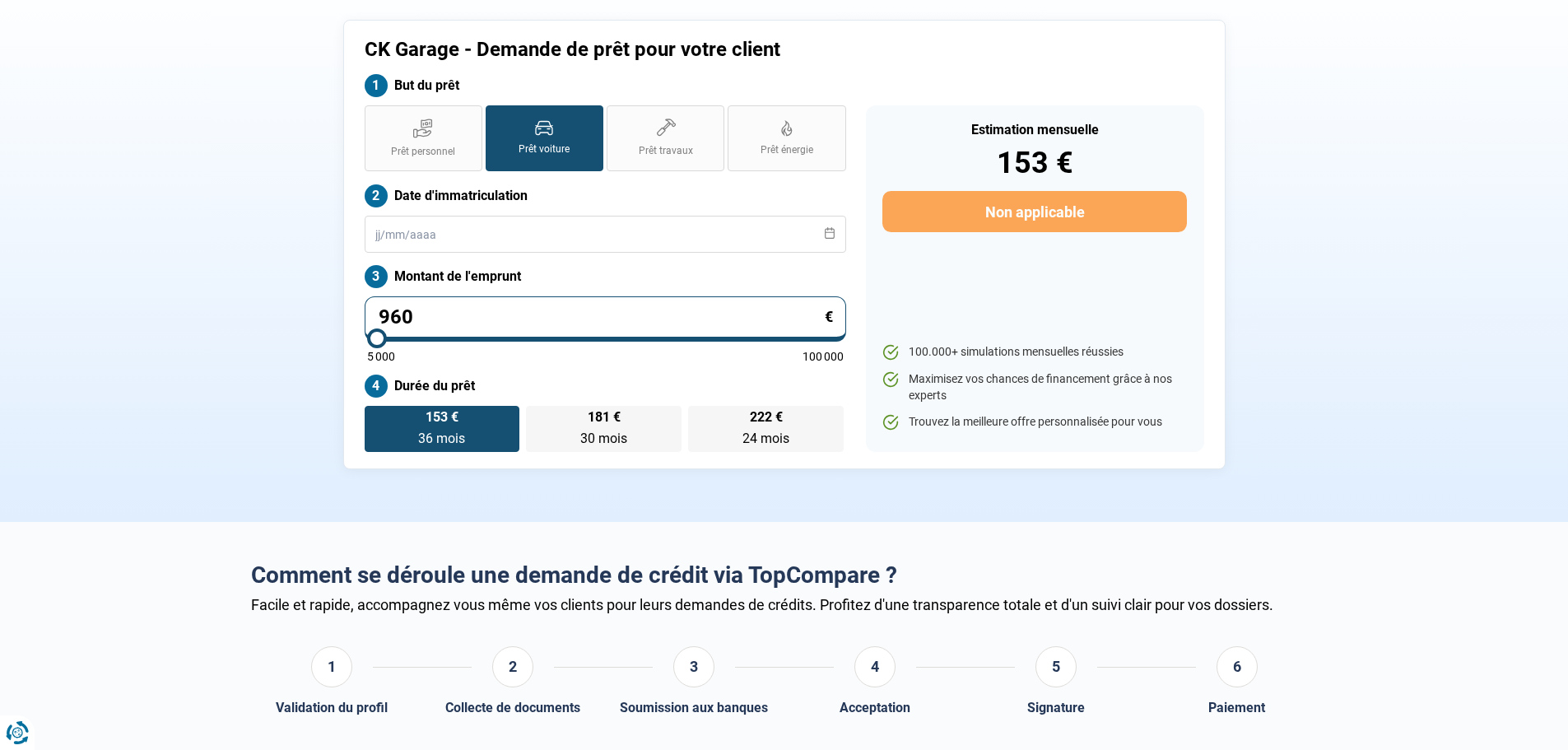
type input "9500"
type input "9 600"
type input "9500"
radio input "false"
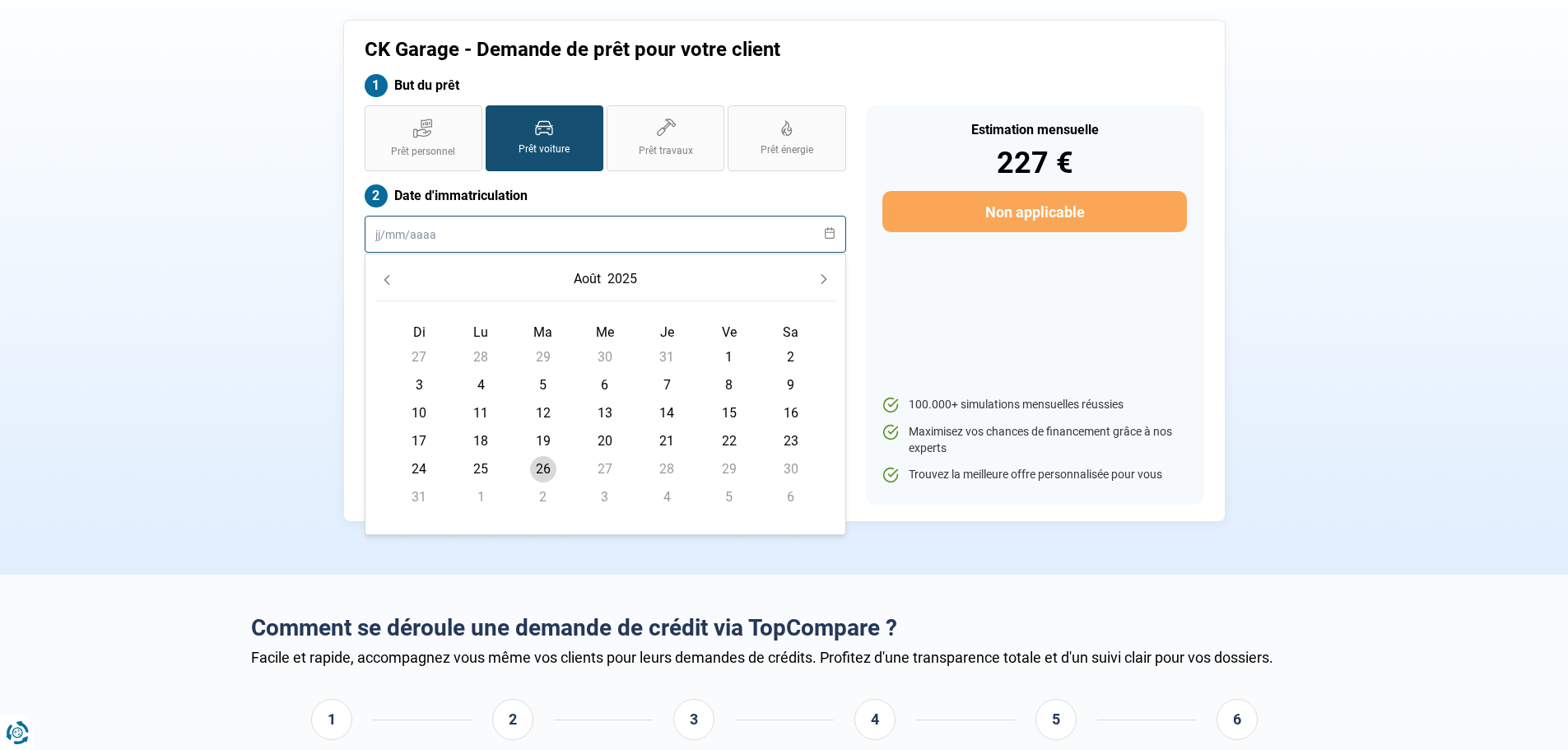
click at [551, 242] on input "text" at bounding box center [606, 234] width 481 height 37
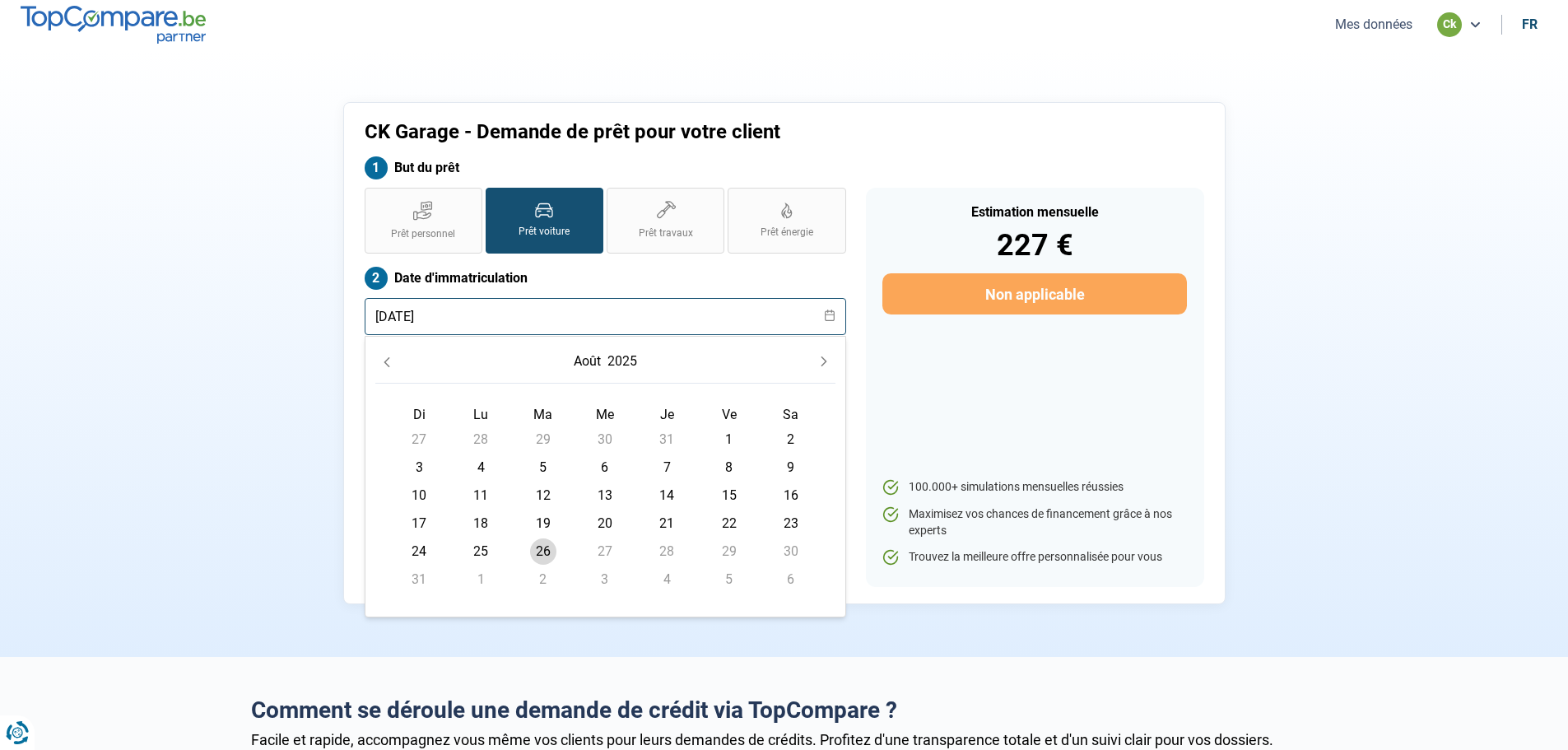
type input "[DATE]"
click at [1476, 470] on section "CK Garage - Demande de prêt pour votre client But du prêt Prêt personnel Prêt v…" at bounding box center [784, 353] width 1568 height 607
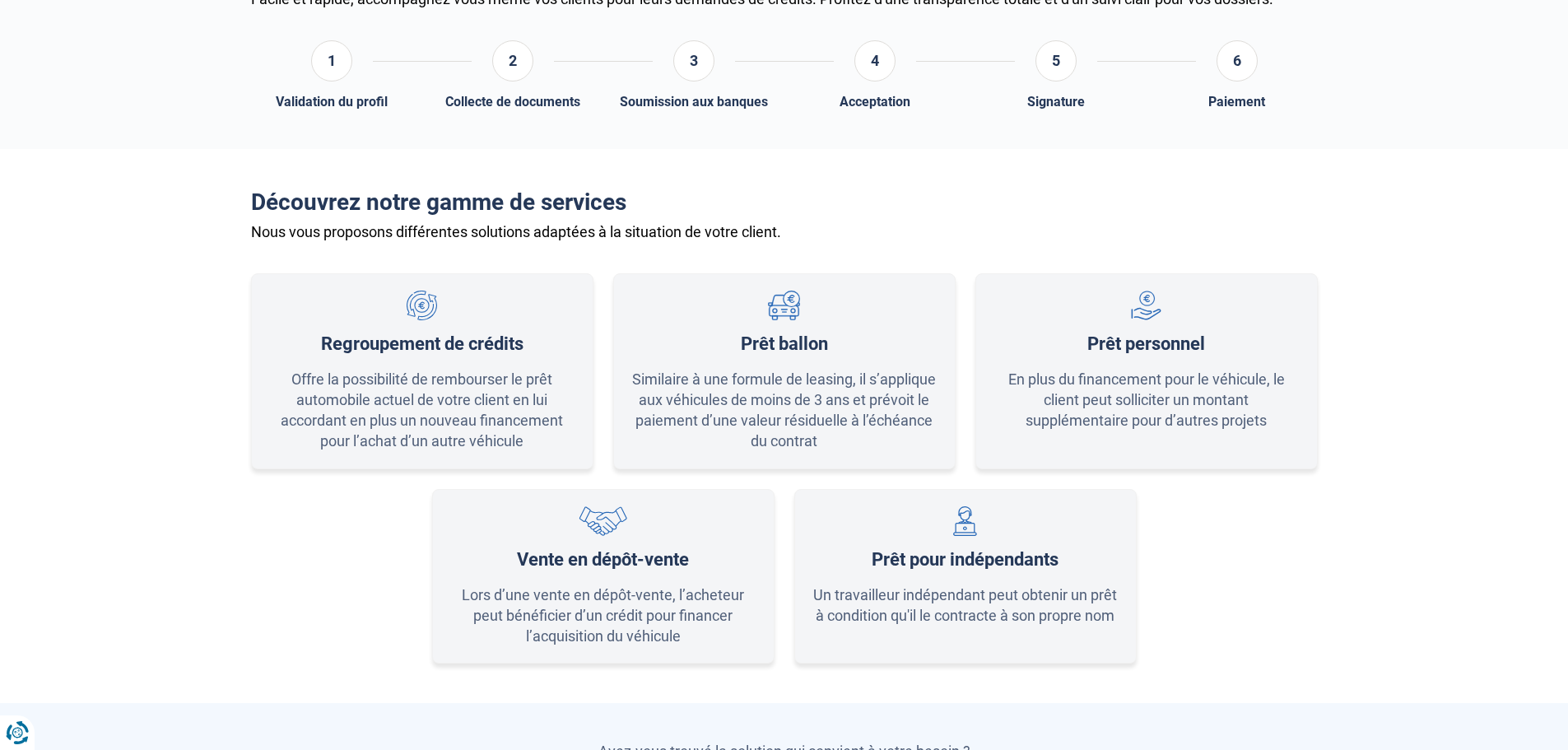
scroll to position [1070, 0]
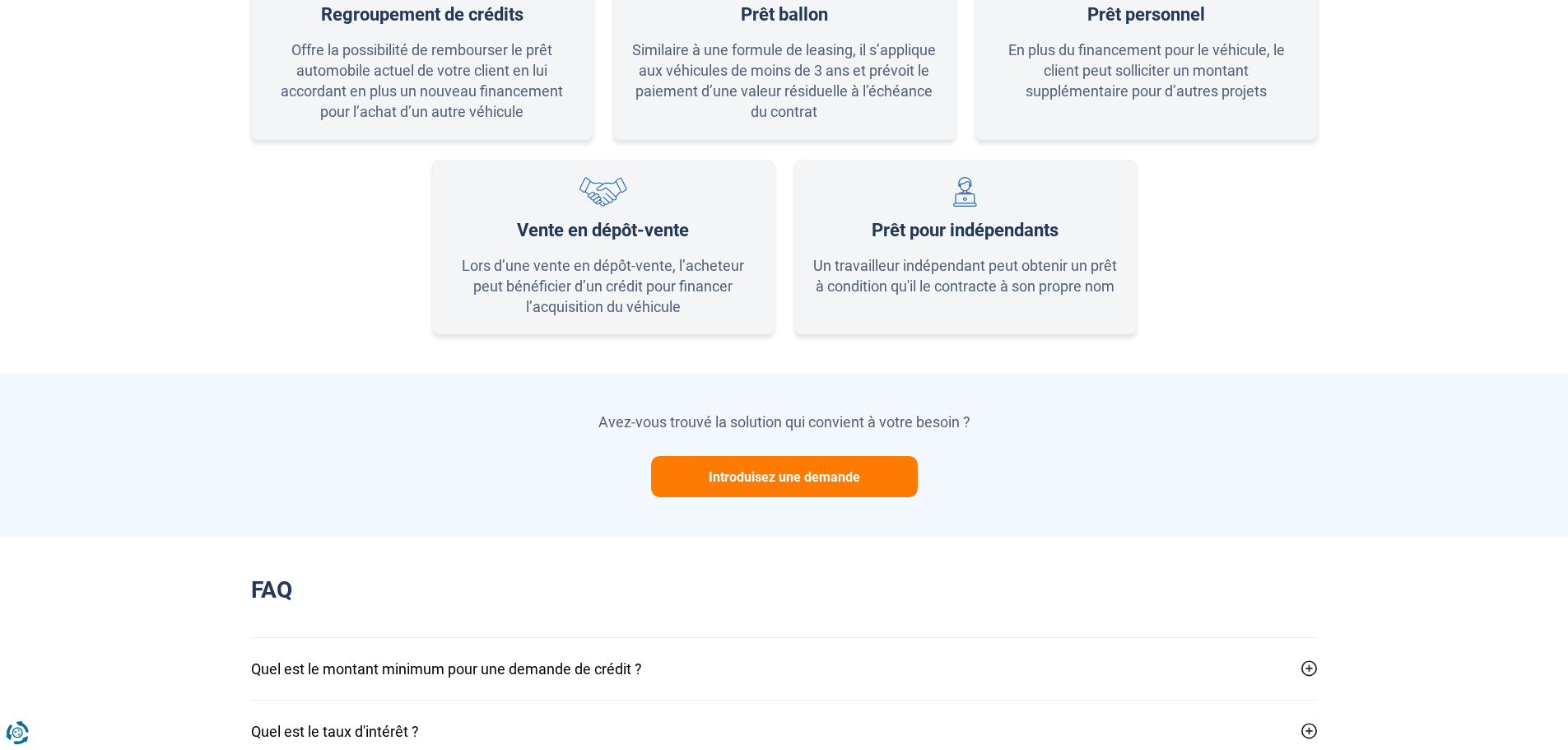
click at [789, 469] on button "Introduisez une demande" at bounding box center [784, 476] width 267 height 41
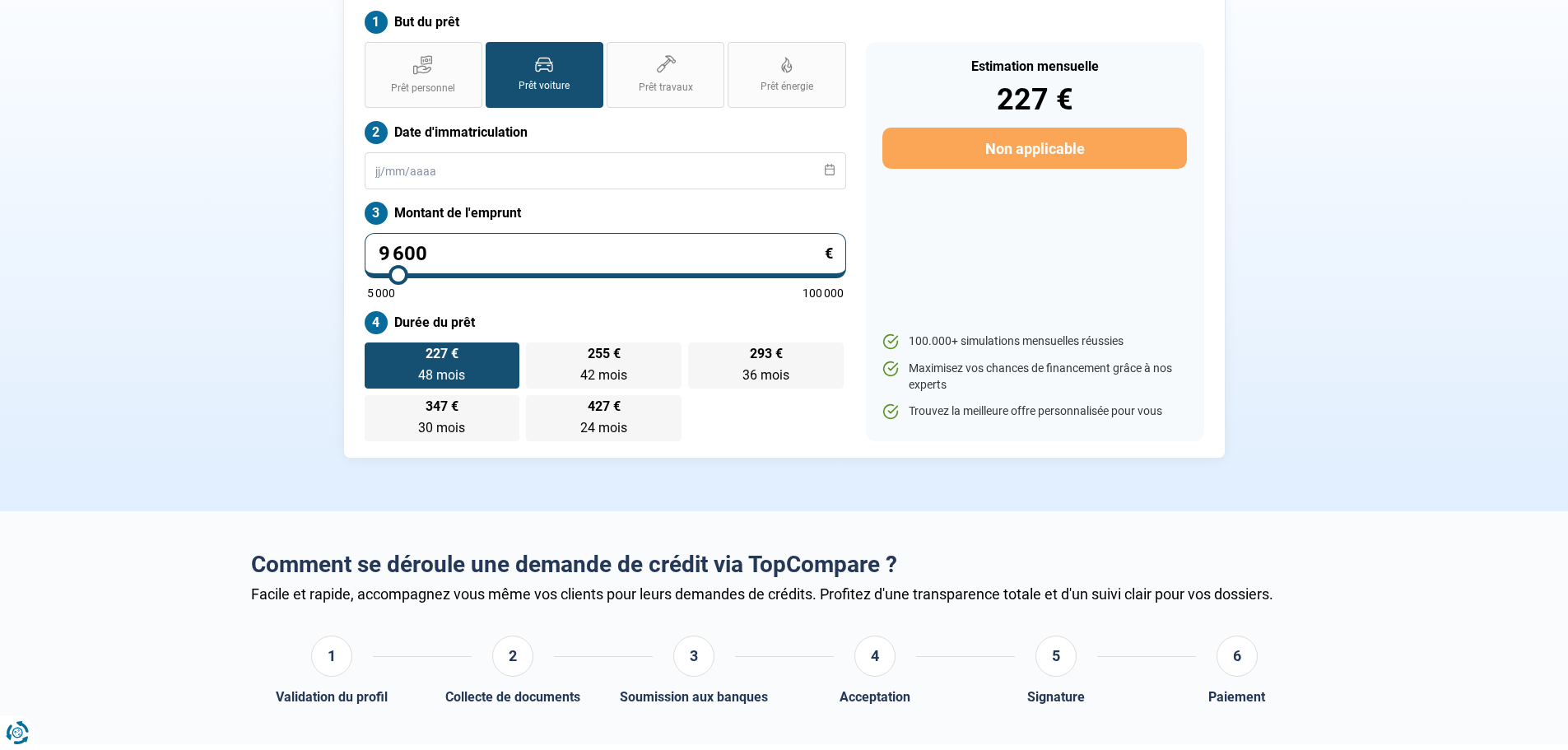
scroll to position [0, 0]
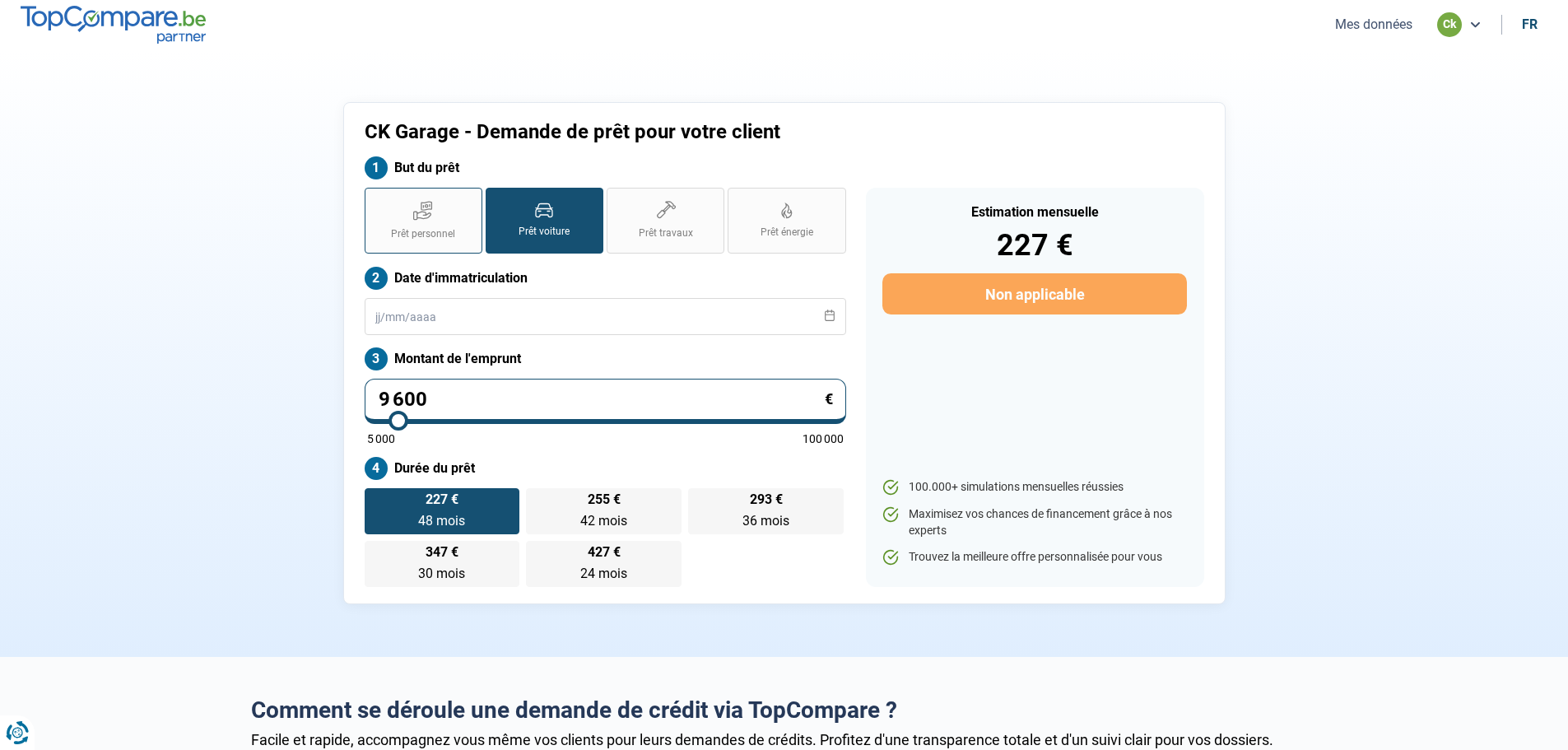
click at [405, 232] on span "Prêt personnel" at bounding box center [423, 234] width 64 height 14
click at [375, 198] on input "Prêt personnel" at bounding box center [370, 193] width 11 height 11
radio input "true"
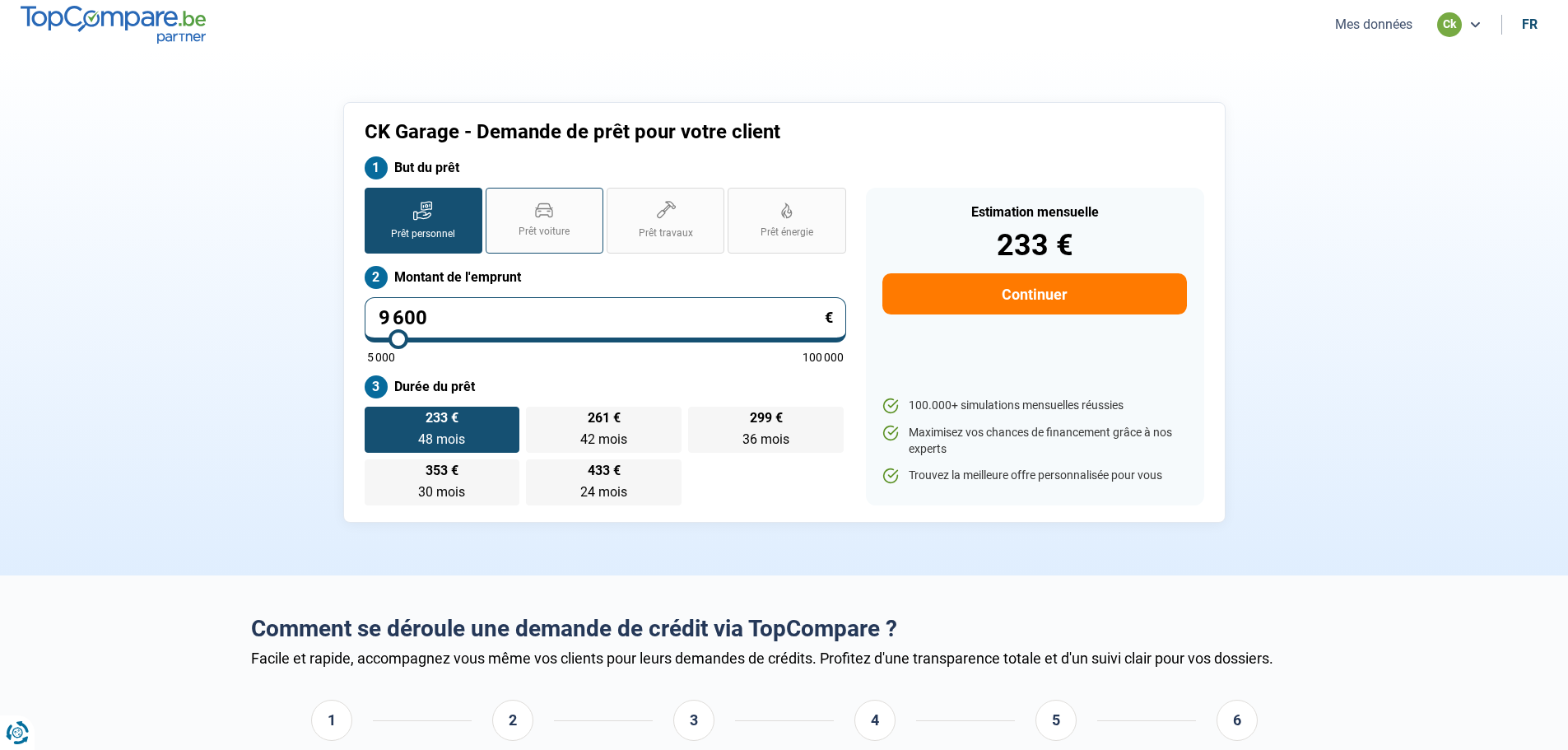
click at [554, 226] on span "Prêt voiture" at bounding box center [544, 232] width 51 height 14
click at [496, 198] on input "Prêt voiture" at bounding box center [491, 193] width 11 height 11
radio input "true"
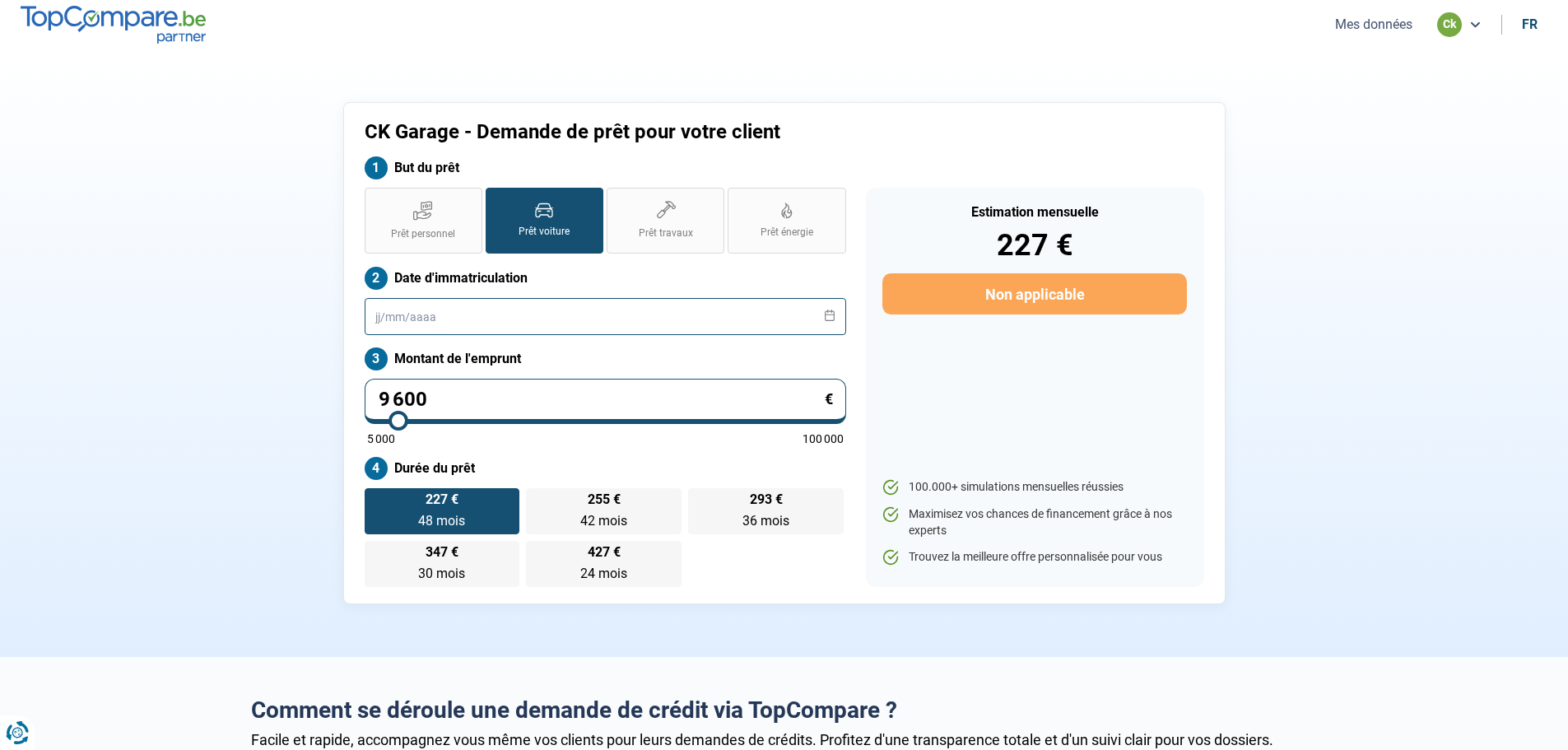
click at [532, 318] on input "text" at bounding box center [606, 316] width 481 height 37
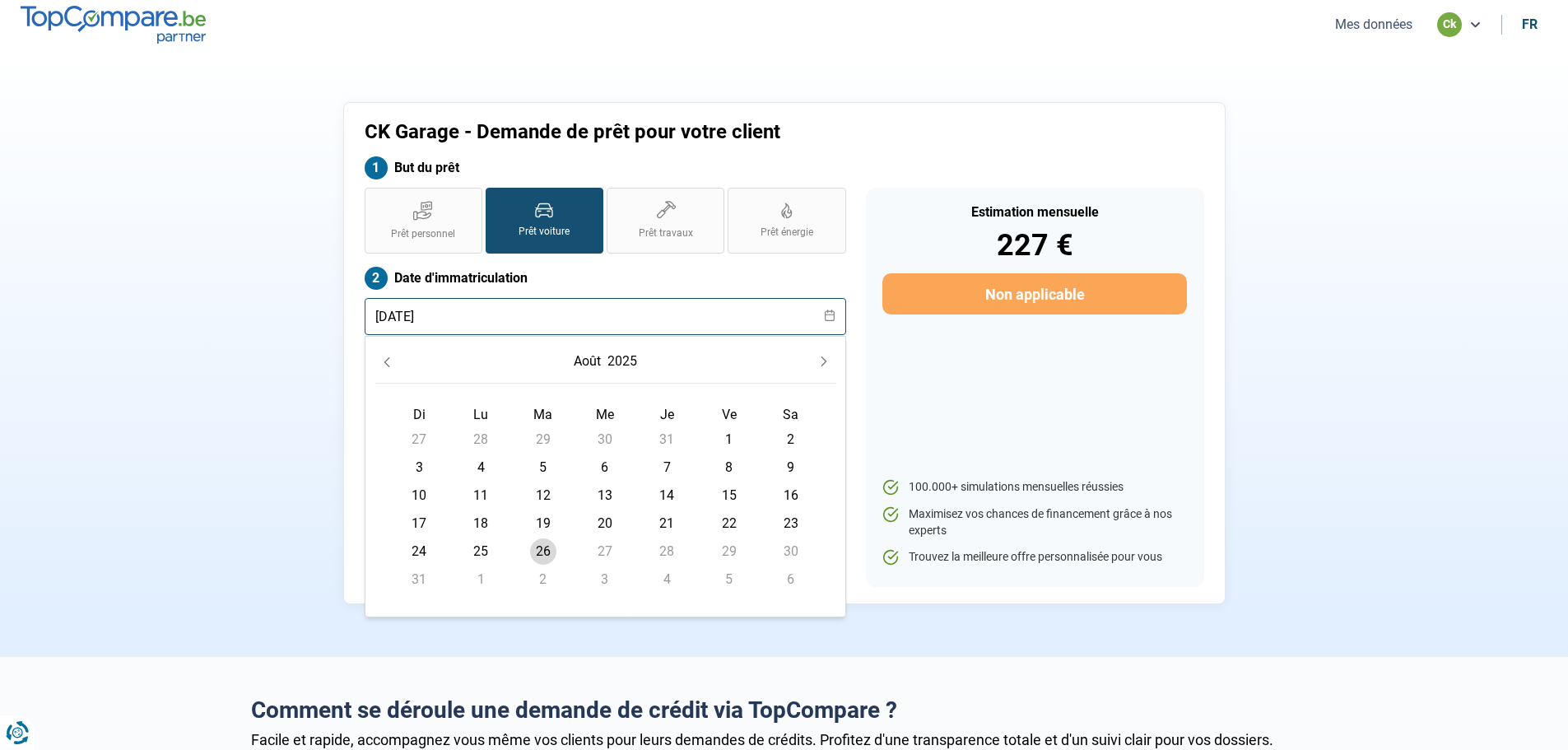
type input "[DATE]"
click at [828, 320] on icon at bounding box center [829, 315] width 11 height 11
click at [370, 327] on input "text" at bounding box center [606, 316] width 481 height 37
type input "[DATE]"
click at [839, 316] on span "[DATE] Di Lu Ma Me Je [DEMOGRAPHIC_DATA] 27 28 29 30 31 1 2 3 4 5 6 7 8 9 10 11…" at bounding box center [606, 316] width 481 height 37
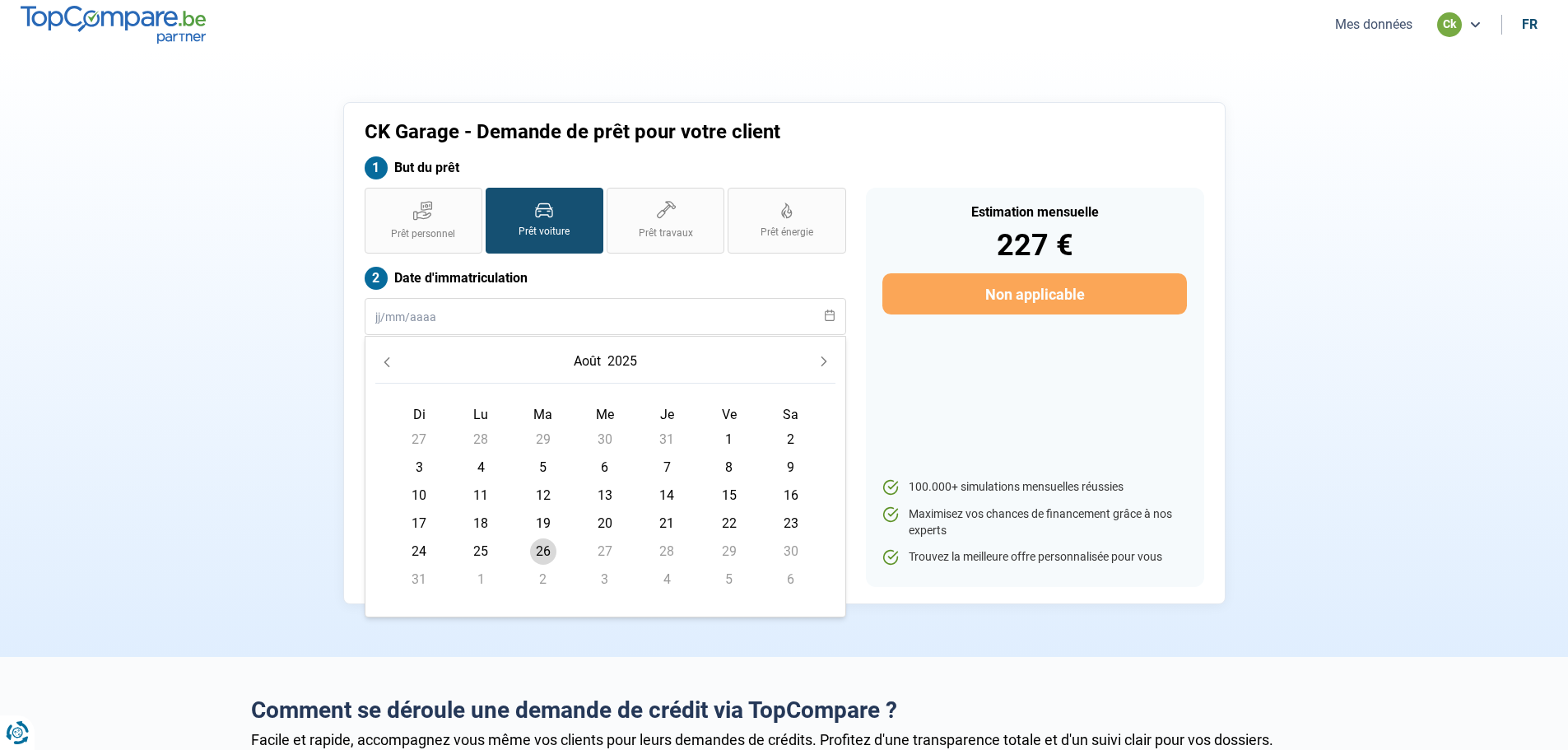
click at [1311, 449] on div "CK Garage - Demande de prêt pour votre client But du prêt Prêt personnel Prêt v…" at bounding box center [784, 353] width 1087 height 502
